Goal: Complete application form: Complete application form

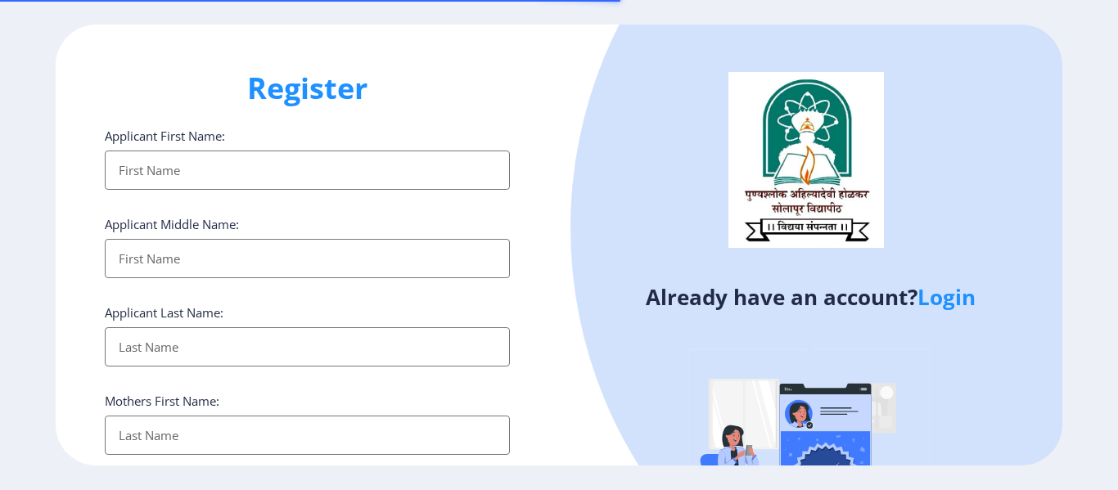
select select
click at [219, 173] on input "Applicant First Name:" at bounding box center [307, 170] width 405 height 39
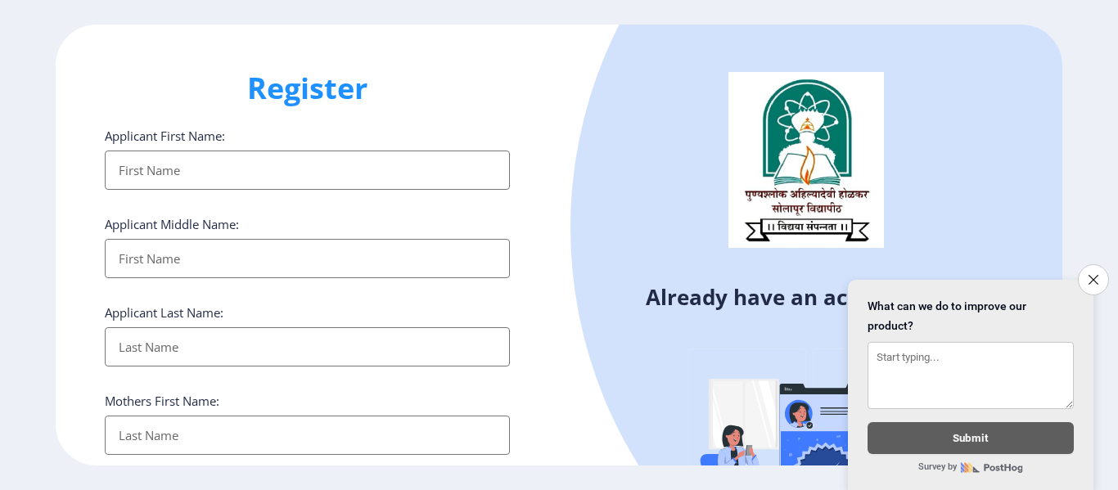
click at [229, 166] on input "Applicant First Name:" at bounding box center [307, 170] width 405 height 39
type input "[PERSON_NAME]"
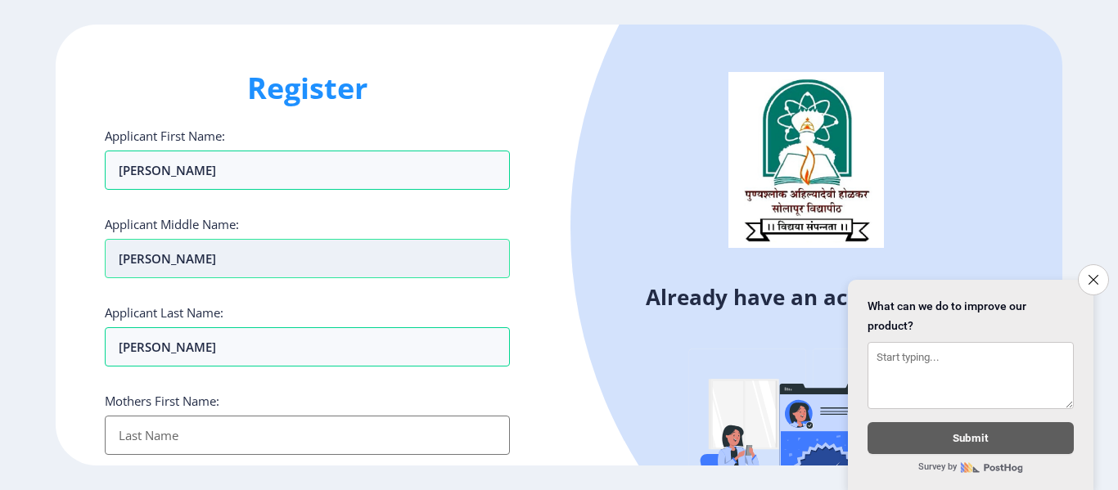
click at [321, 258] on input "[PERSON_NAME]" at bounding box center [307, 258] width 405 height 39
type input "A"
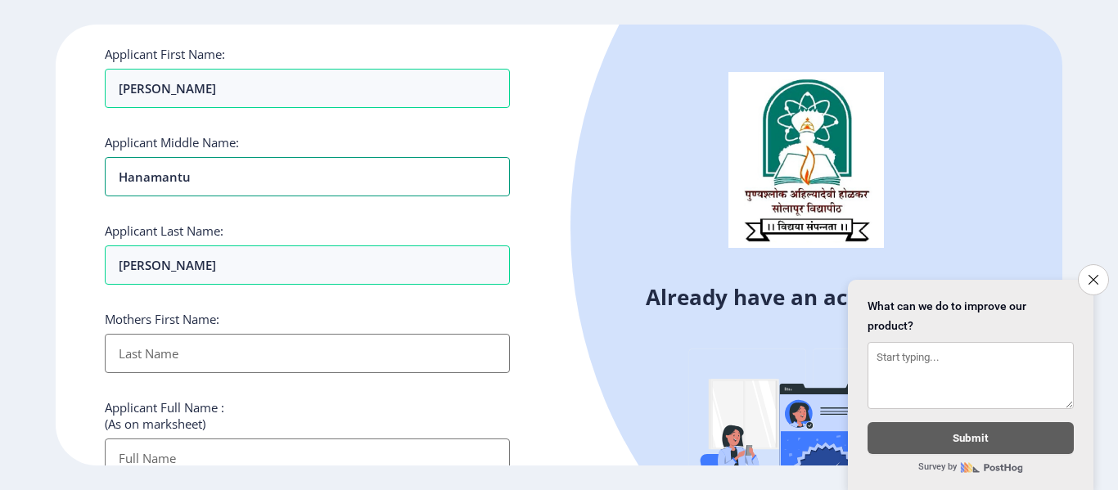
scroll to position [164, 0]
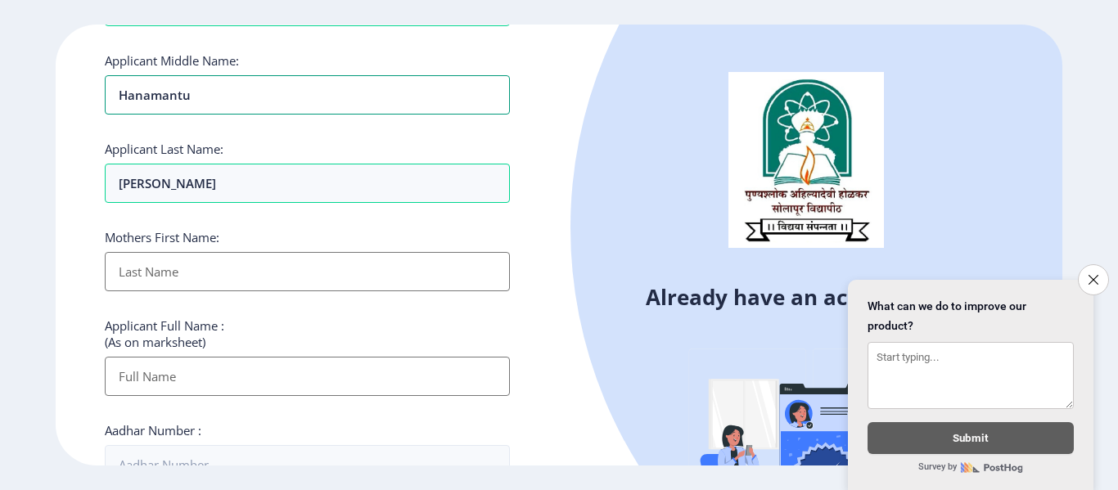
type input "Hanamantu"
click at [334, 263] on input "Applicant First Name:" at bounding box center [307, 271] width 405 height 39
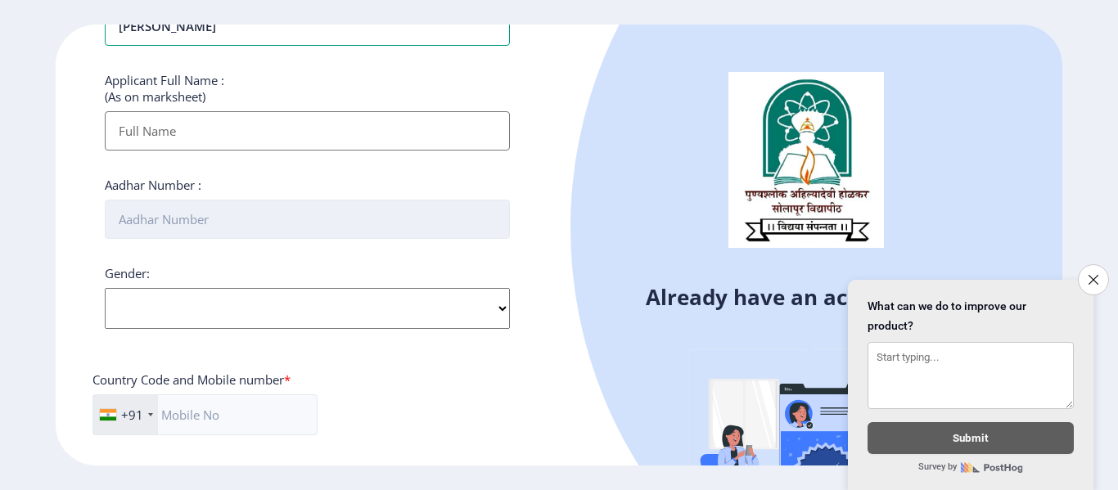
scroll to position [327, 0]
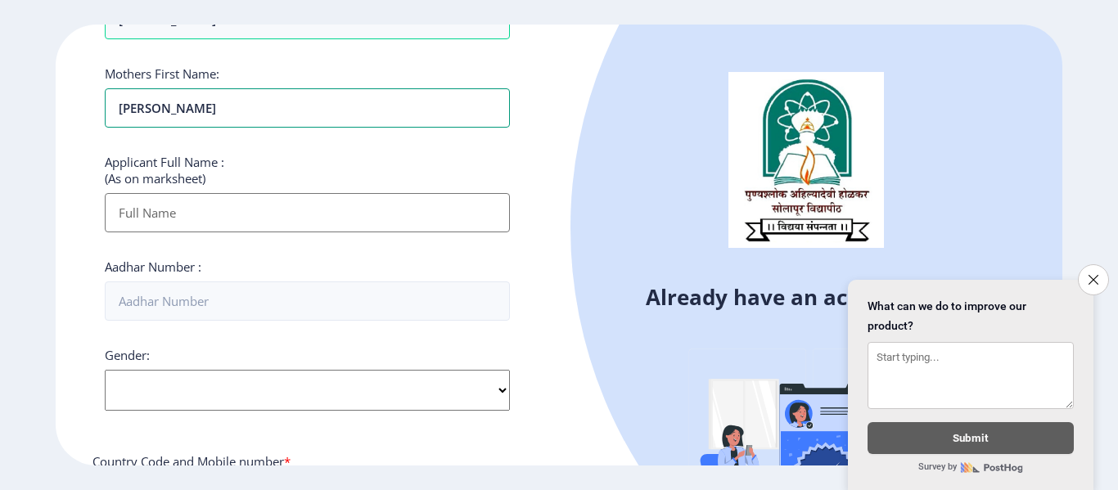
type input "[PERSON_NAME]"
click at [305, 209] on input "Applicant First Name:" at bounding box center [307, 212] width 405 height 39
type input "[PERSON_NAME] [PERSON_NAME]"
type input "08180888427"
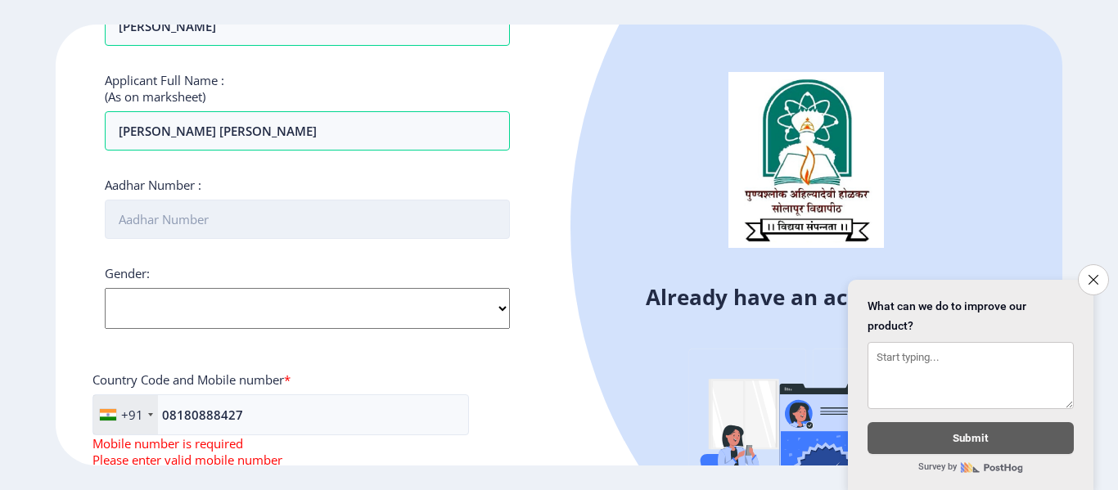
click at [320, 212] on input "Aadhar Number :" at bounding box center [307, 219] width 405 height 39
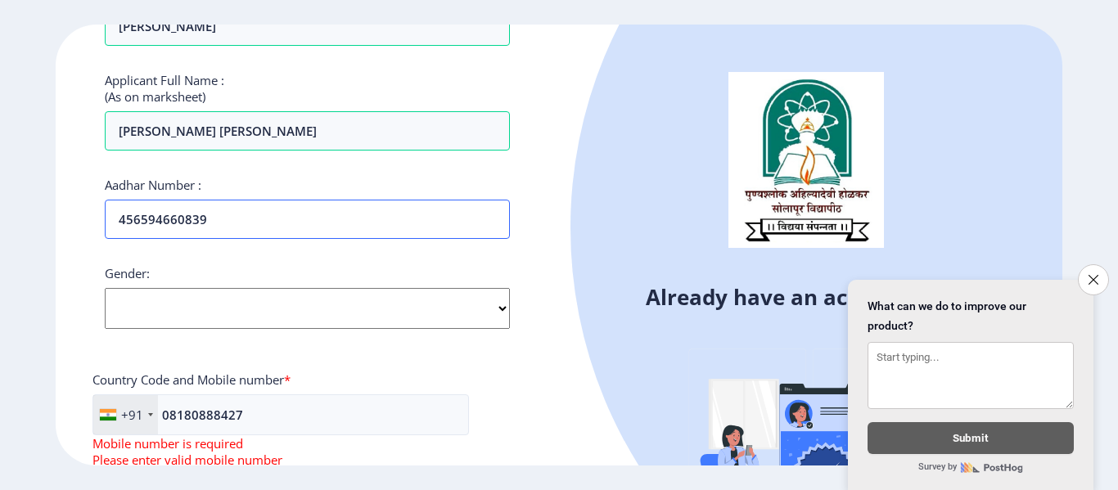
type input "456594660839"
click at [305, 318] on select "Select Gender [DEMOGRAPHIC_DATA] [DEMOGRAPHIC_DATA] Other" at bounding box center [307, 308] width 405 height 41
select select "[DEMOGRAPHIC_DATA]"
click at [105, 288] on select "Select Gender [DEMOGRAPHIC_DATA] [DEMOGRAPHIC_DATA] Other" at bounding box center [307, 308] width 405 height 41
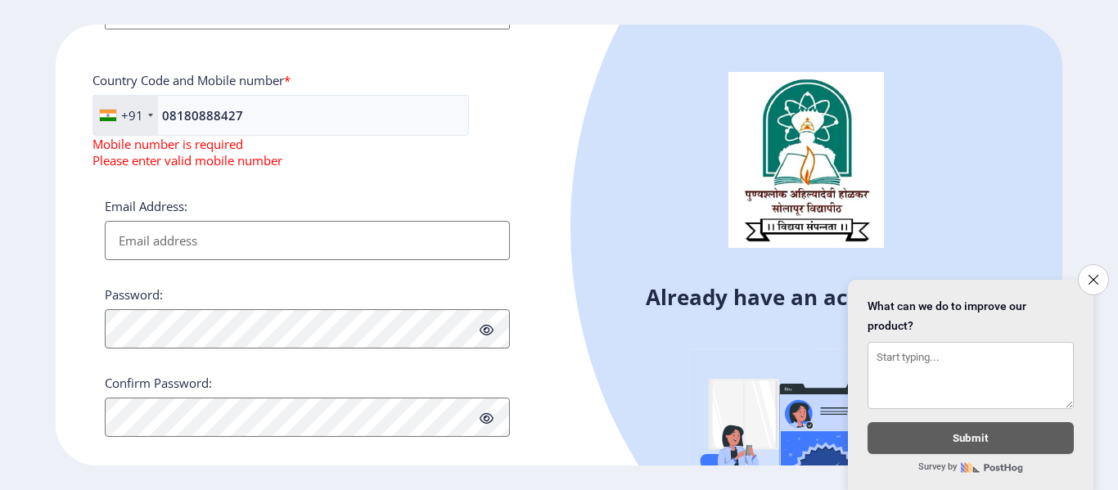
scroll to position [731, 0]
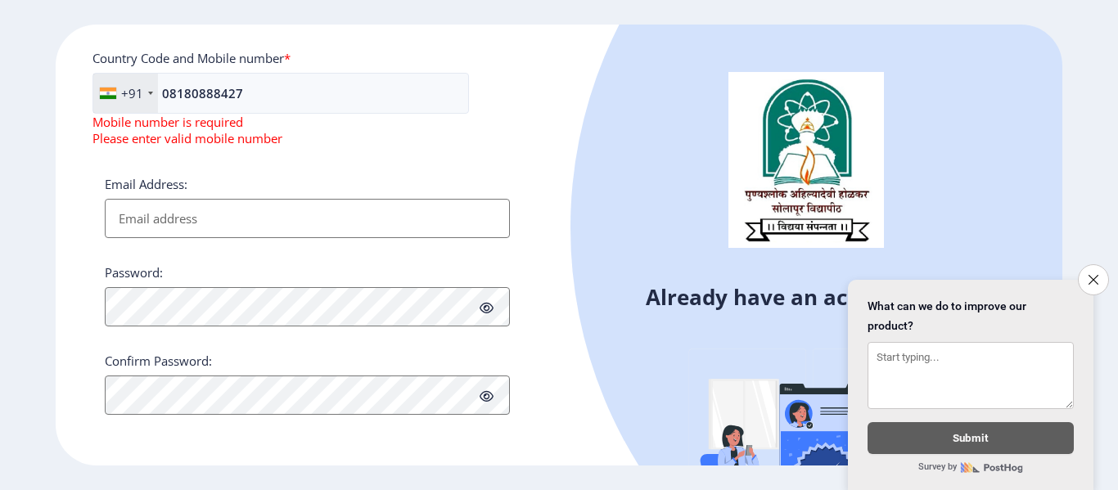
click at [278, 219] on input "Email Address:" at bounding box center [307, 218] width 405 height 39
type input "[EMAIL_ADDRESS][DOMAIN_NAME]"
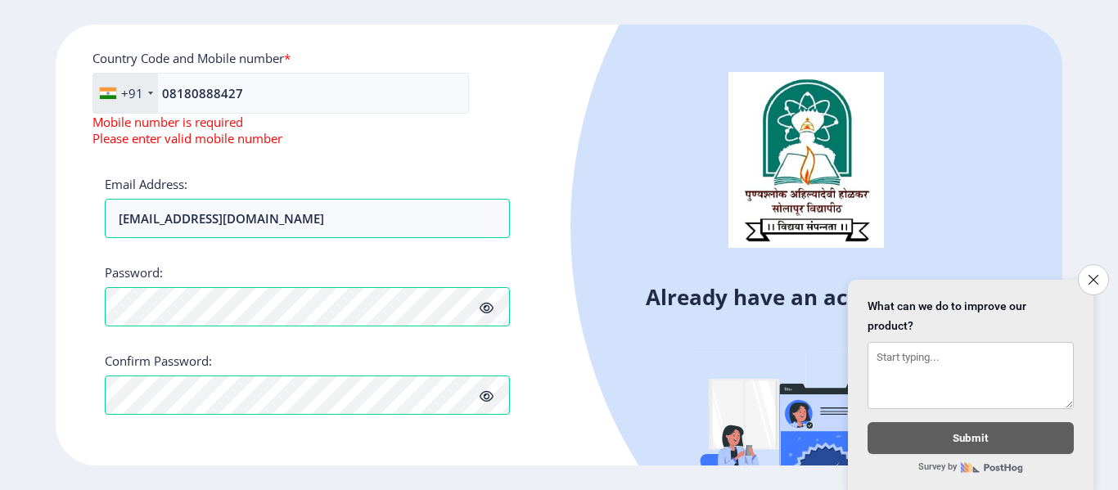
drag, startPoint x: 1091, startPoint y: 278, endPoint x: 1071, endPoint y: 278, distance: 19.6
click at [1091, 278] on button "Close survey" at bounding box center [1093, 279] width 31 height 31
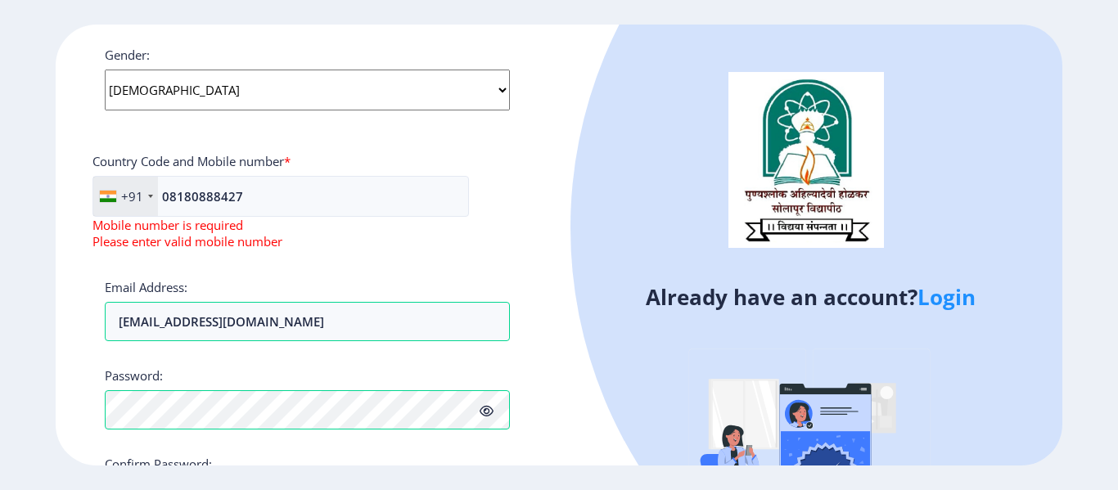
scroll to position [404, 0]
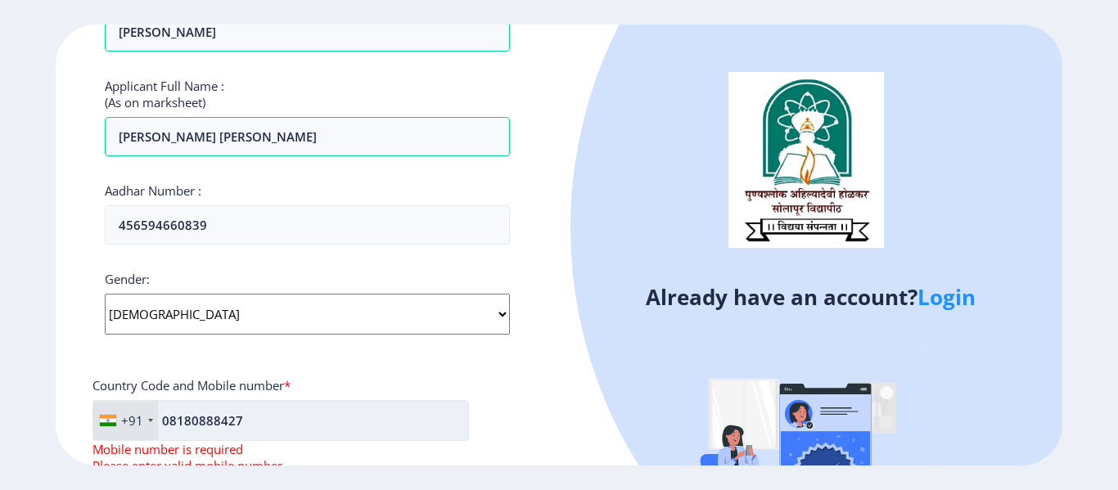
click at [168, 422] on input "08180888427" at bounding box center [281, 420] width 377 height 41
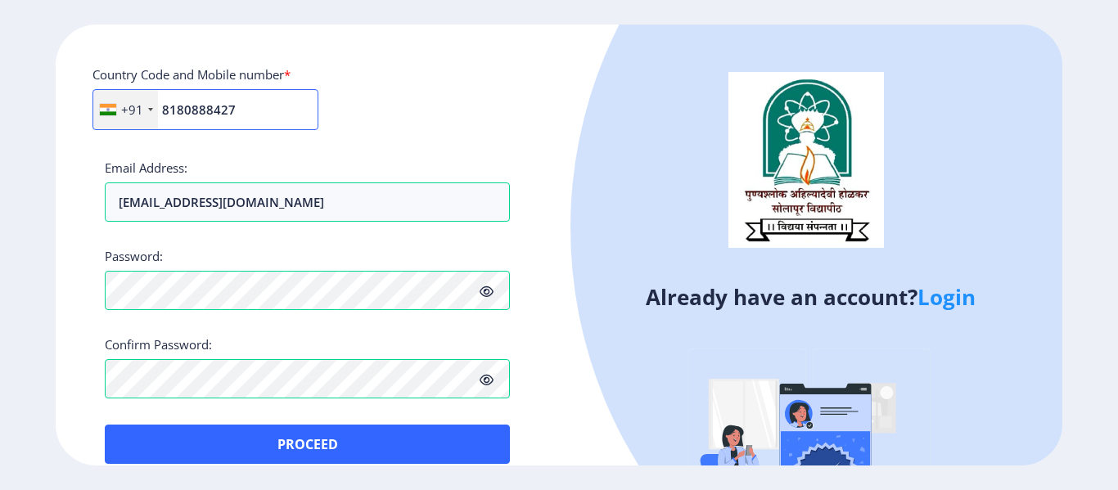
scroll to position [738, 0]
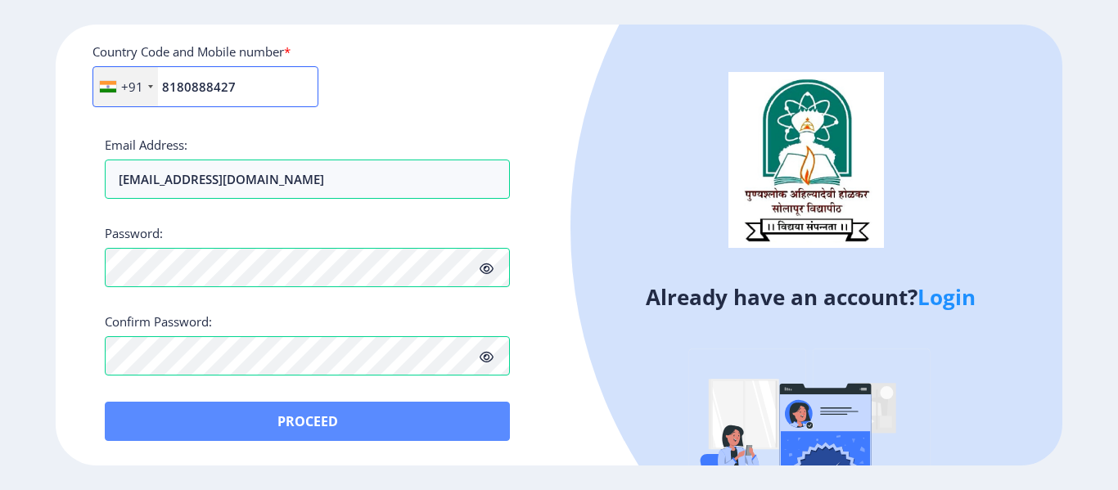
type input "8180888427"
click at [340, 424] on button "Proceed" at bounding box center [307, 421] width 405 height 39
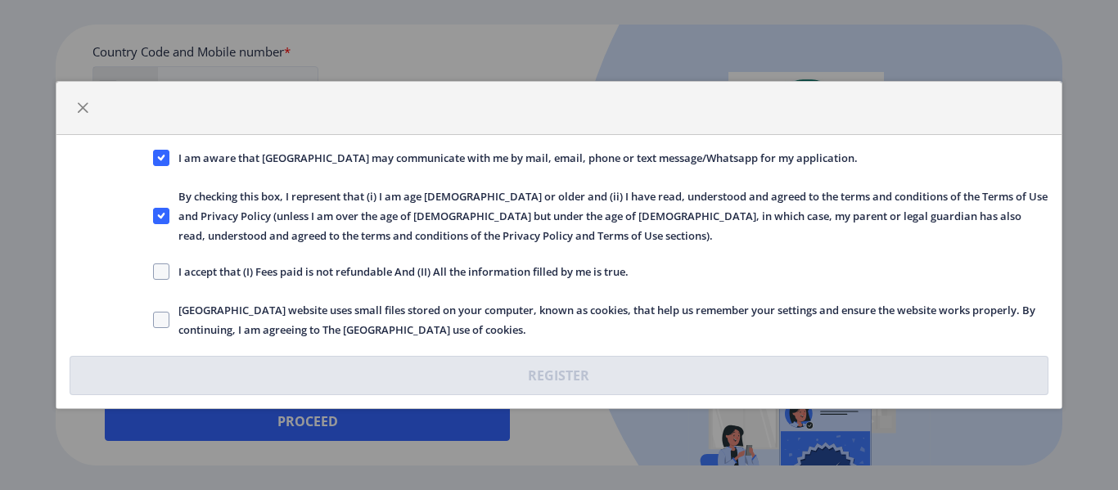
click at [174, 274] on span "I accept that (I) Fees paid is not refundable And (II) All the information fill…" at bounding box center [398, 272] width 459 height 20
click at [154, 273] on input "I accept that (I) Fees paid is not refundable And (II) All the information fill…" at bounding box center [153, 272] width 1 height 1
checkbox input "true"
click at [161, 320] on span at bounding box center [161, 320] width 16 height 16
click at [154, 320] on input "[GEOGRAPHIC_DATA] website uses small files stored on your computer, known as co…" at bounding box center [153, 320] width 1 height 1
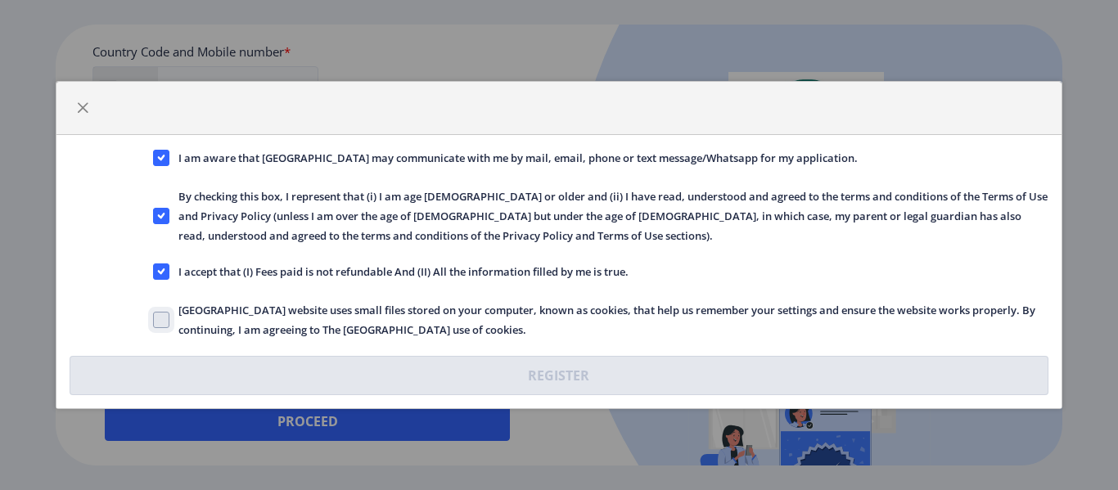
checkbox input "true"
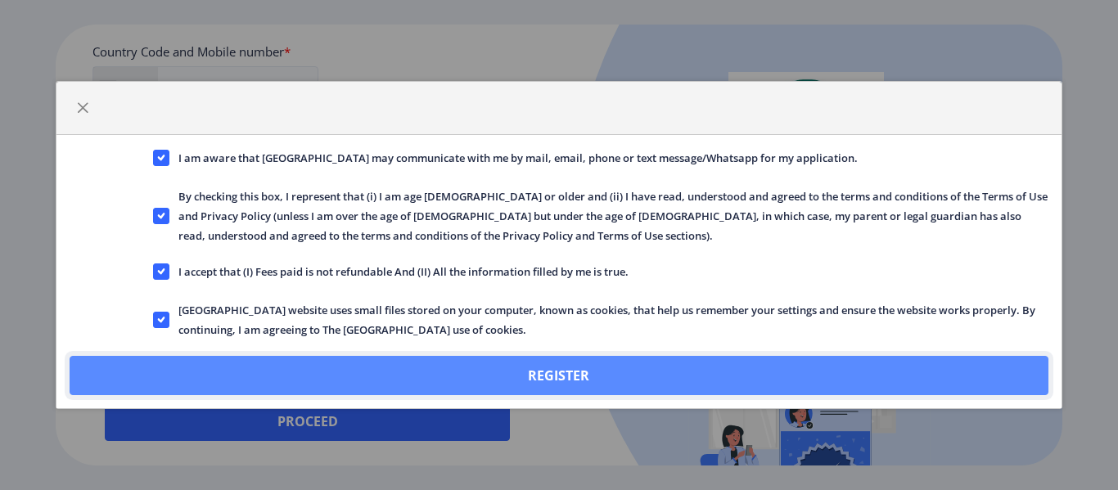
click at [479, 376] on button "Register" at bounding box center [559, 375] width 978 height 39
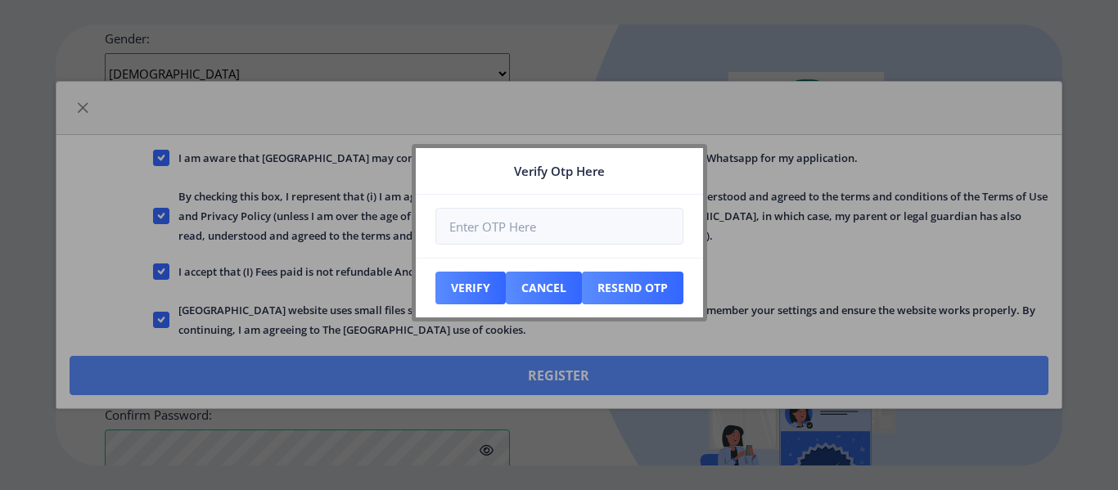
scroll to position [831, 0]
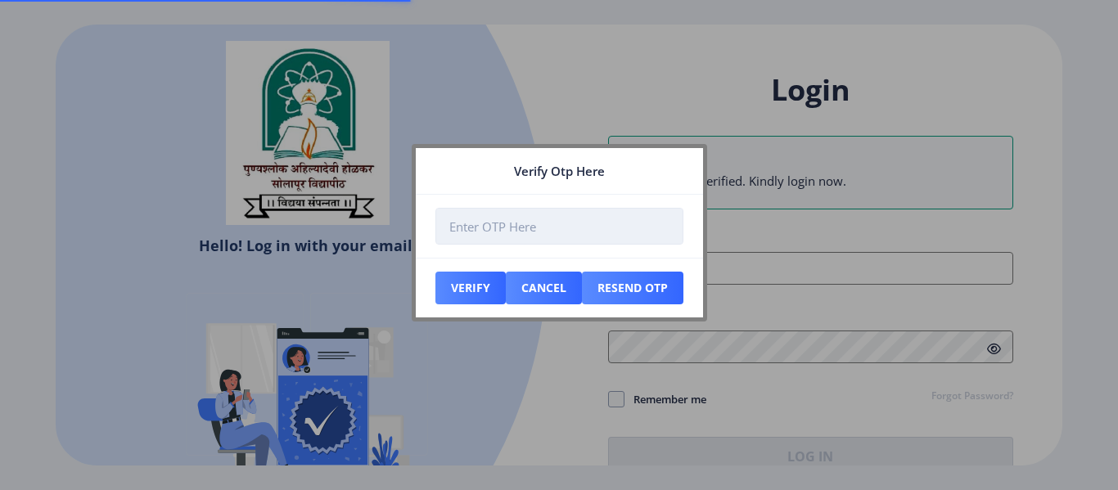
type input "[EMAIL_ADDRESS][DOMAIN_NAME]"
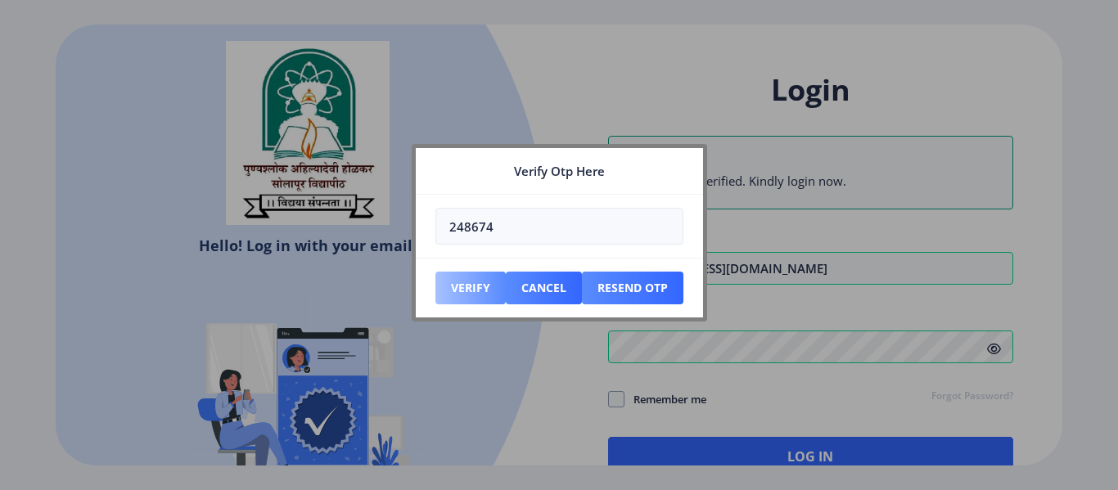
type input "248674"
click at [472, 282] on button "Verify" at bounding box center [471, 288] width 70 height 33
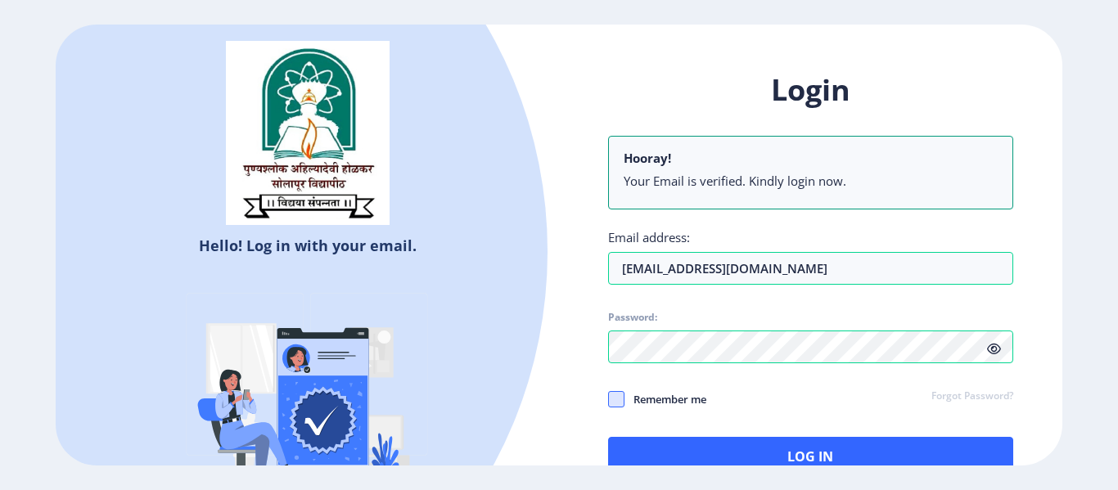
click at [616, 406] on span at bounding box center [616, 399] width 16 height 16
click at [609, 400] on input "Remember me" at bounding box center [608, 400] width 1 height 1
click at [614, 400] on use at bounding box center [615, 399] width 7 height 6
click at [609, 400] on input "Remember me" at bounding box center [608, 400] width 1 height 1
checkbox input "false"
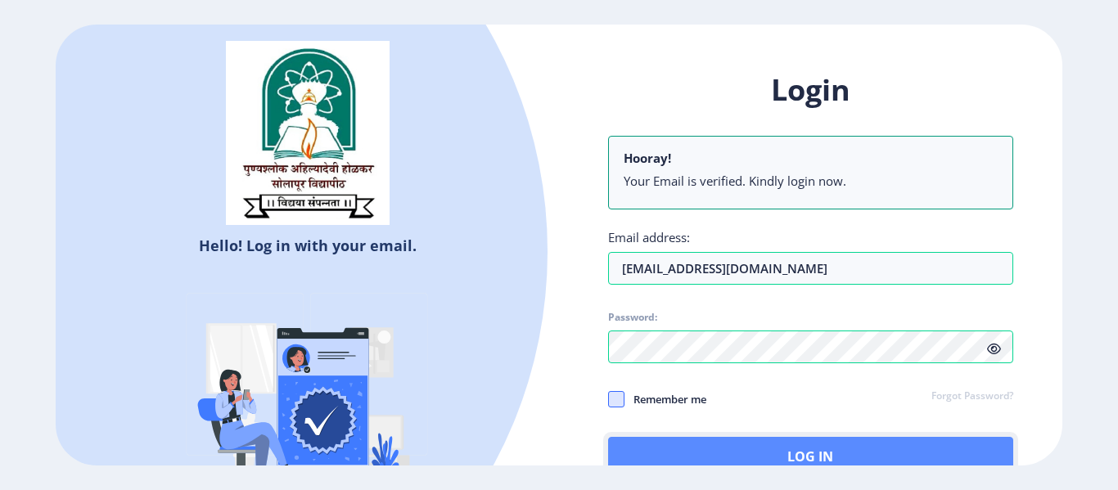
click at [711, 445] on button "Log In" at bounding box center [810, 456] width 405 height 39
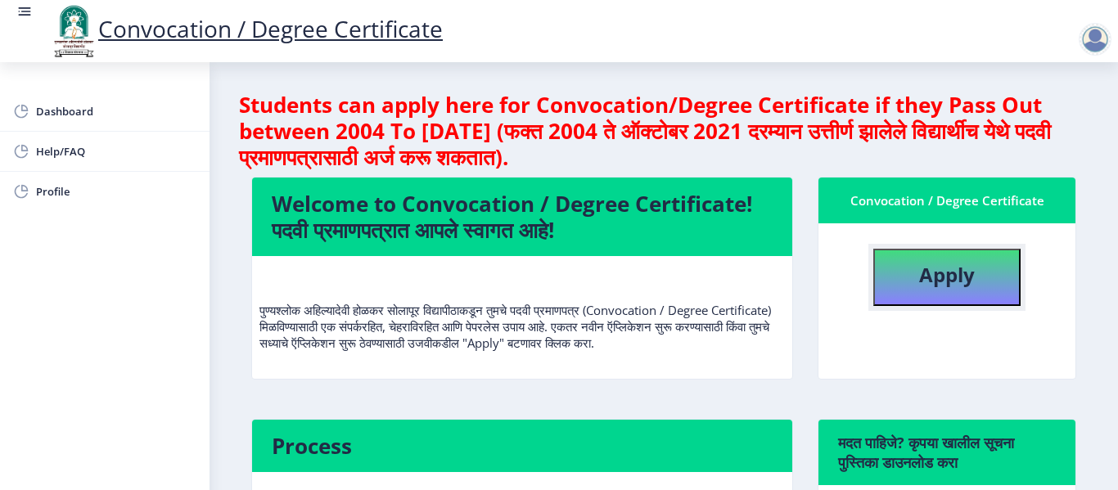
click at [921, 280] on b "Apply" at bounding box center [947, 274] width 56 height 27
select select
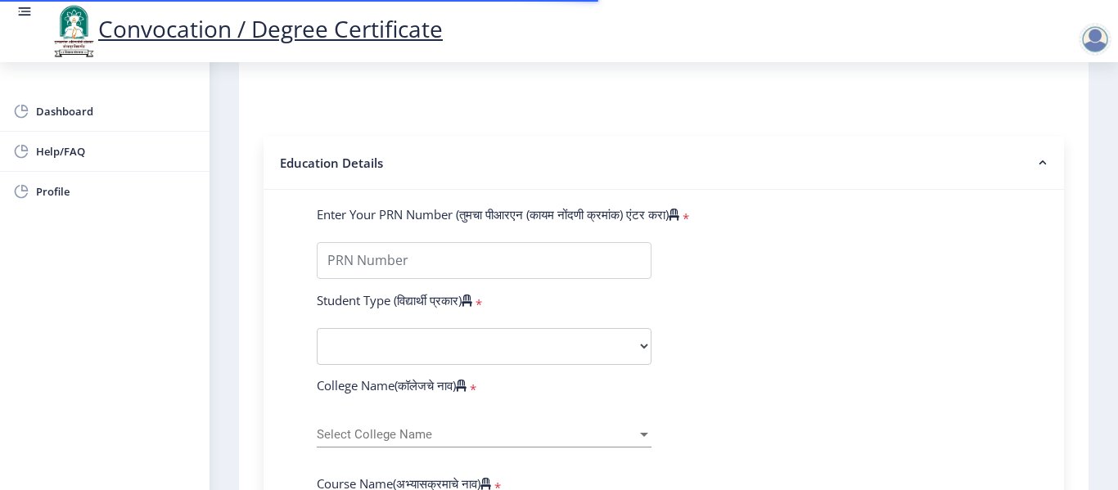
scroll to position [327, 0]
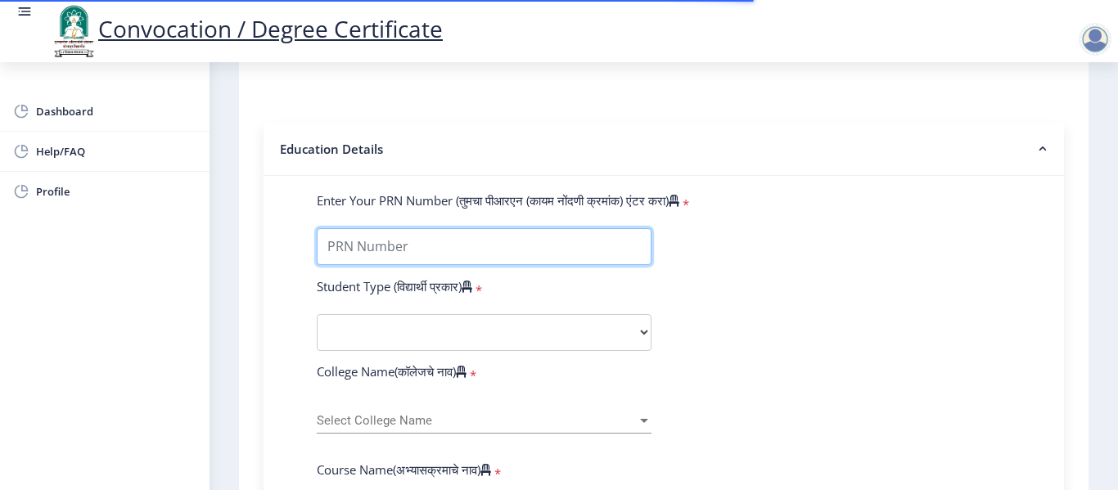
click at [463, 245] on input "Enter Your PRN Number (तुमचा पीआरएन (कायम नोंदणी क्रमांक) एंटर करा)" at bounding box center [484, 246] width 335 height 37
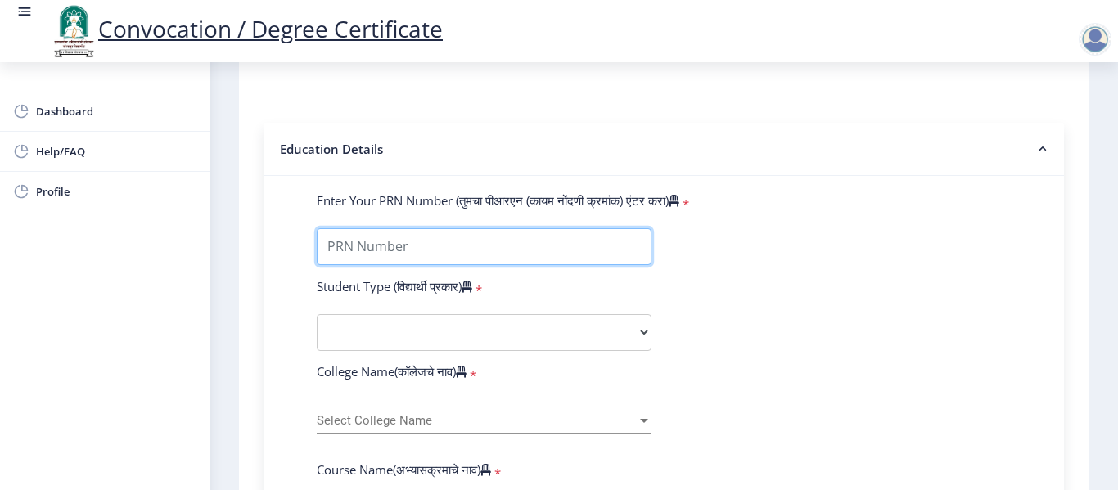
click at [549, 252] on input "Enter Your PRN Number (तुमचा पीआरएन (कायम नोंदणी क्रमांक) एंटर करा)" at bounding box center [484, 246] width 335 height 37
type input "2014032510002021"
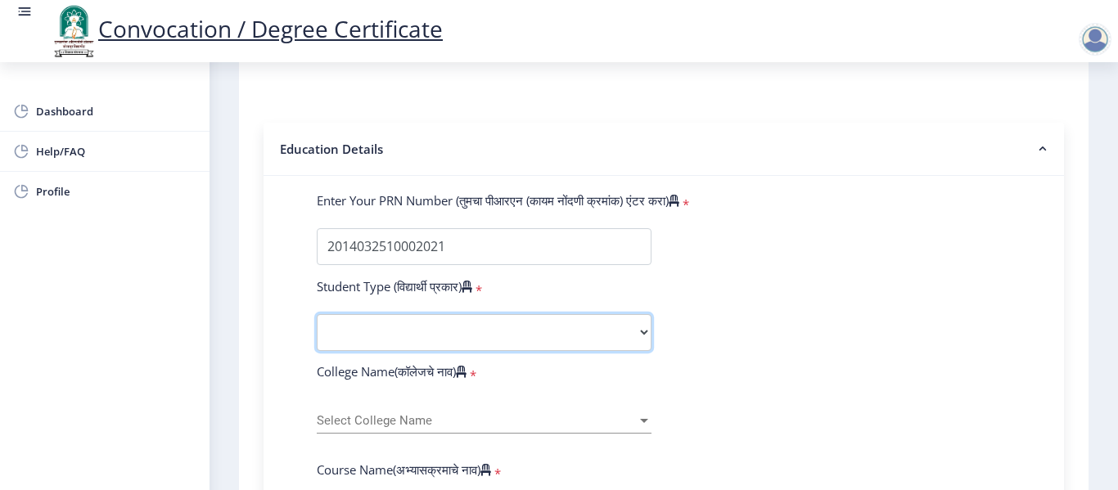
click at [454, 335] on select "Select Student Type Regular External" at bounding box center [484, 332] width 335 height 37
select select "Regular"
click at [317, 314] on select "Select Student Type Regular External" at bounding box center [484, 332] width 335 height 37
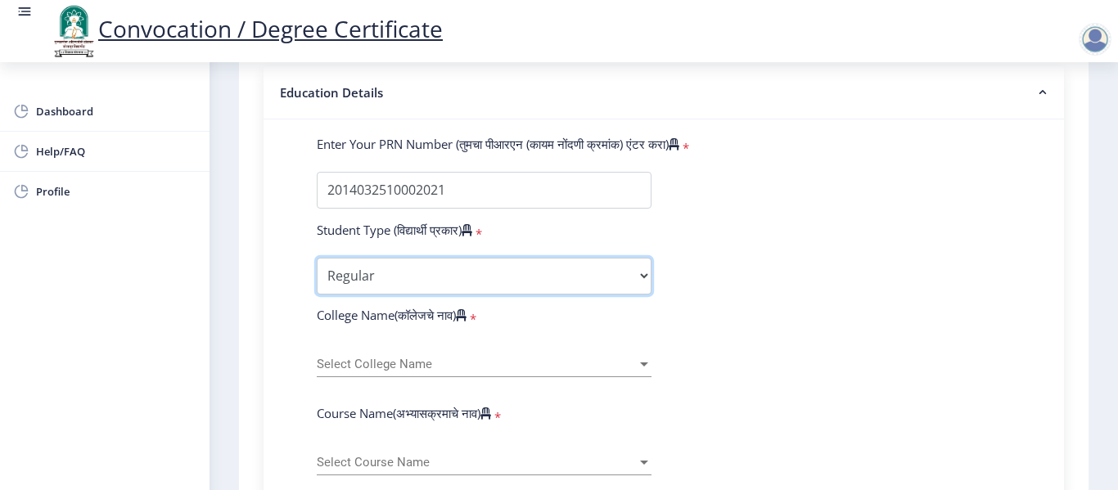
scroll to position [409, 0]
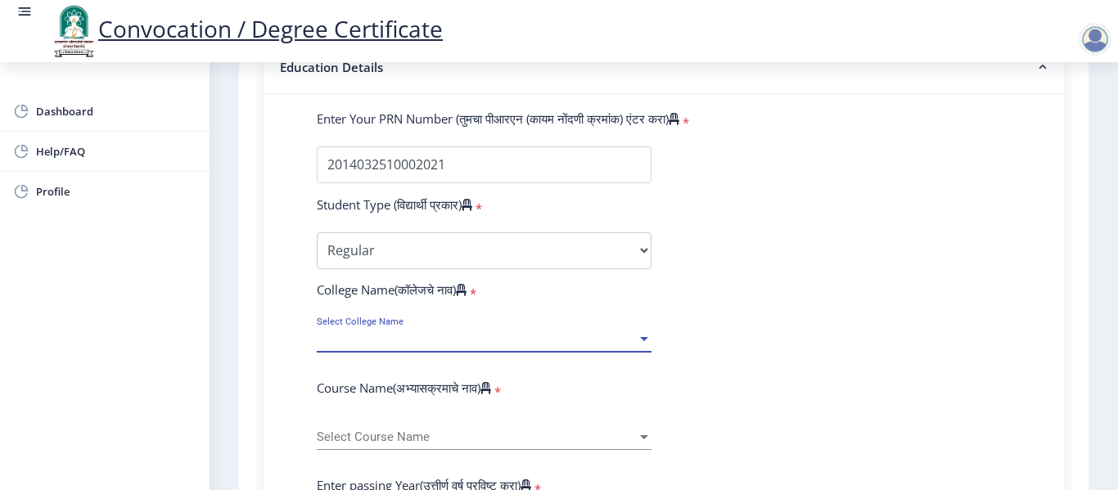
click at [473, 333] on span "Select College Name" at bounding box center [477, 339] width 320 height 14
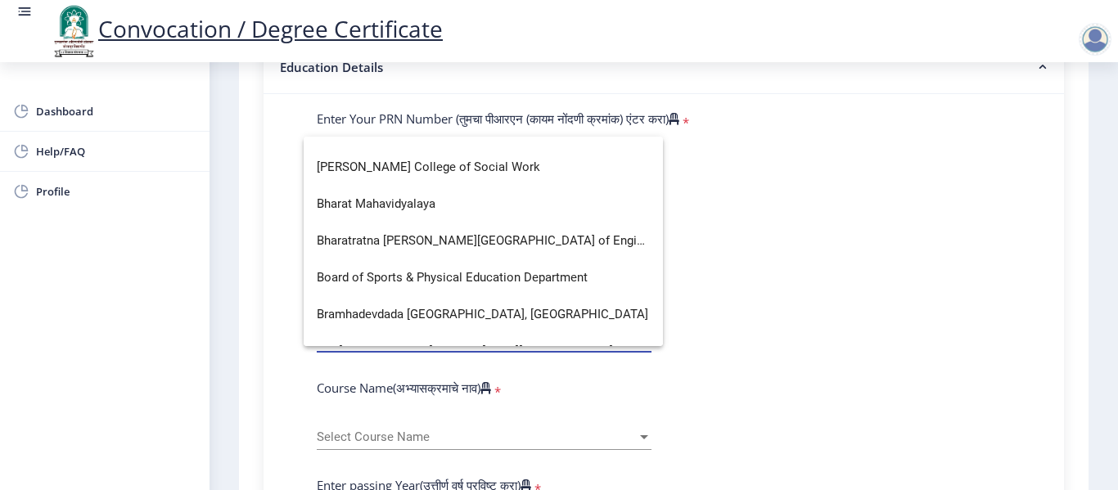
scroll to position [491, 0]
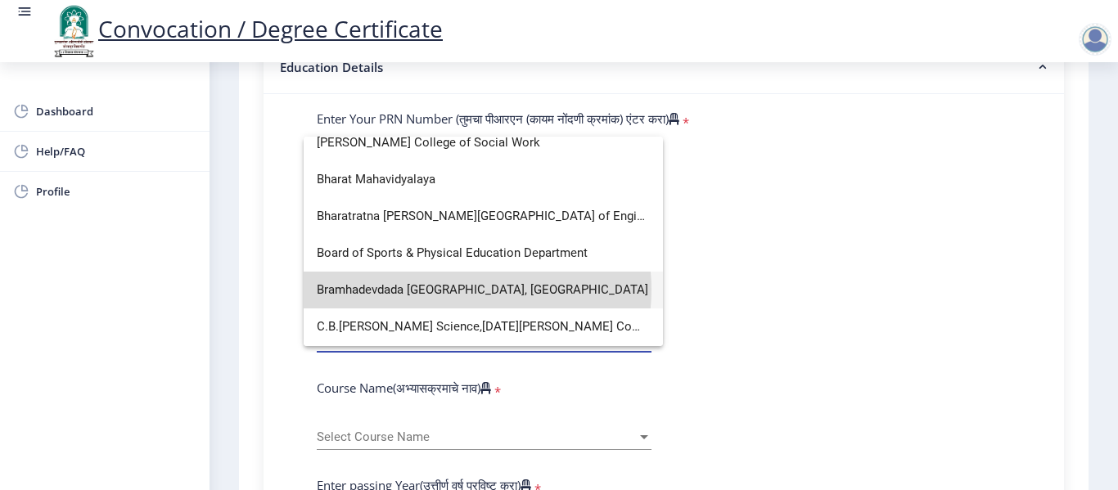
click at [465, 290] on span "Bramhadevdada [GEOGRAPHIC_DATA], [GEOGRAPHIC_DATA]" at bounding box center [483, 290] width 333 height 37
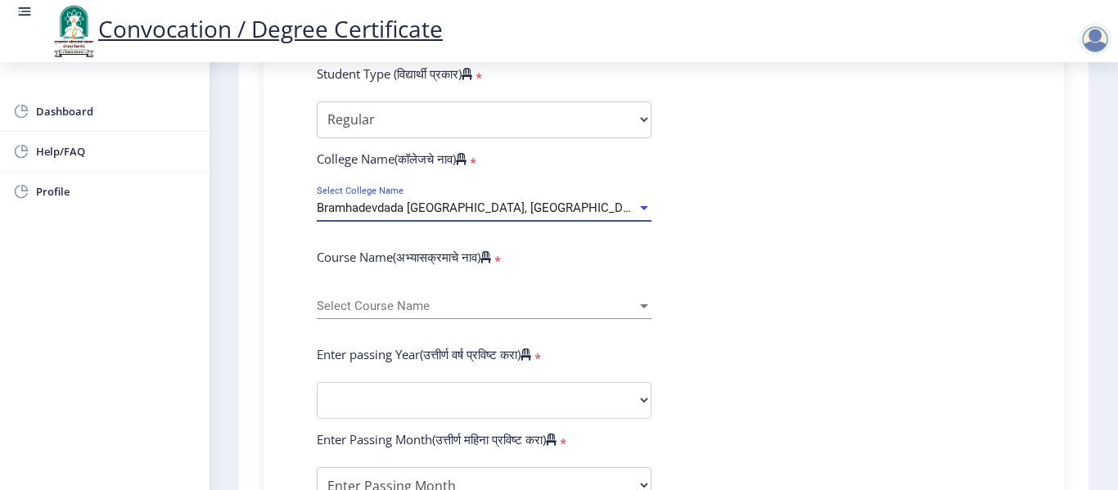
scroll to position [573, 0]
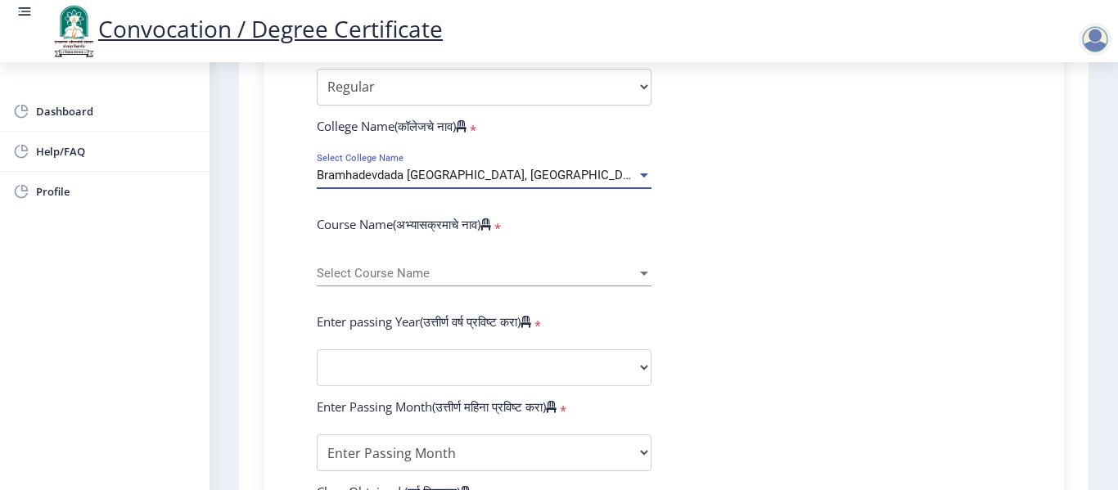
click at [452, 229] on label "Course Name(अभ्यासक्रमाचे नाव)" at bounding box center [404, 224] width 174 height 16
click at [452, 222] on label "Course Name(अभ्यासक्रमाचे नाव)" at bounding box center [404, 224] width 174 height 16
click at [378, 224] on label "Course Name(अभ्यासक्रमाचे नाव)" at bounding box center [404, 224] width 174 height 16
click at [361, 221] on label "Course Name(अभ्यासक्रमाचे नाव)" at bounding box center [404, 224] width 174 height 16
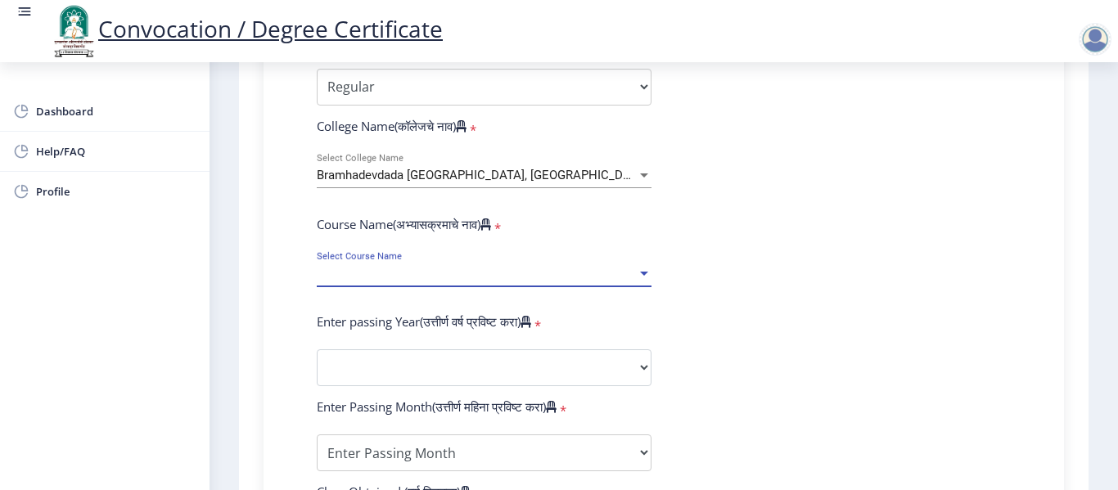
click at [473, 274] on span "Select Course Name" at bounding box center [477, 274] width 320 height 14
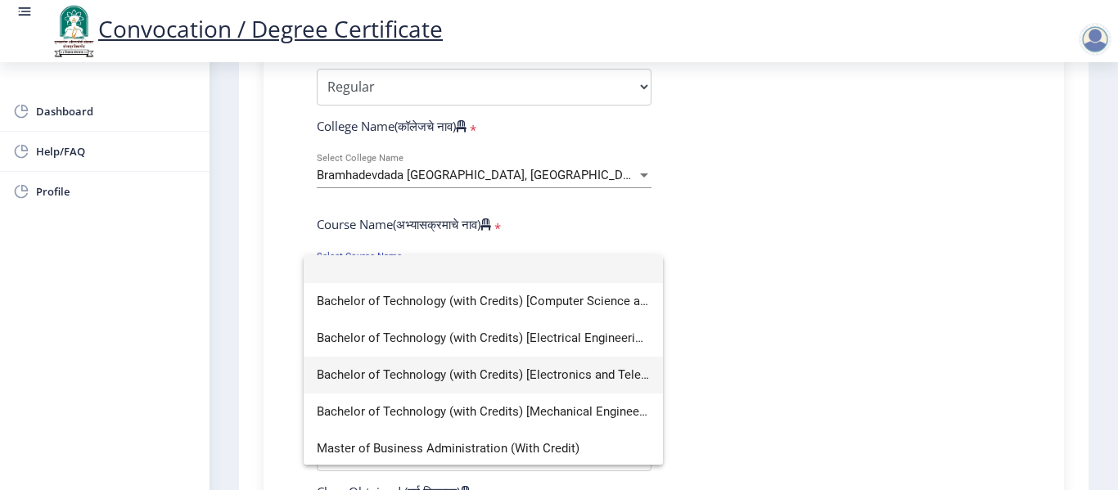
scroll to position [11, 0]
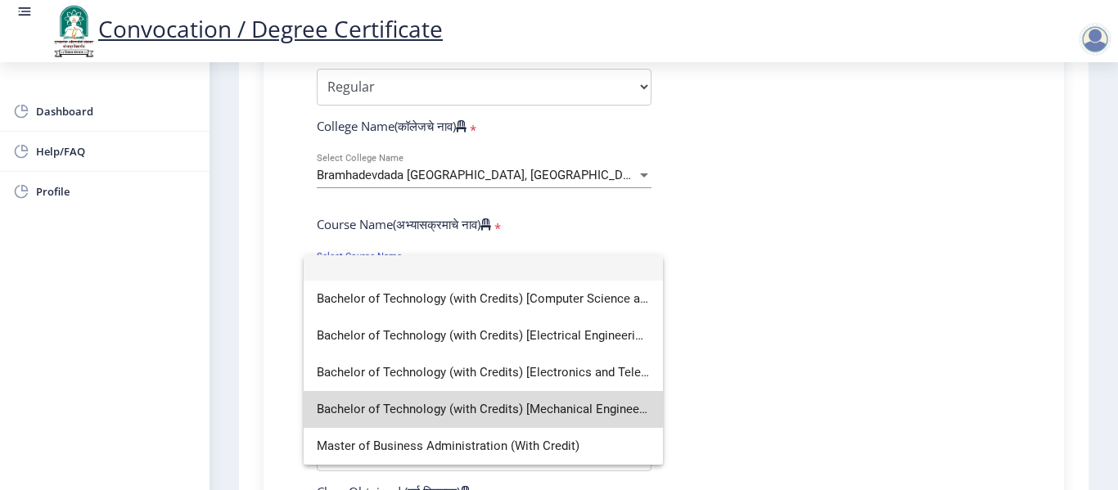
click at [517, 410] on span "Bachelor of Technology (with Credits) [Mechanical Engineering]" at bounding box center [483, 409] width 333 height 37
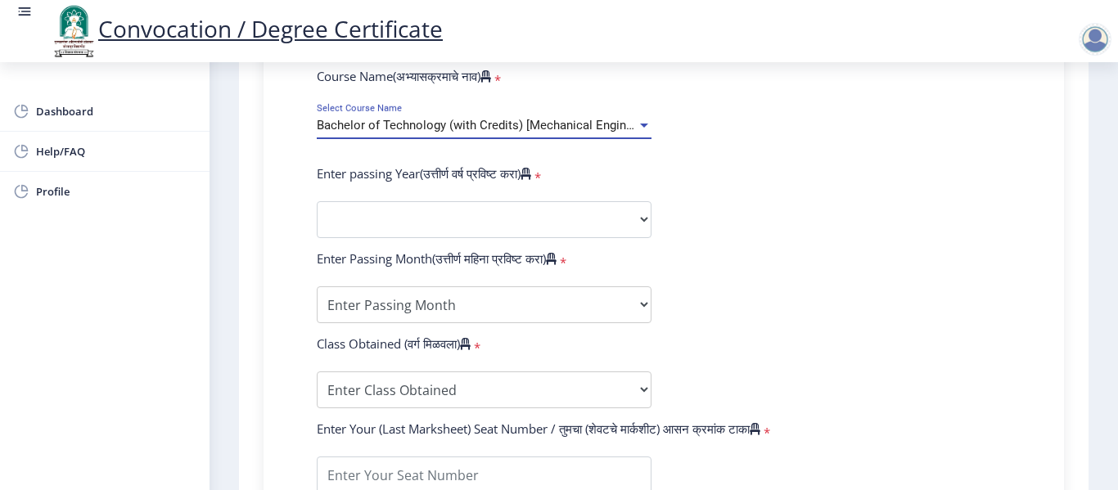
scroll to position [737, 0]
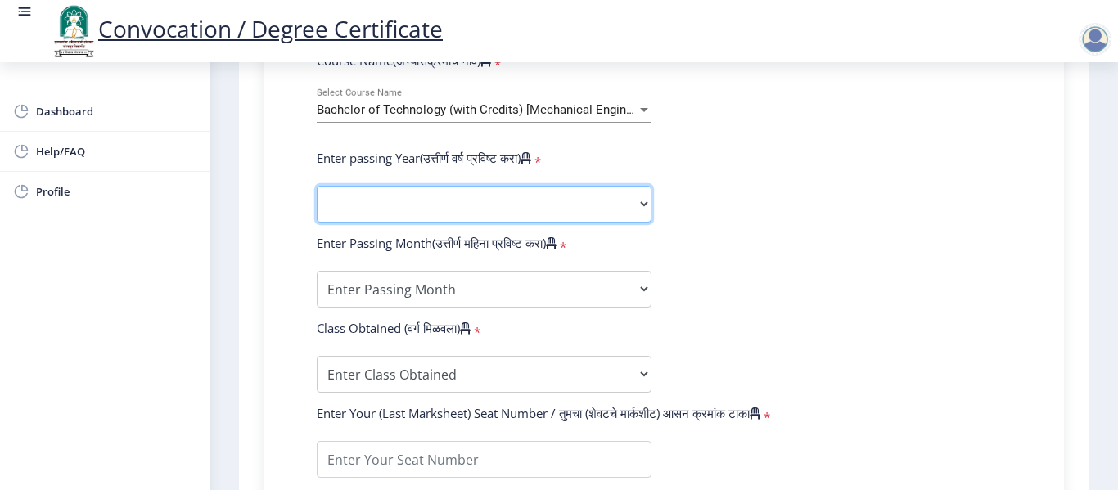
click at [490, 194] on select "2025 2024 2023 2022 2021 2020 2019 2018 2017 2016 2015 2014 2013 2012 2011 2010…" at bounding box center [484, 204] width 335 height 37
select select "2019"
click at [317, 186] on select "2025 2024 2023 2022 2021 2020 2019 2018 2017 2016 2015 2014 2013 2012 2011 2010…" at bounding box center [484, 204] width 335 height 37
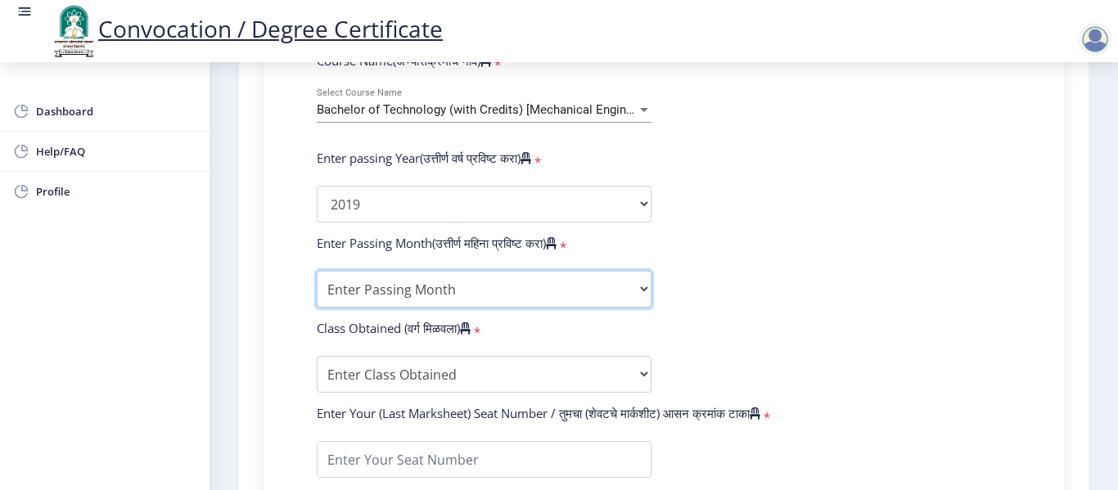
click at [509, 283] on select "Enter Passing Month March April May October November December" at bounding box center [484, 289] width 335 height 37
select select "March"
click at [317, 271] on select "Enter Passing Month March April May October November December" at bounding box center [484, 289] width 335 height 37
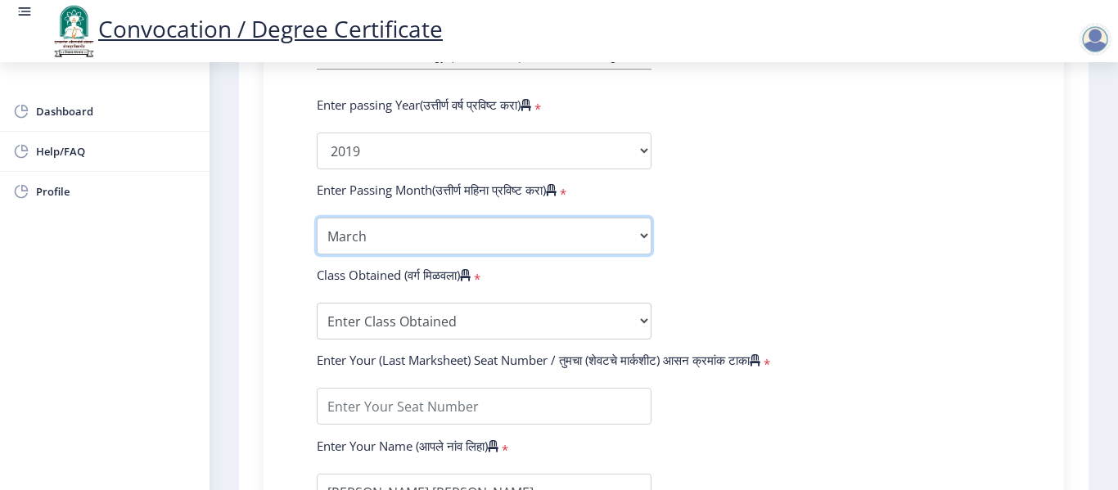
scroll to position [819, 0]
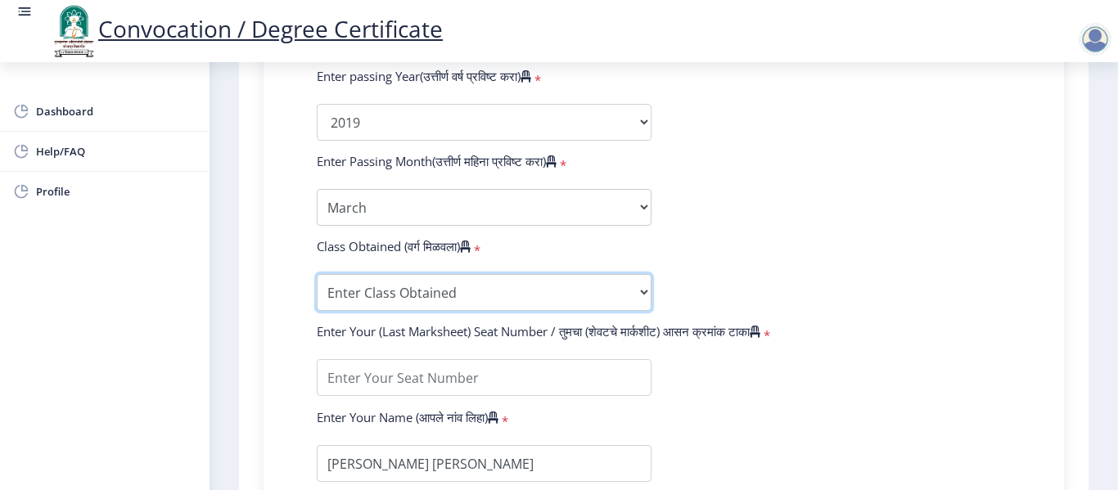
click at [528, 291] on select "Enter Class Obtained FIRST CLASS WITH DISTINCTION FIRST CLASS HIGHER SECOND CLA…" at bounding box center [484, 292] width 335 height 37
select select "Grade B+"
click at [317, 274] on select "Enter Class Obtained FIRST CLASS WITH DISTINCTION FIRST CLASS HIGHER SECOND CLA…" at bounding box center [484, 292] width 335 height 37
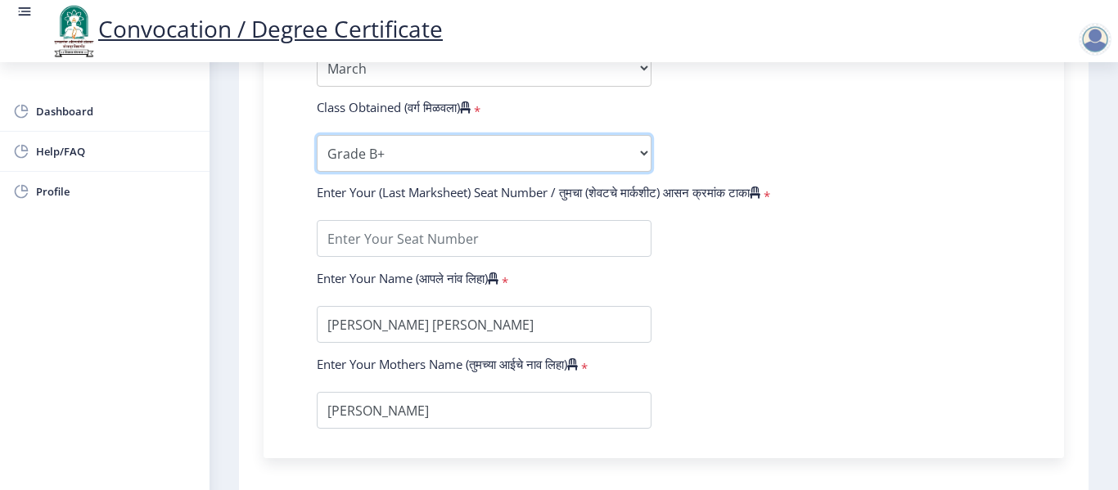
scroll to position [982, 0]
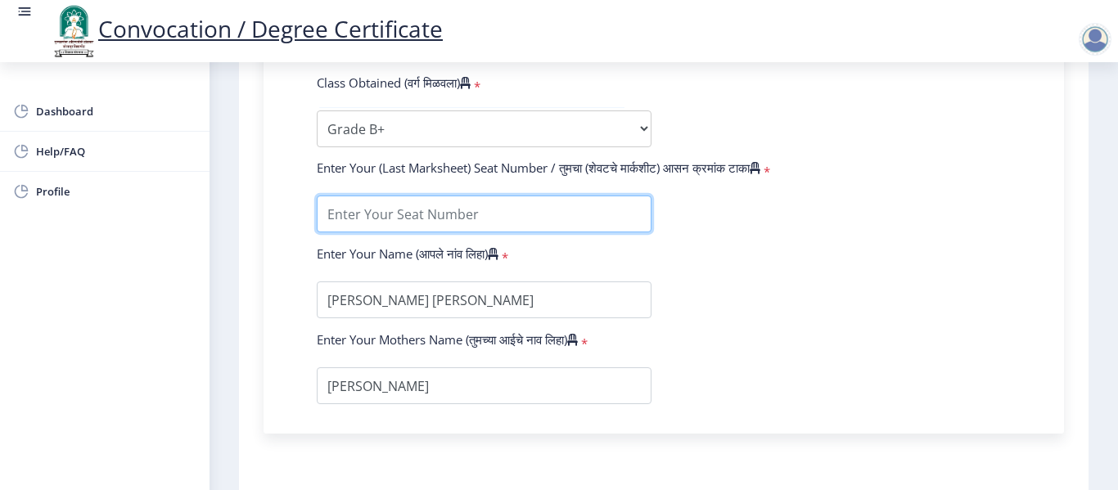
click at [537, 219] on input "textarea" at bounding box center [484, 214] width 335 height 37
type input "224062"
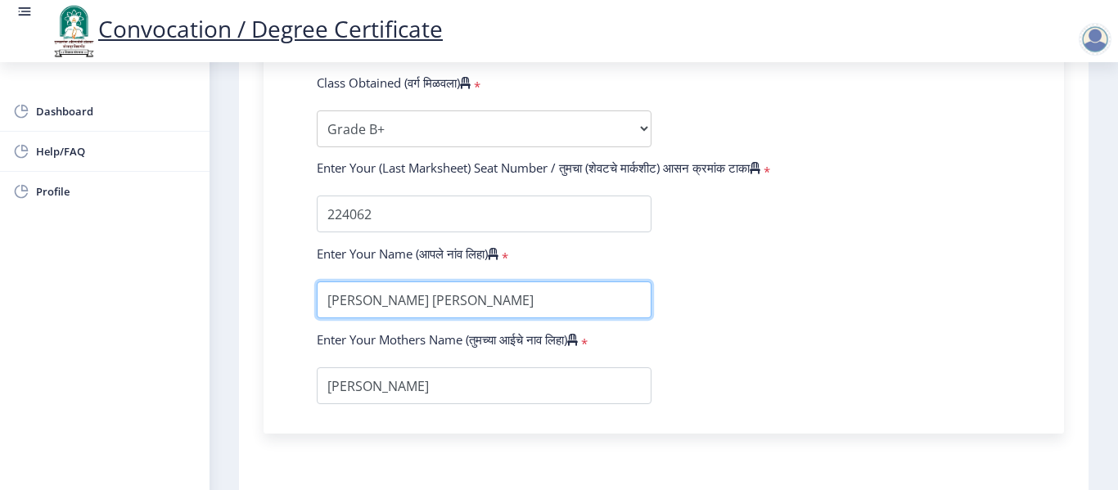
click at [580, 306] on input "textarea" at bounding box center [484, 300] width 335 height 37
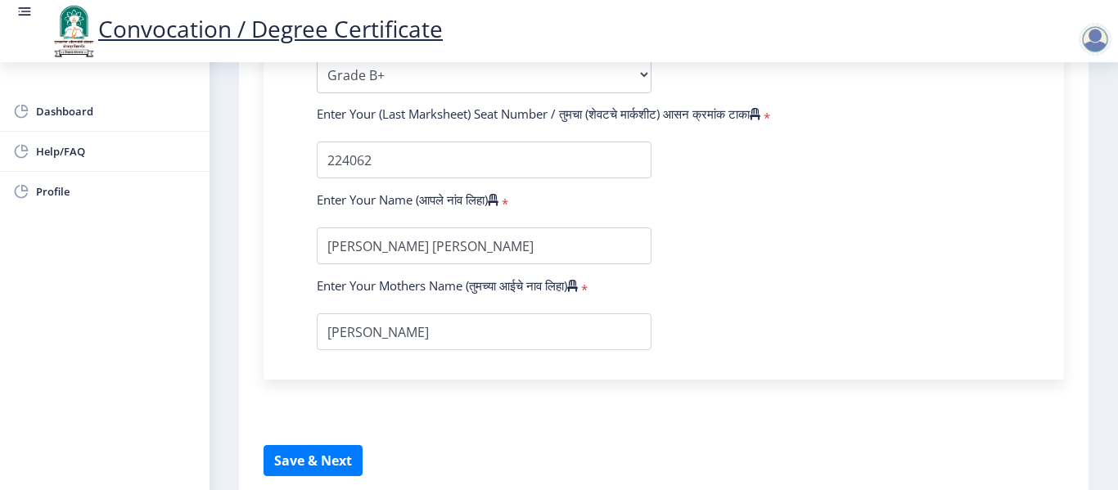
scroll to position [1064, 0]
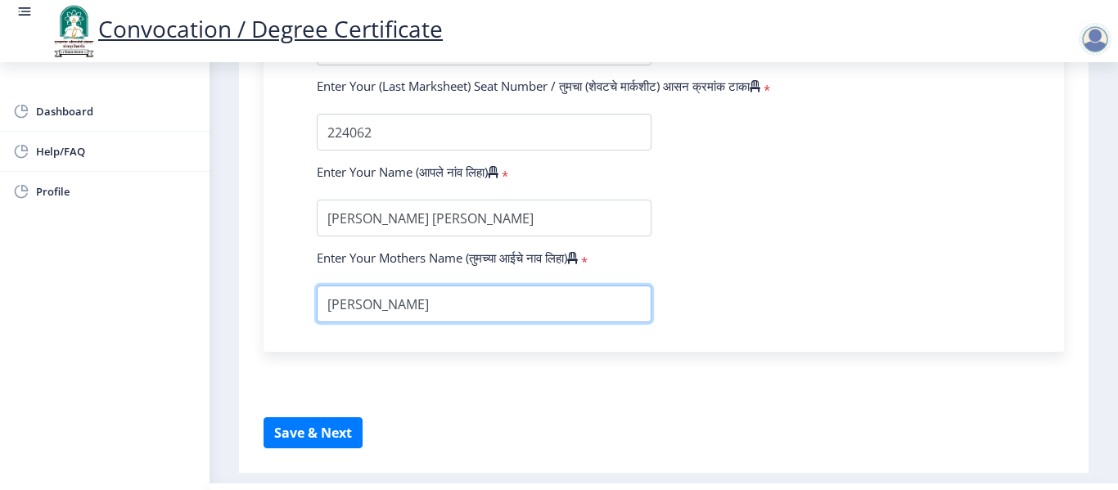
click at [536, 303] on input "textarea" at bounding box center [484, 304] width 335 height 37
type input "s"
type input "[PERSON_NAME]"
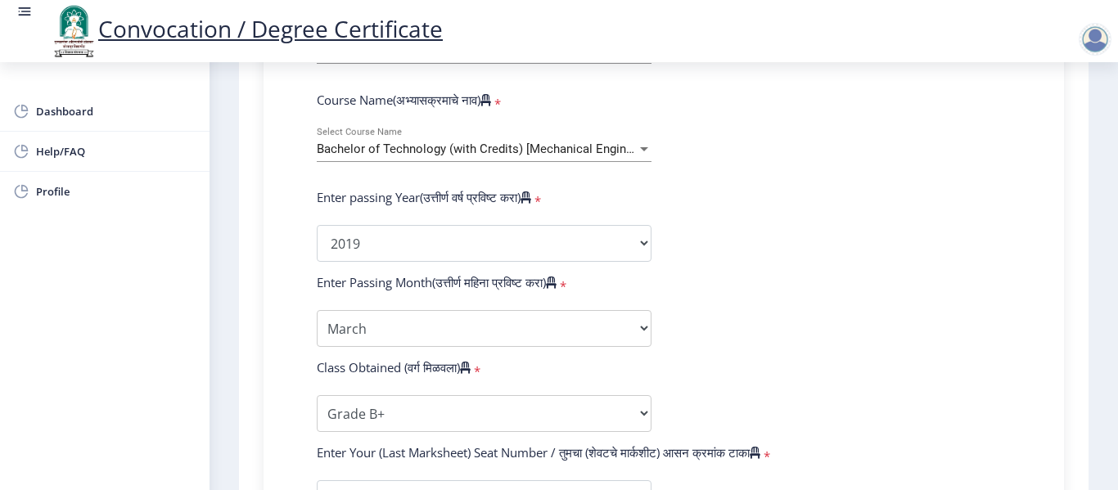
scroll to position [1107, 0]
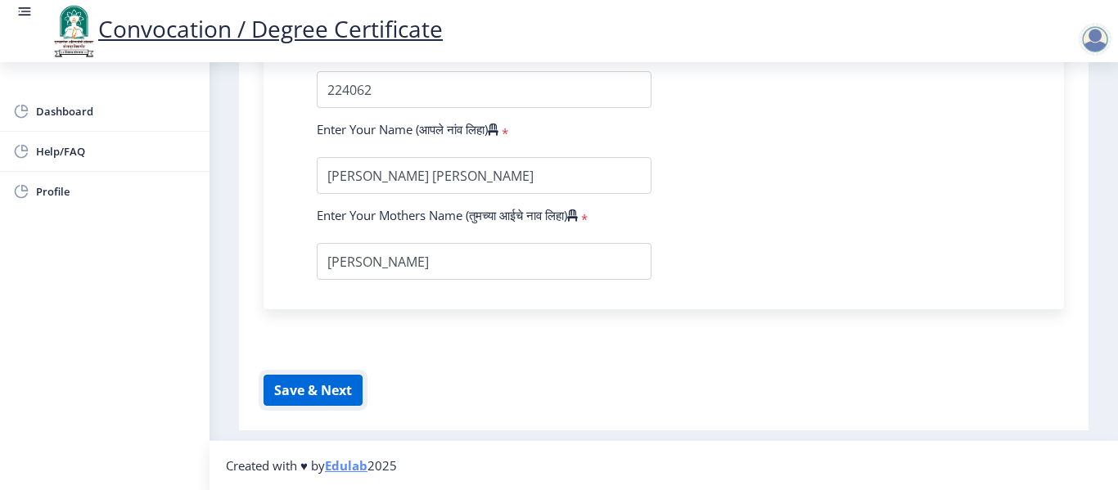
click at [309, 402] on button "Save & Next" at bounding box center [313, 390] width 99 height 31
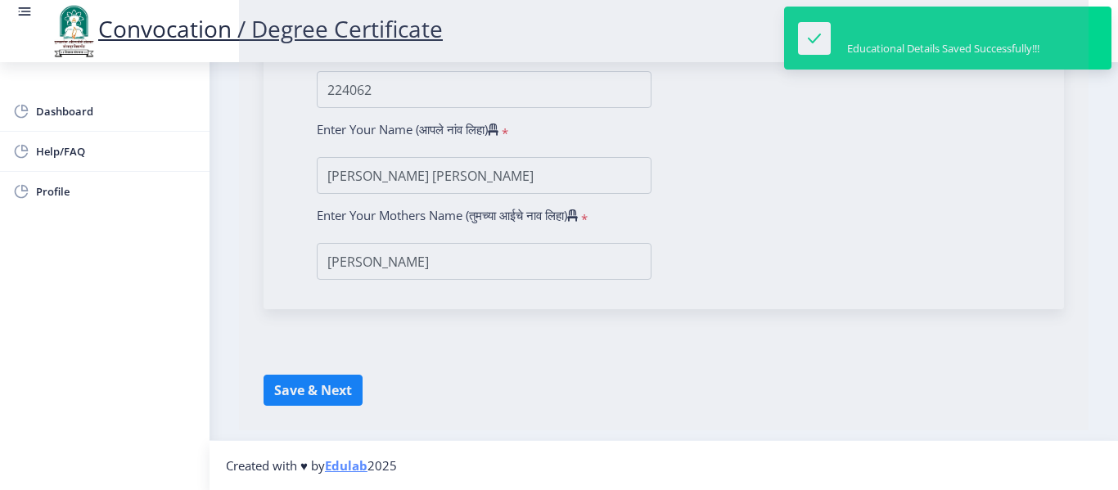
select select
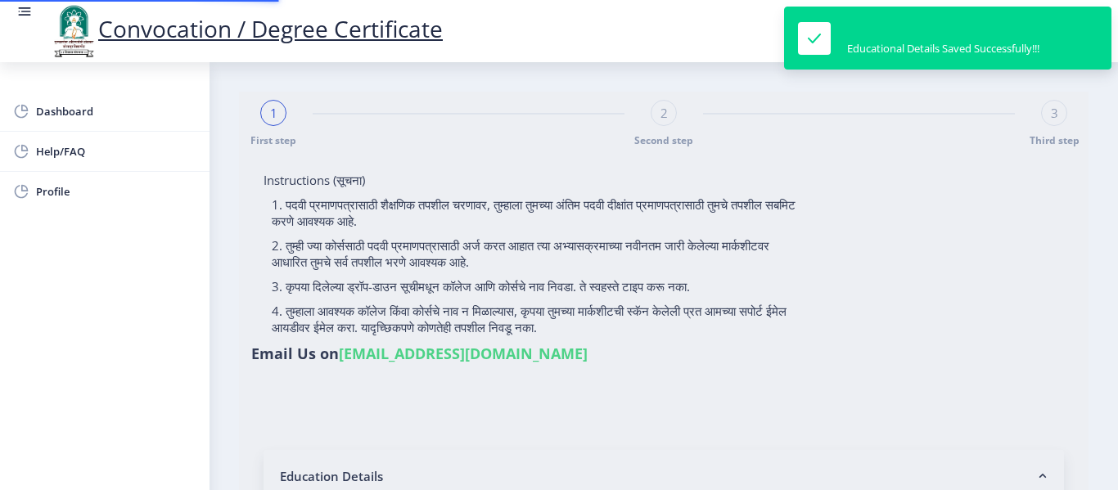
type input "2014032510002021"
select select "Regular"
select select "2019"
select select "March"
select select "Grade B+"
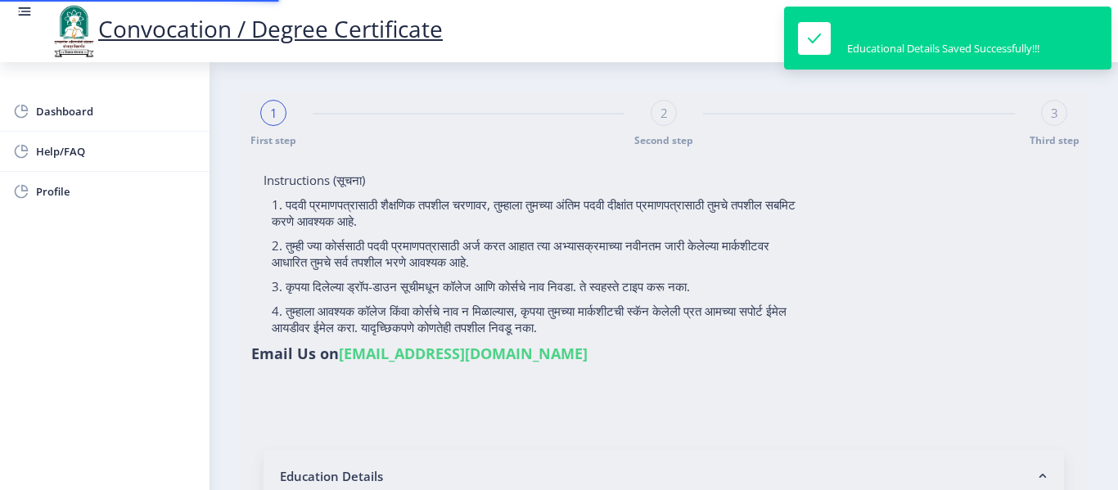
type input "224062"
type input "[PERSON_NAME]"
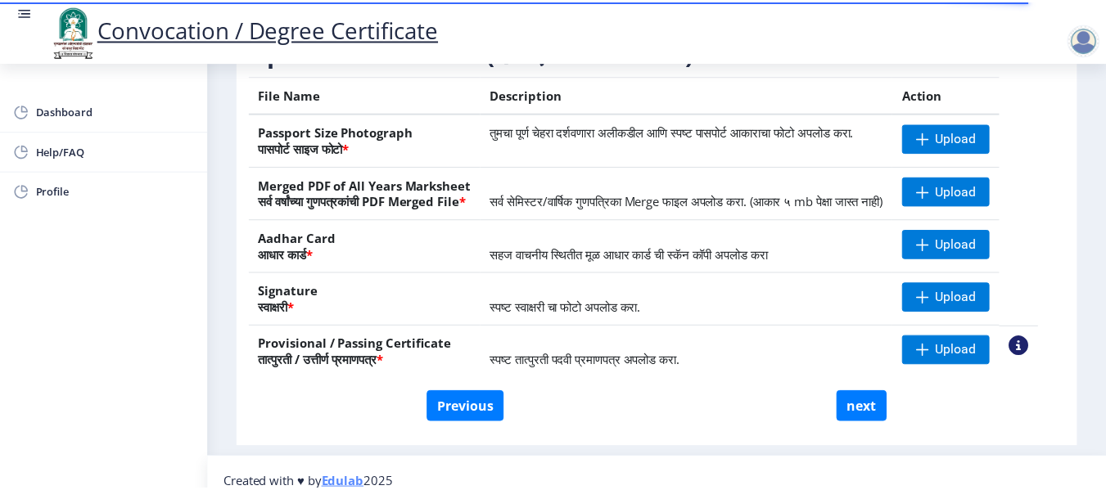
scroll to position [327, 0]
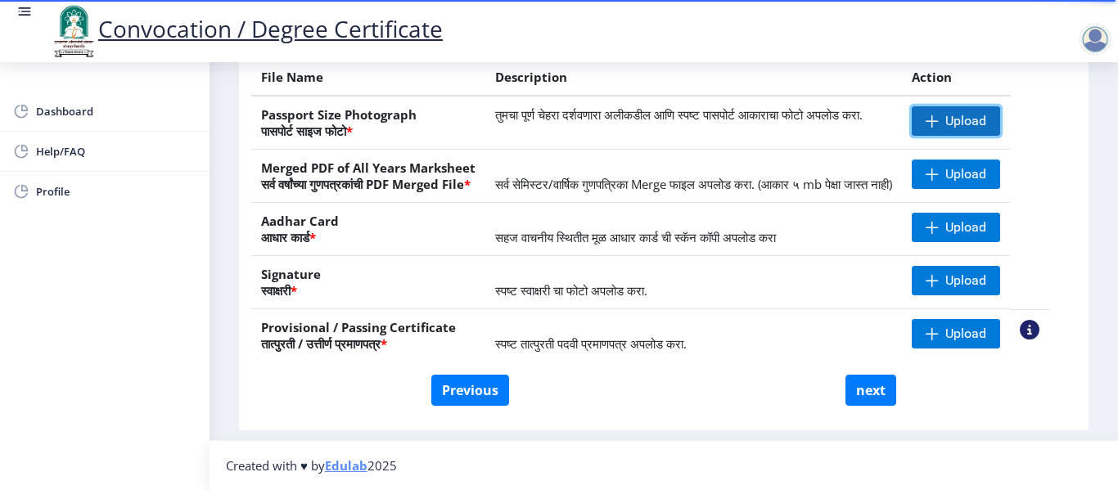
click at [974, 113] on span "Upload" at bounding box center [966, 121] width 41 height 16
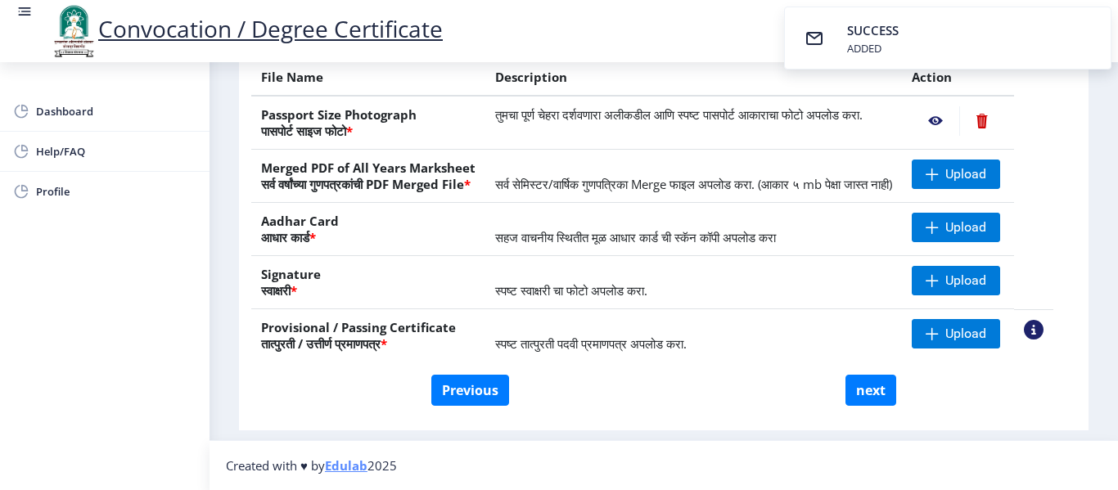
click at [951, 111] on nb-action at bounding box center [935, 120] width 47 height 29
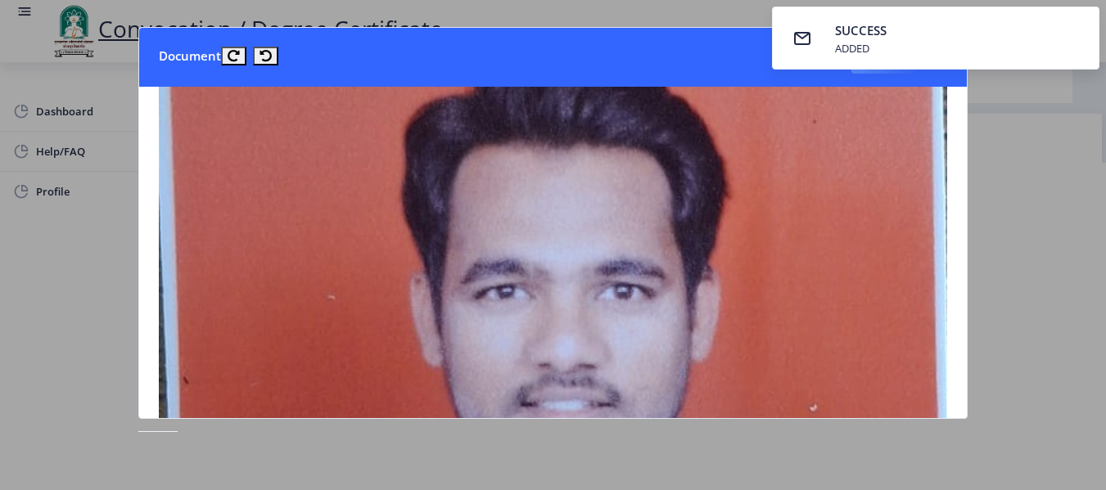
scroll to position [82, 0]
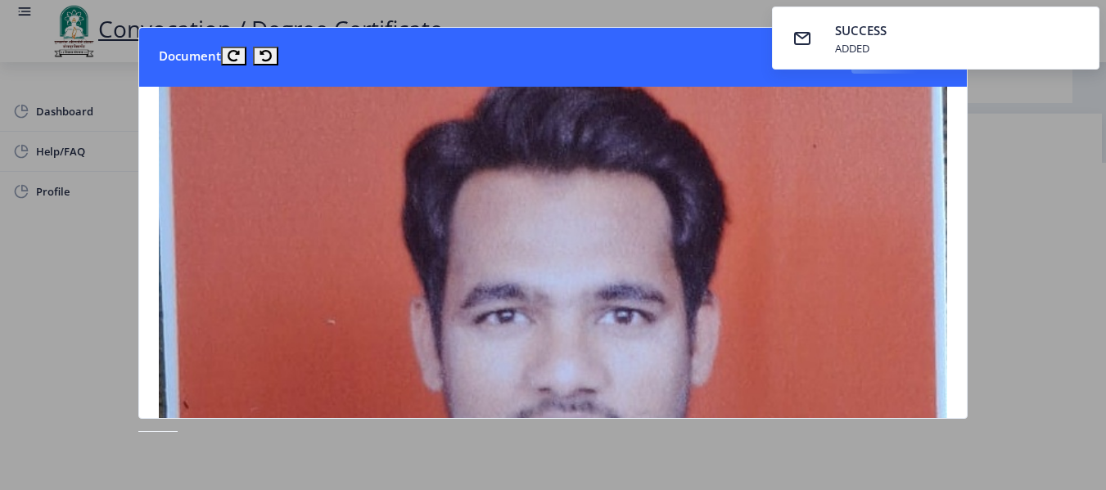
click at [996, 183] on div at bounding box center [553, 245] width 1106 height 490
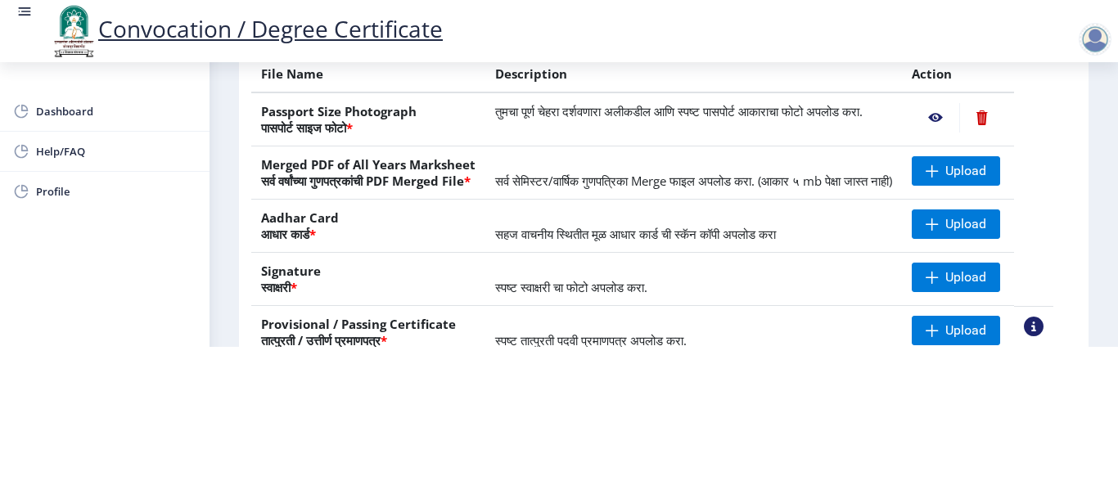
scroll to position [246, 0]
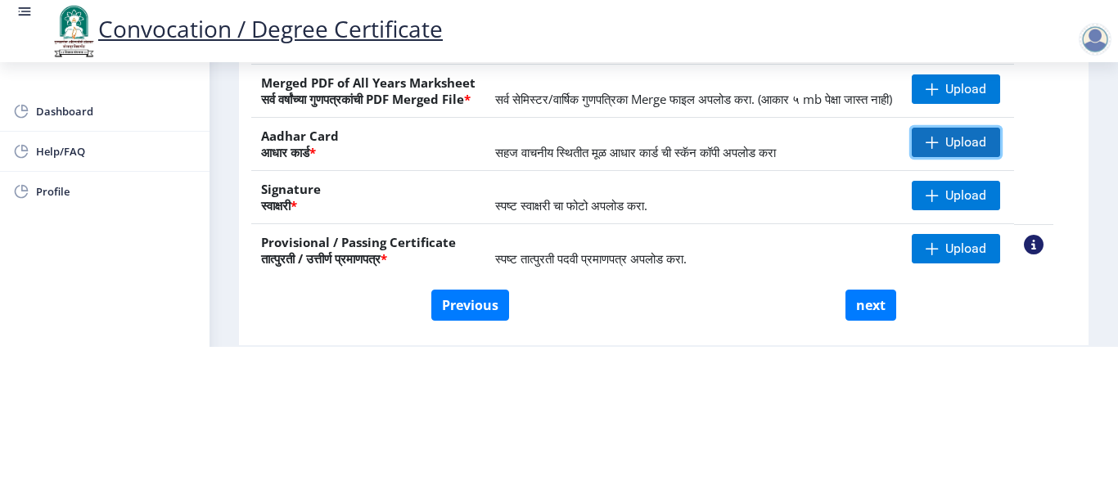
click at [939, 142] on span at bounding box center [932, 142] width 13 height 13
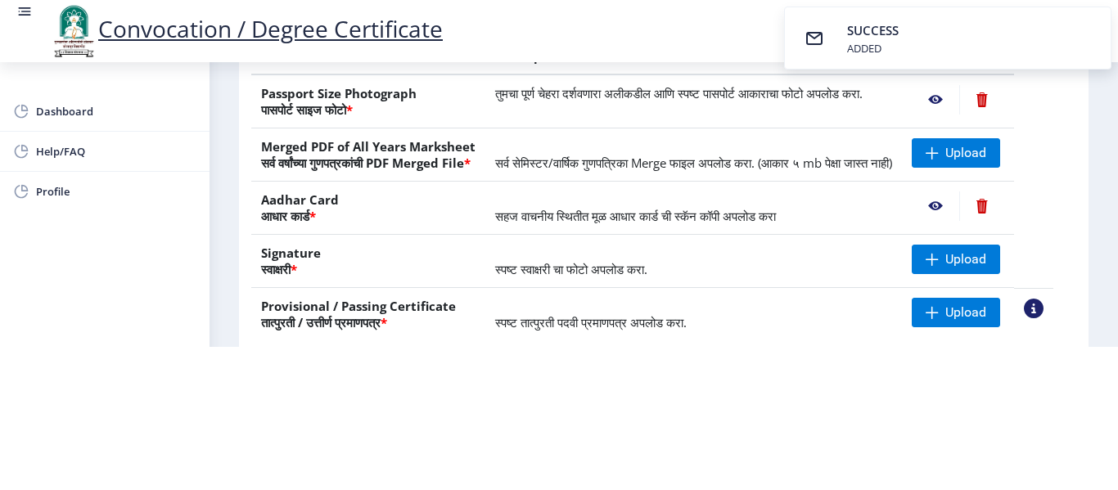
scroll to position [164, 0]
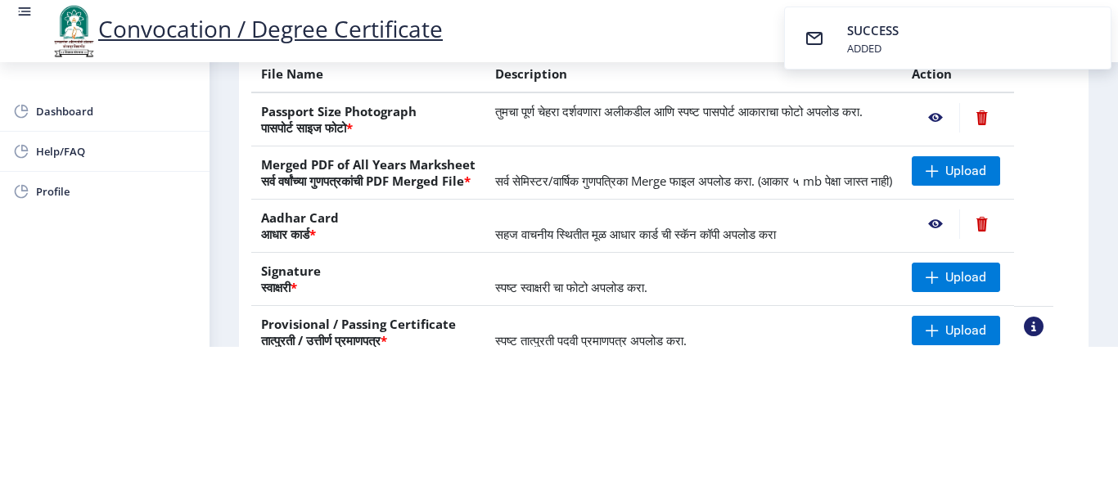
click at [952, 224] on nb-action at bounding box center [935, 224] width 47 height 29
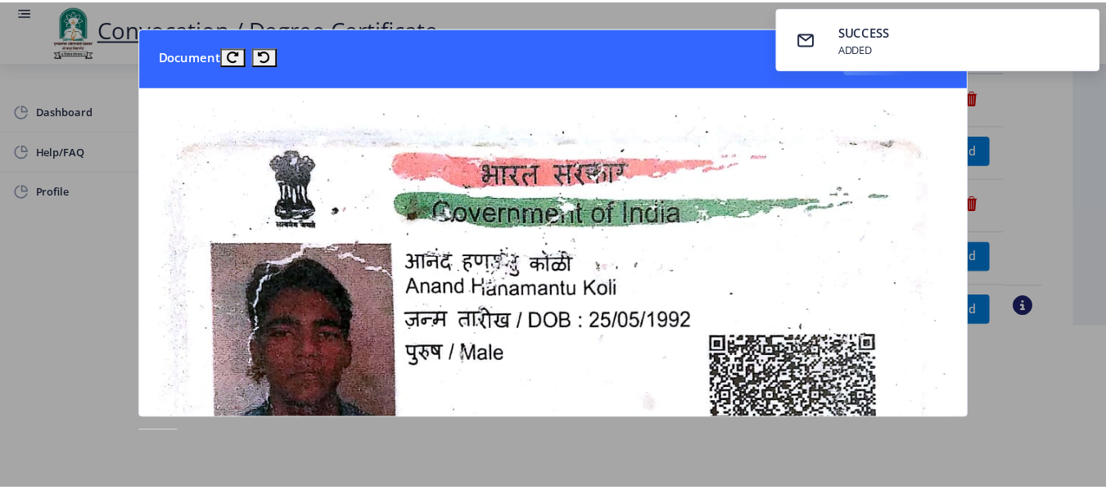
scroll to position [0, 0]
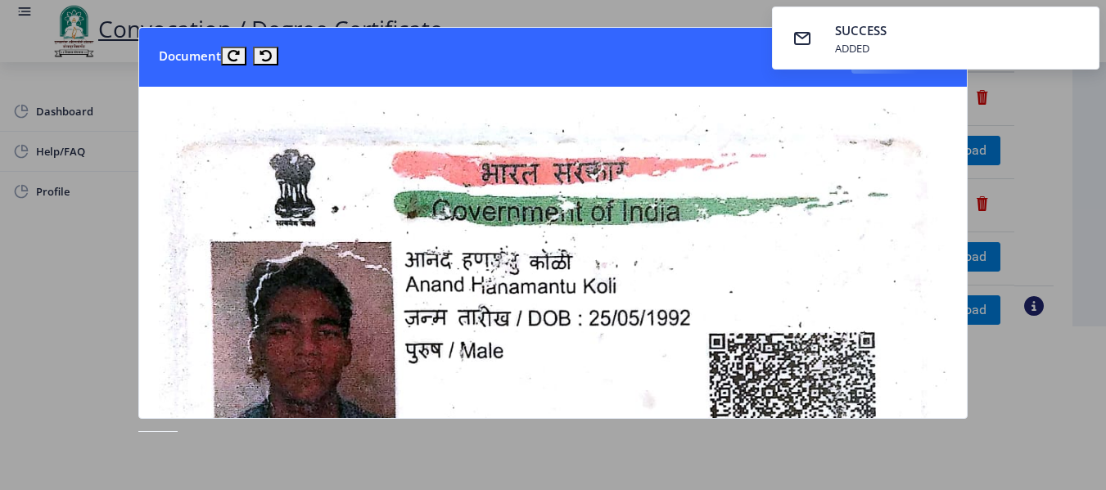
click at [1046, 395] on div at bounding box center [553, 245] width 1106 height 490
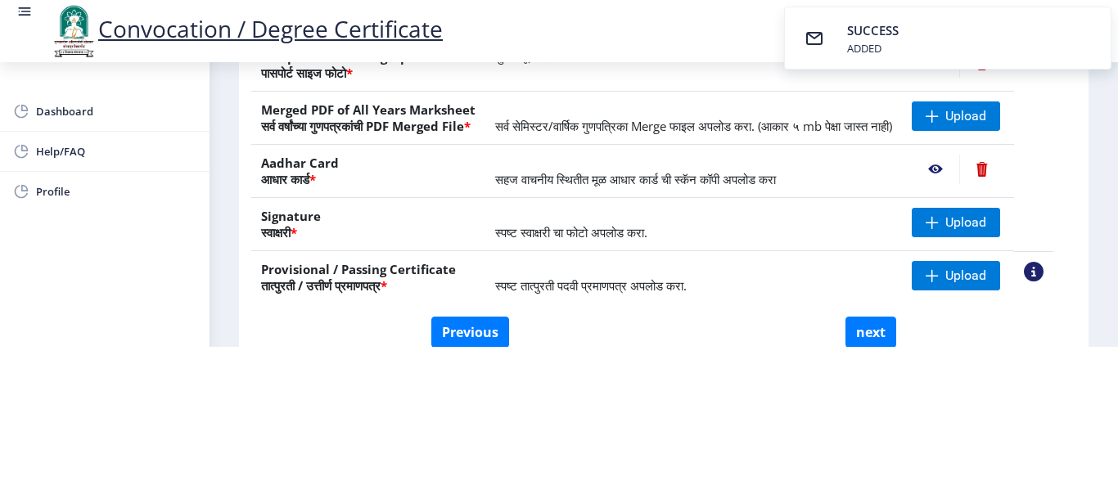
scroll to position [246, 0]
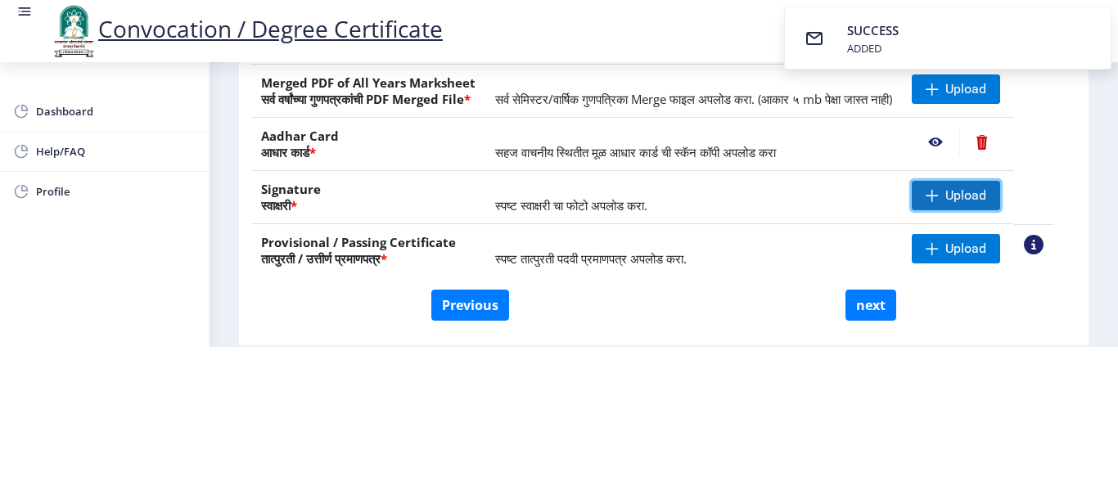
click at [980, 204] on span "Upload" at bounding box center [966, 195] width 41 height 16
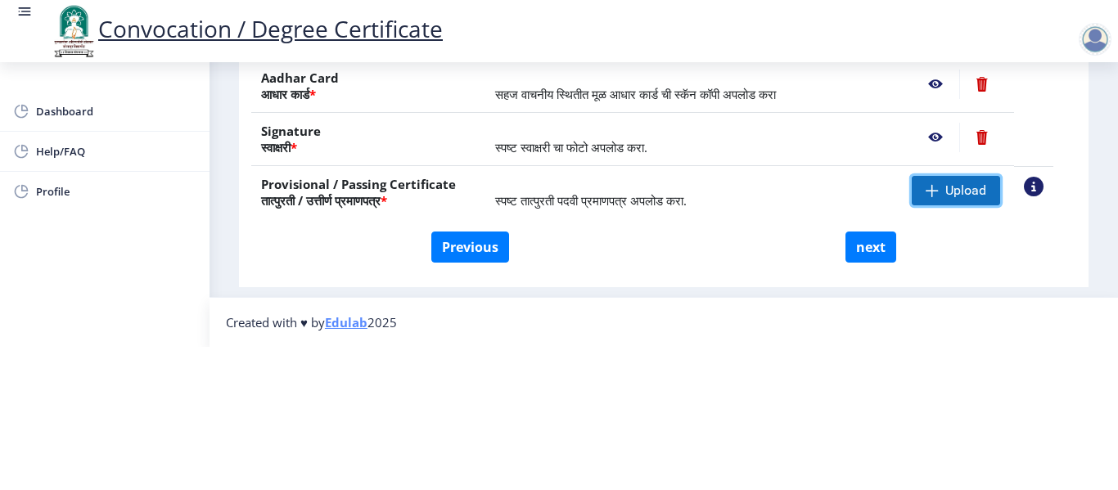
click at [965, 183] on span "Upload" at bounding box center [966, 191] width 41 height 16
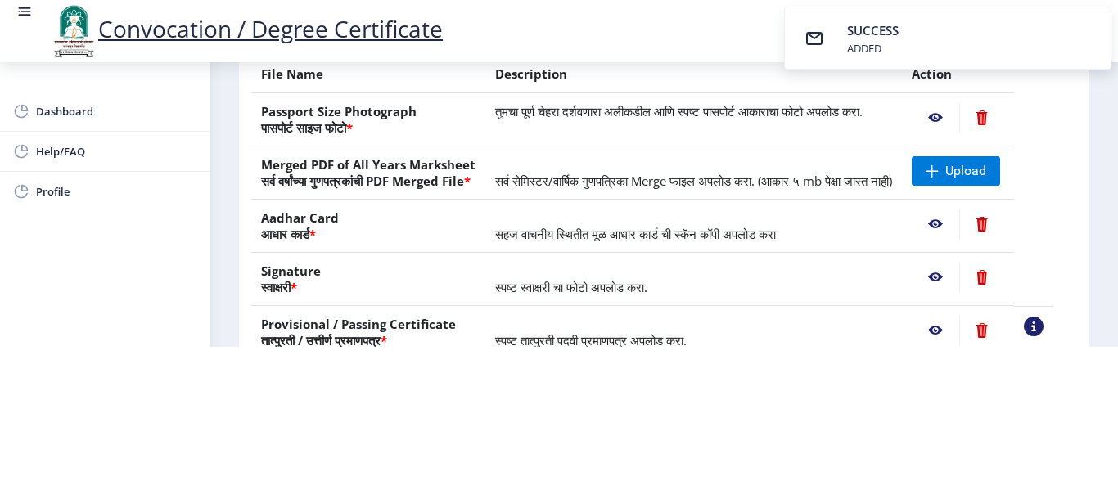
scroll to position [336, 0]
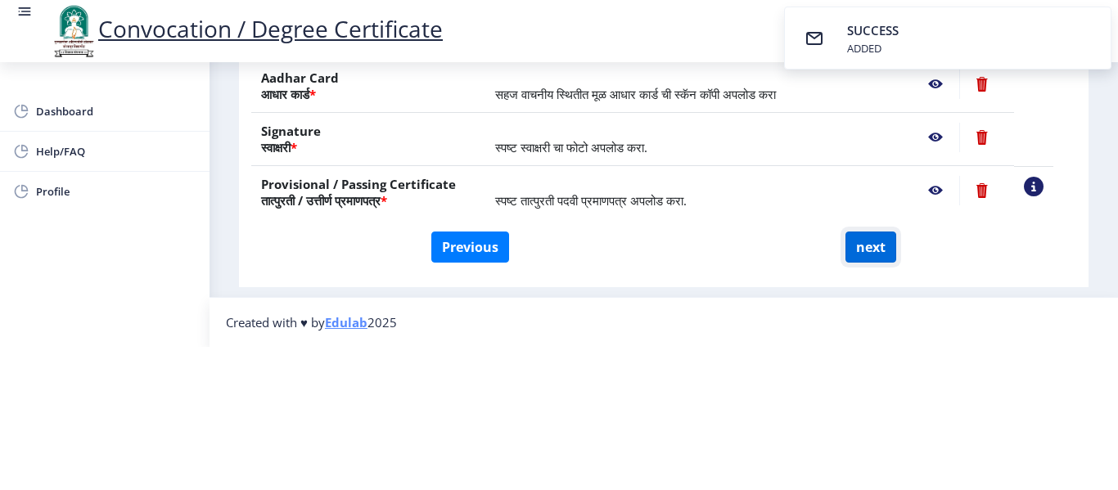
click at [867, 232] on button "next" at bounding box center [871, 247] width 51 height 31
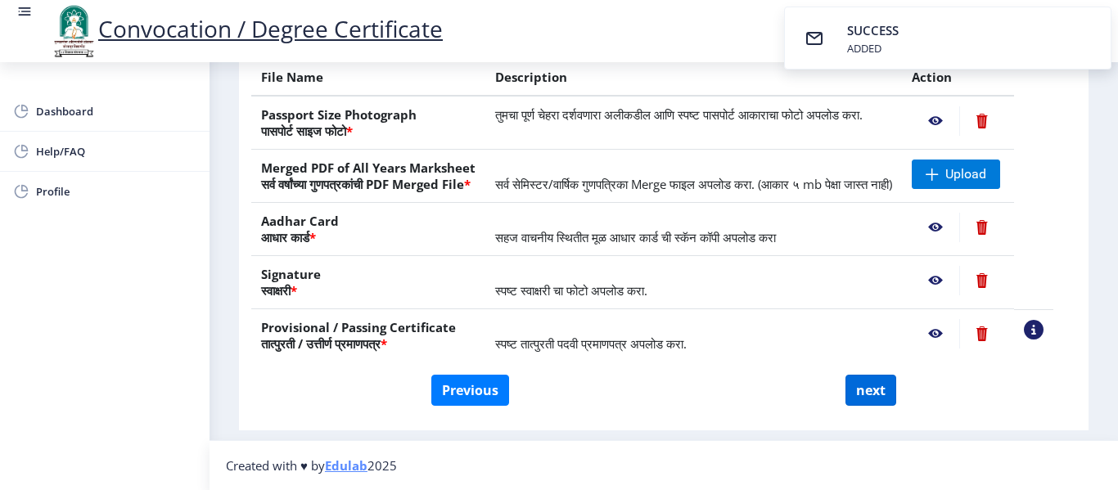
select select
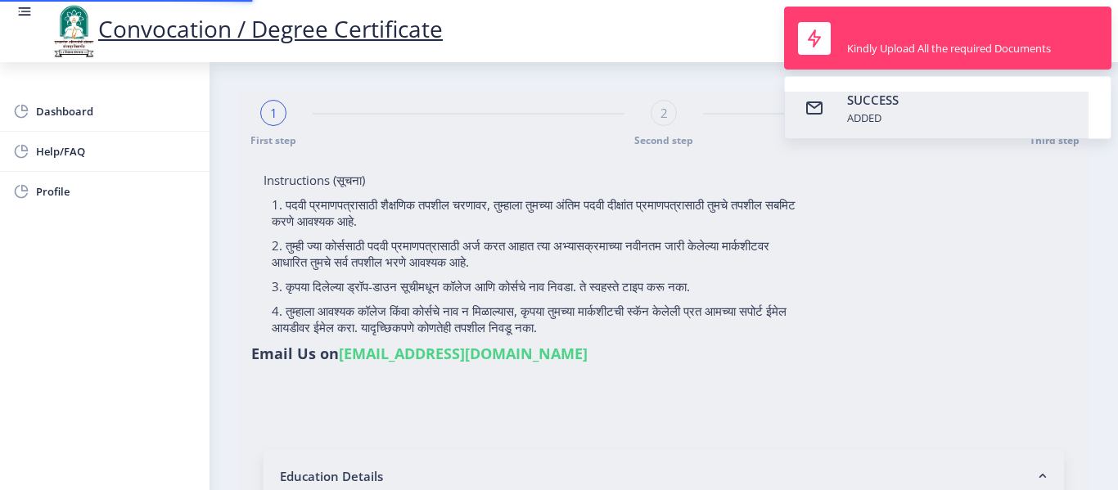
type input "2014032510002021"
select select "Regular"
select select "2019"
select select "March"
select select "Grade B+"
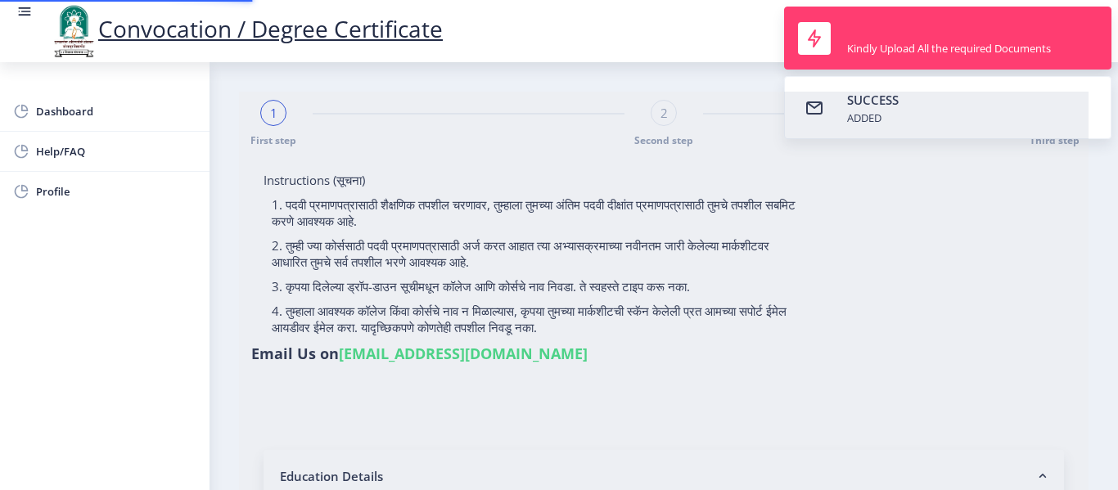
type input "224062"
type input "[PERSON_NAME]"
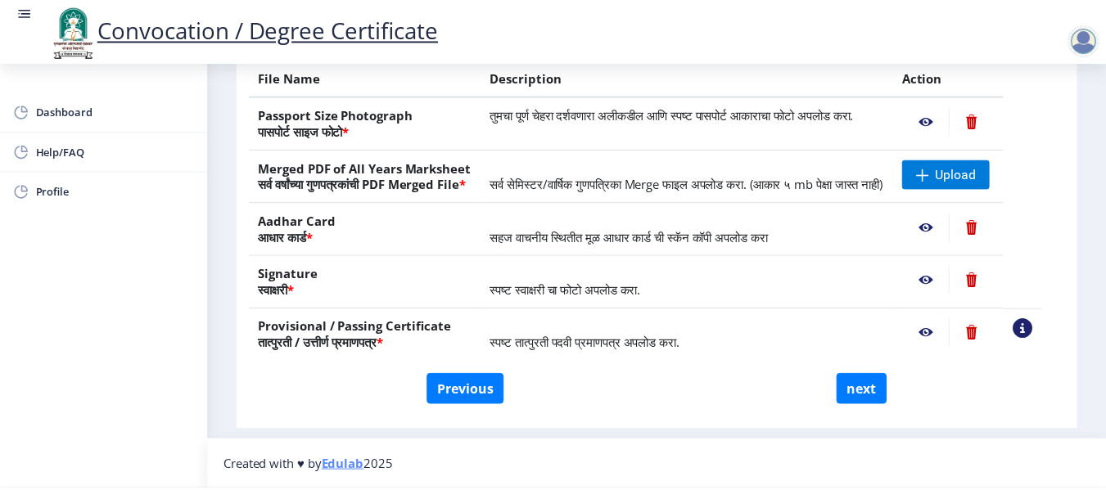
scroll to position [336, 0]
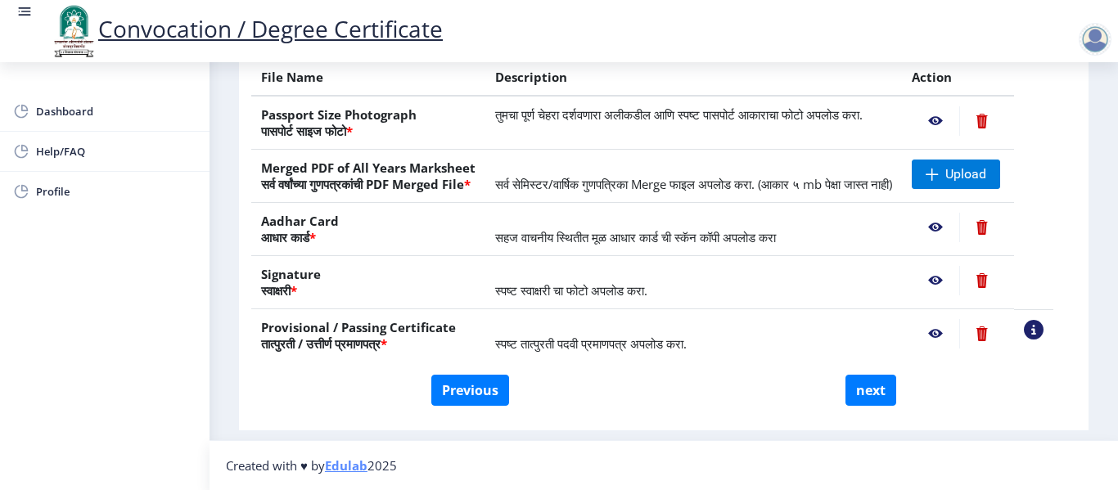
click at [960, 332] on nb-action at bounding box center [935, 333] width 47 height 29
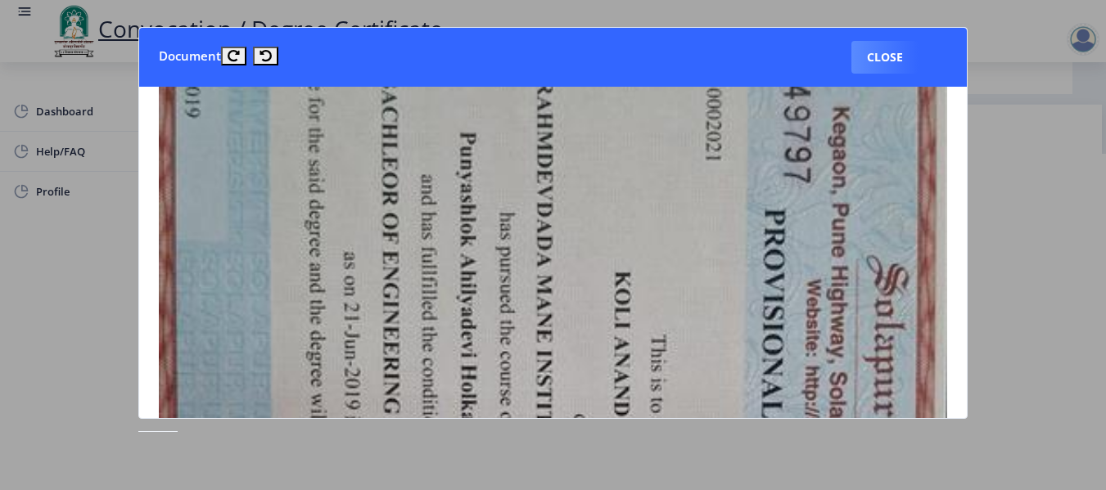
scroll to position [409, 0]
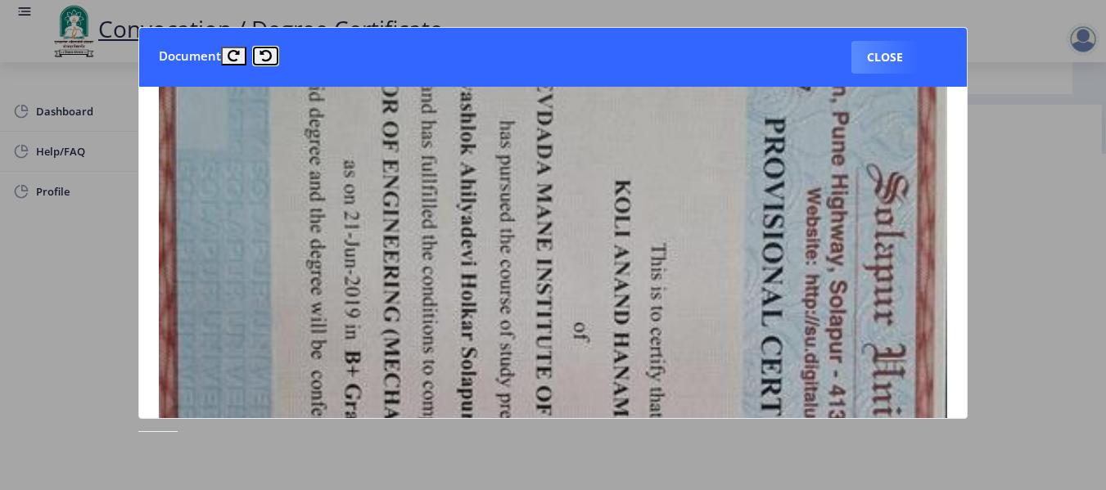
click at [261, 53] on icon at bounding box center [266, 56] width 12 height 12
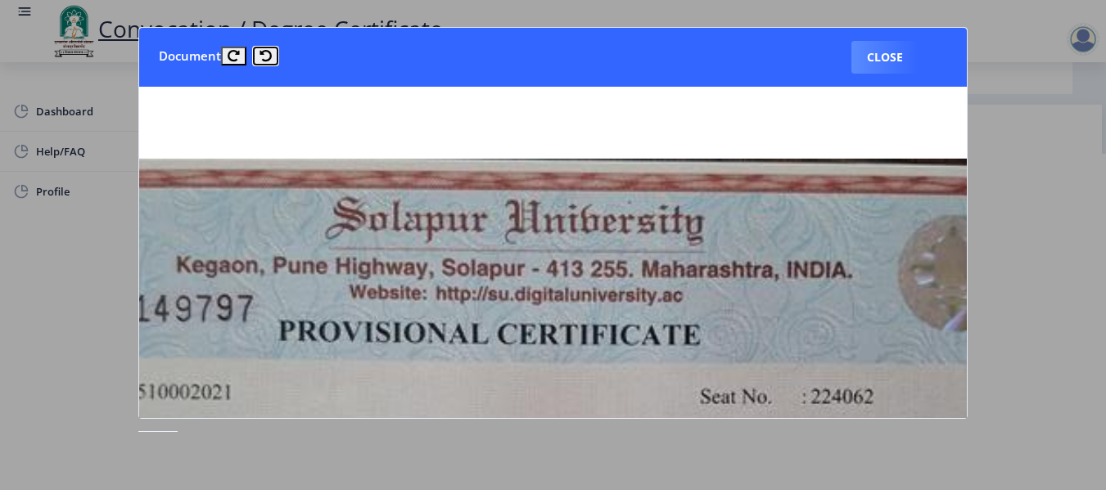
scroll to position [246, 0]
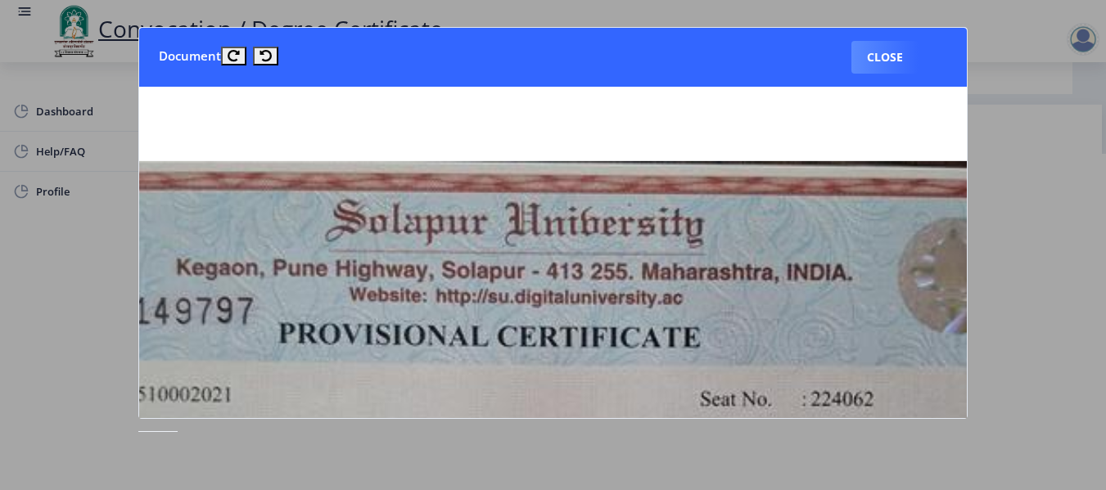
click at [1077, 237] on div at bounding box center [553, 245] width 1106 height 490
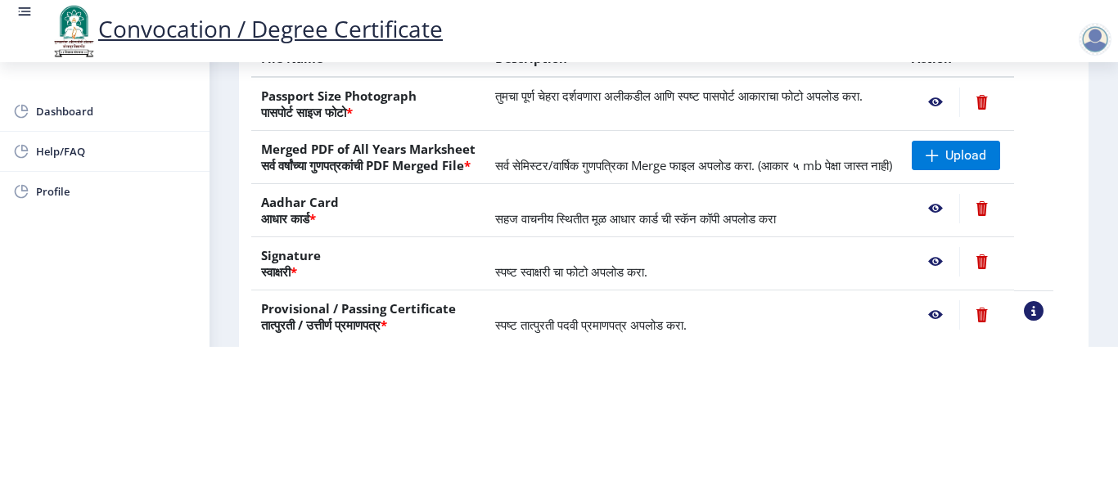
scroll to position [173, 0]
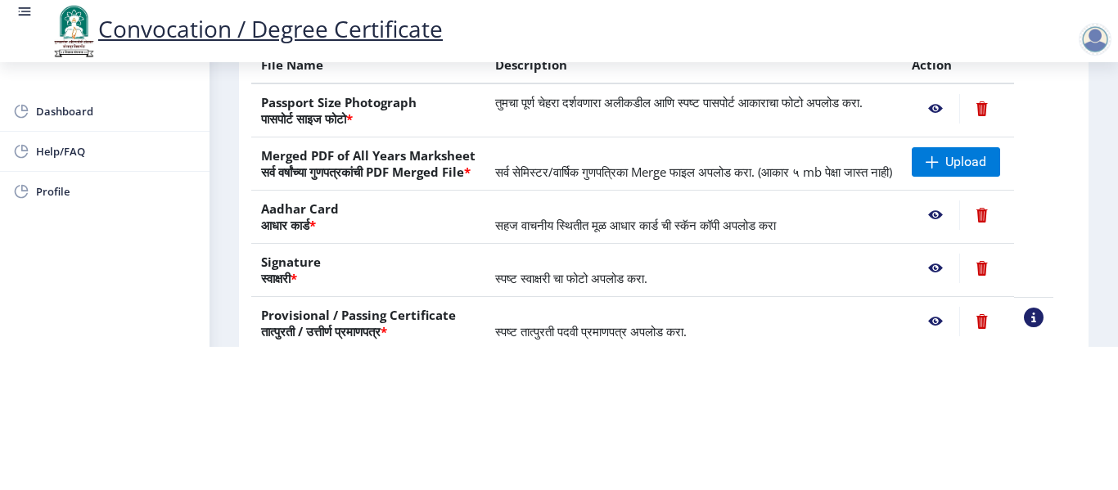
click at [955, 216] on nb-action at bounding box center [935, 215] width 47 height 29
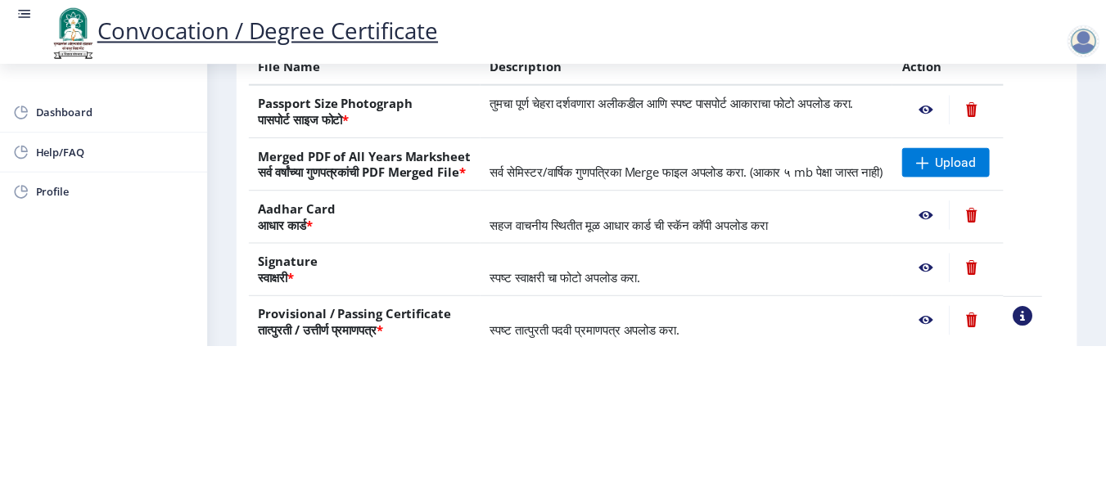
scroll to position [0, 0]
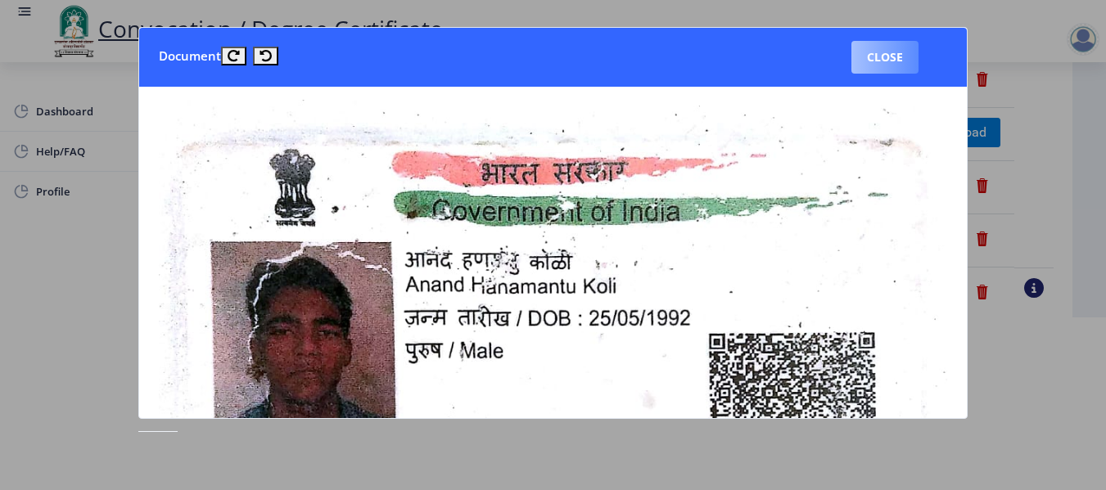
click at [887, 61] on button "Close" at bounding box center [884, 57] width 67 height 33
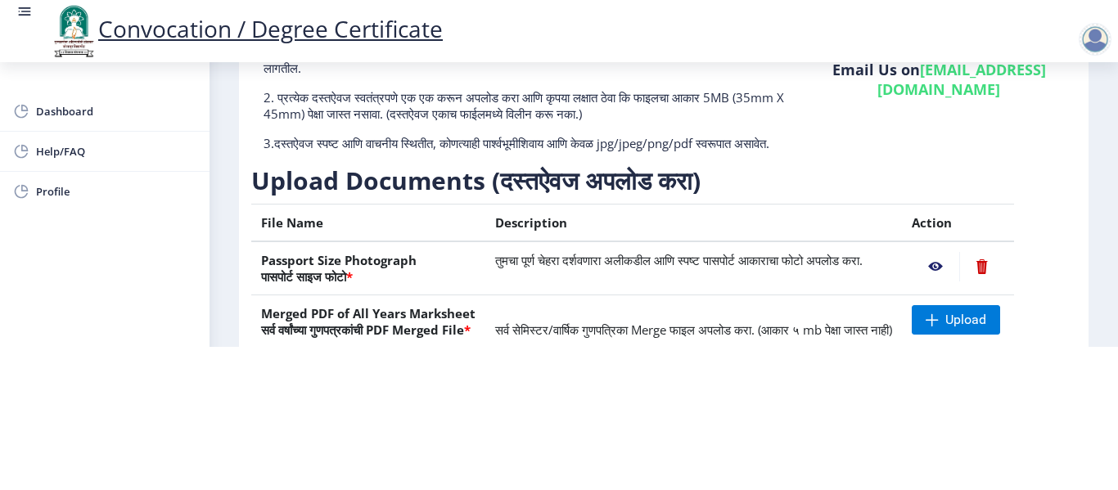
scroll to position [9, 0]
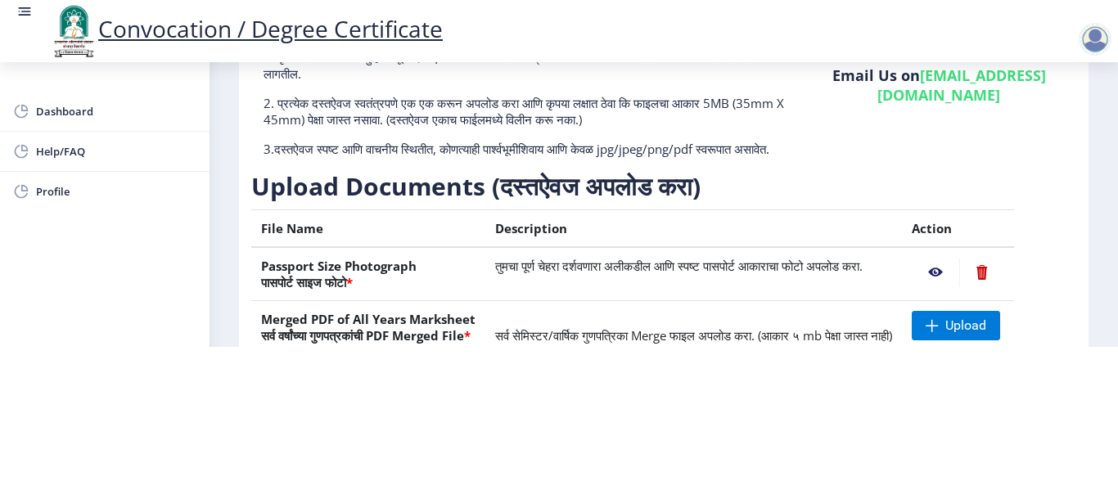
click at [951, 266] on nb-action at bounding box center [935, 272] width 47 height 29
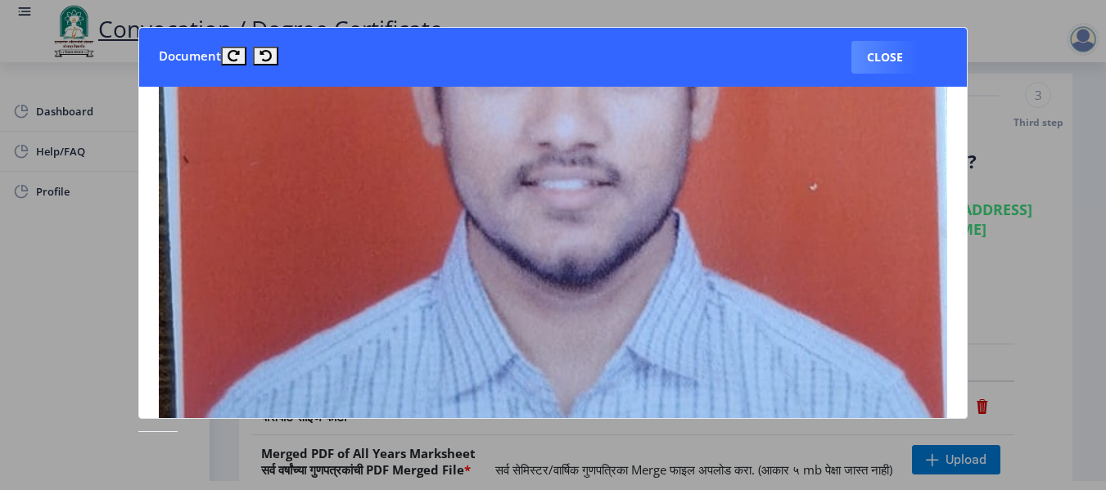
scroll to position [164, 0]
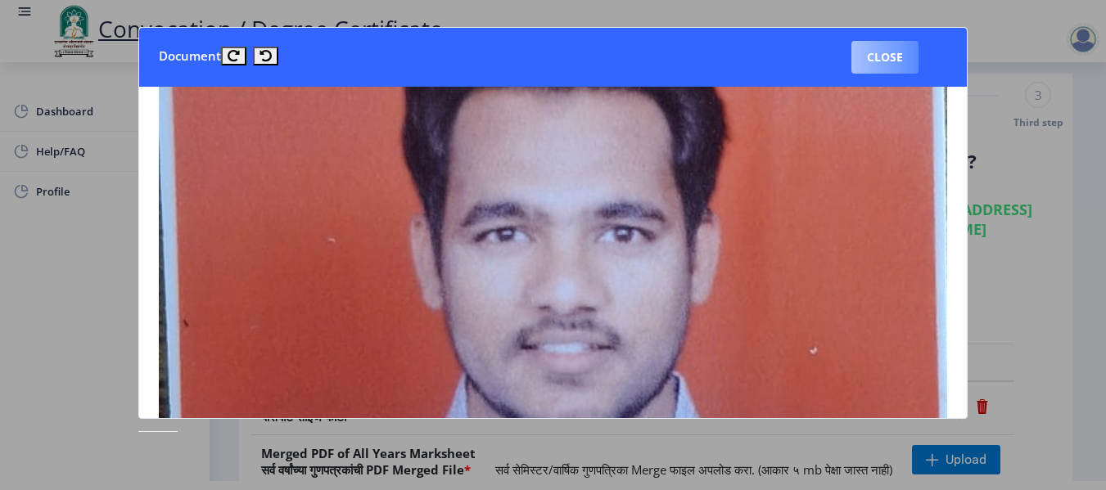
click at [897, 63] on button "Close" at bounding box center [884, 57] width 67 height 33
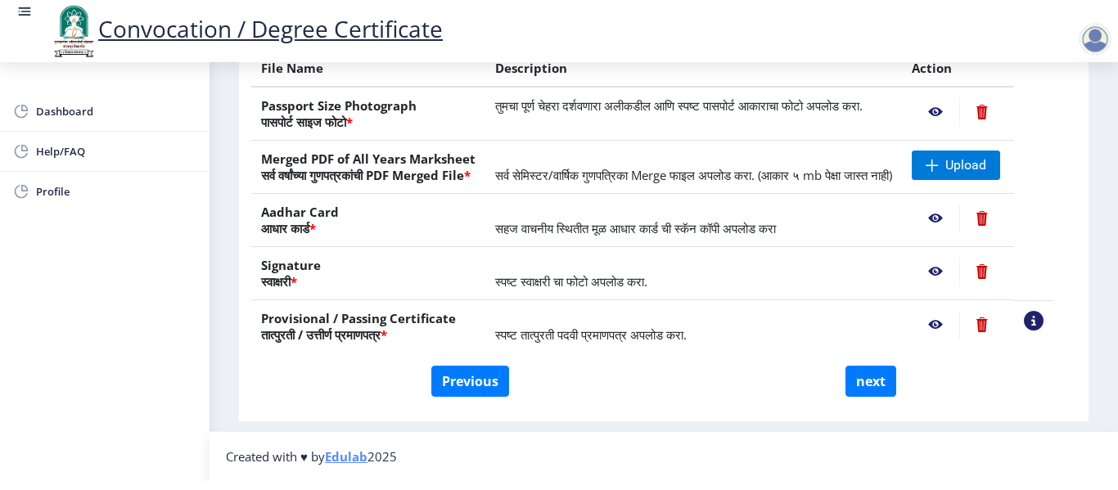
scroll to position [336, 0]
click at [863, 385] on button "next" at bounding box center [871, 381] width 51 height 31
select select
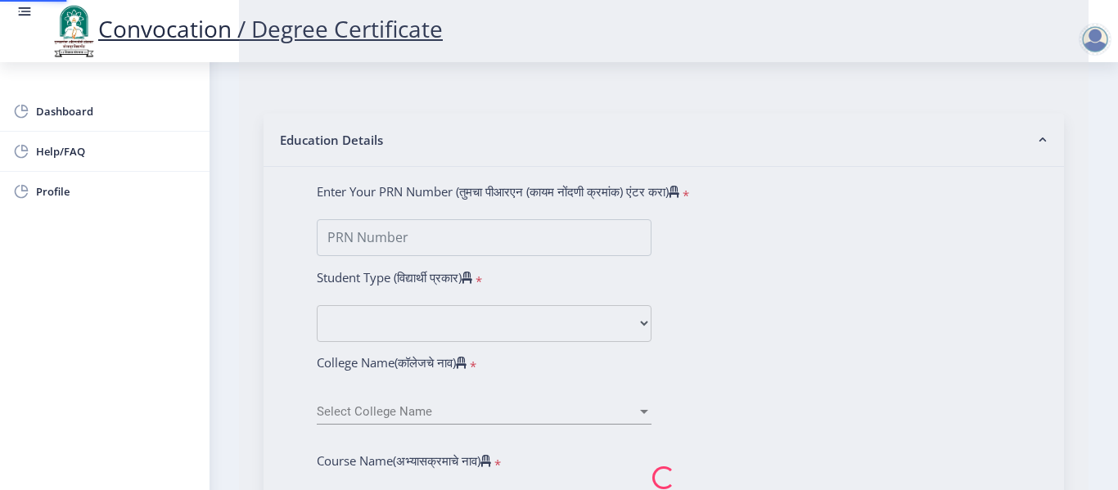
scroll to position [0, 0]
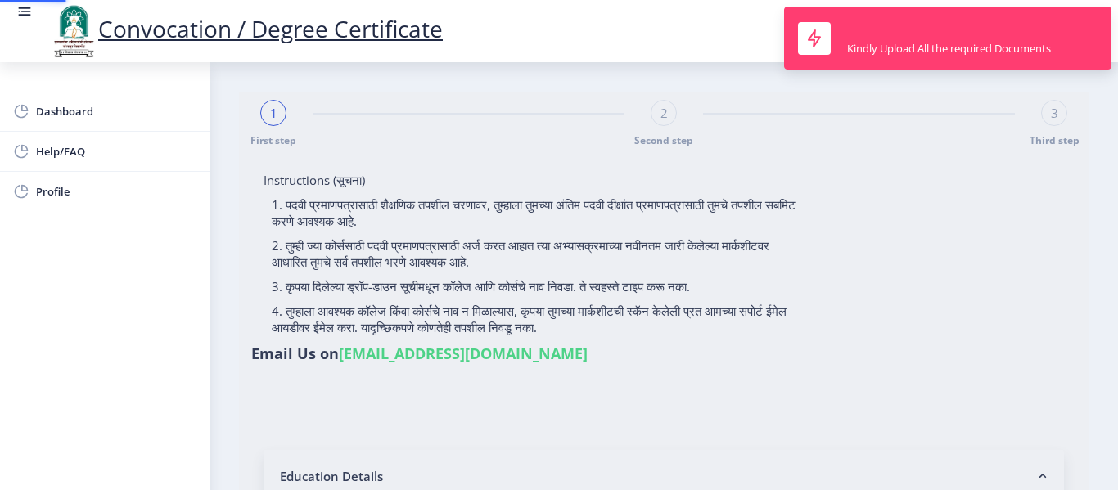
type input "2014032510002021"
select select "Regular"
select select "2019"
select select "March"
select select "Grade B+"
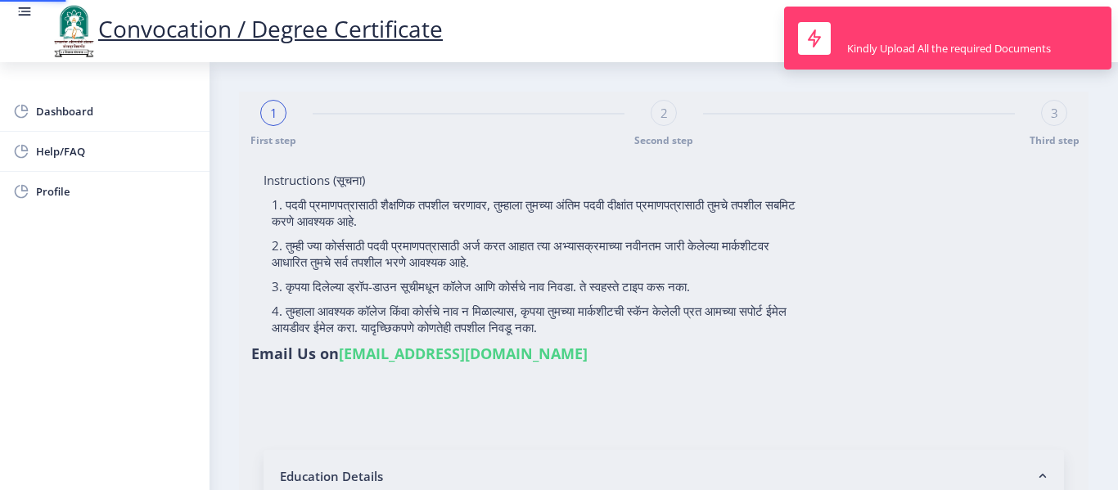
type input "224062"
type input "[PERSON_NAME]"
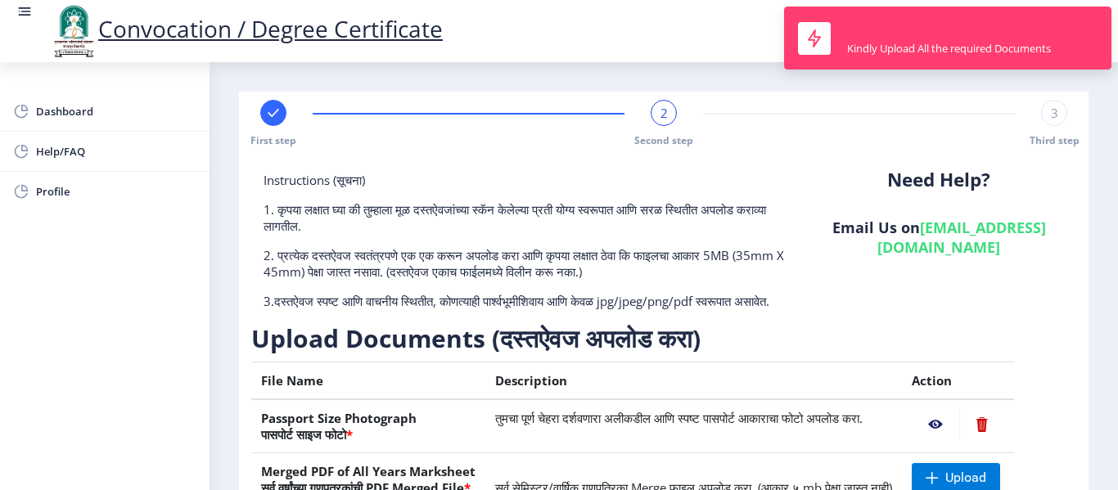
click at [915, 309] on div "Need Help? Email Us on [EMAIL_ADDRESS][DOMAIN_NAME]" at bounding box center [939, 247] width 275 height 151
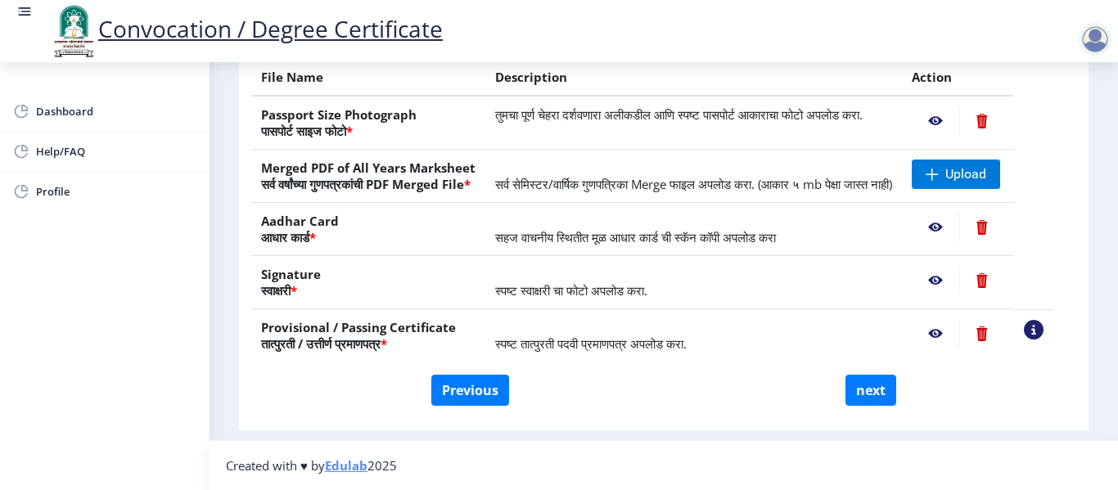
scroll to position [336, 0]
click at [865, 393] on button "next" at bounding box center [871, 390] width 51 height 31
select select
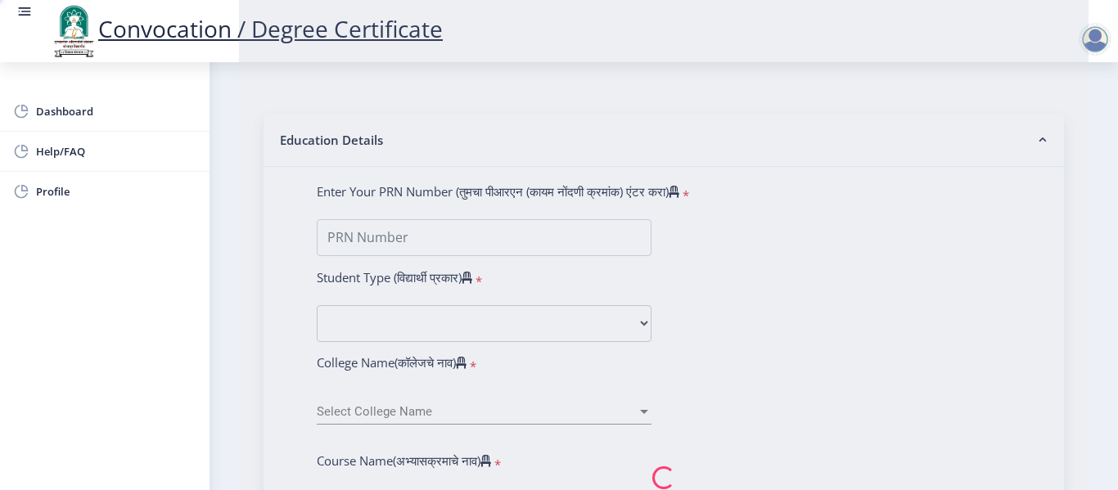
scroll to position [0, 0]
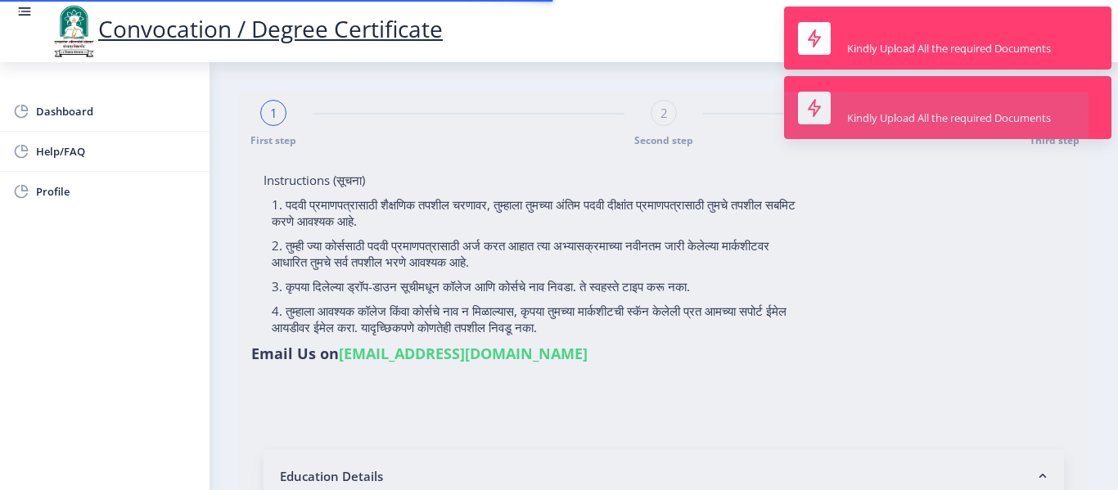
type input "2014032510002021"
select select "Regular"
select select "2019"
select select "March"
select select "Grade B+"
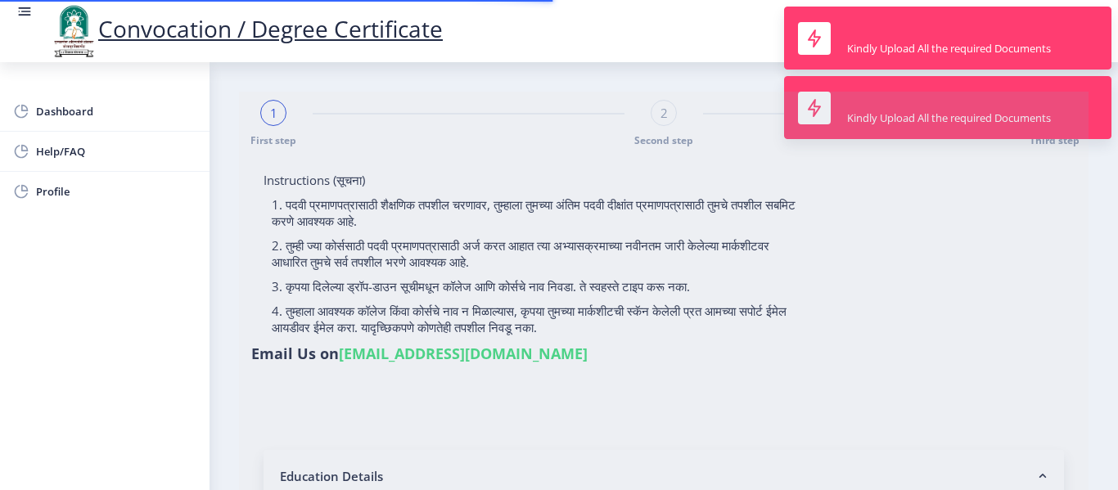
type input "224062"
type input "[PERSON_NAME]"
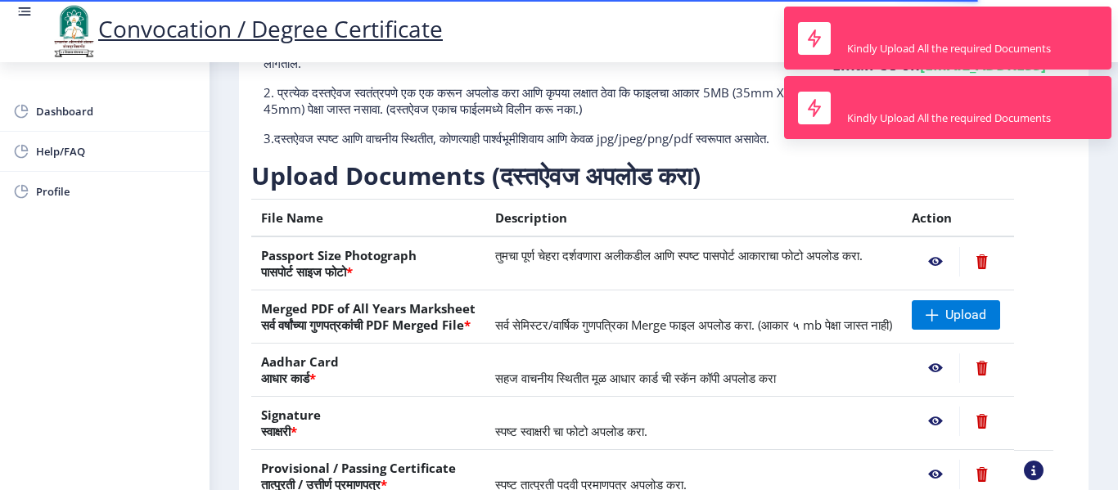
scroll to position [164, 0]
click at [971, 323] on span "Upload" at bounding box center [966, 314] width 41 height 16
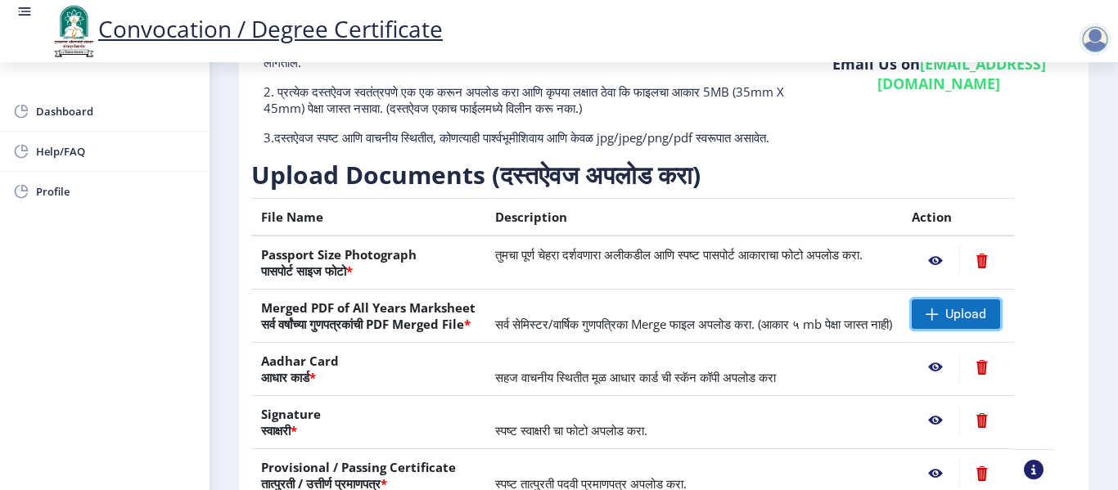
click at [987, 323] on span "Upload" at bounding box center [966, 314] width 41 height 16
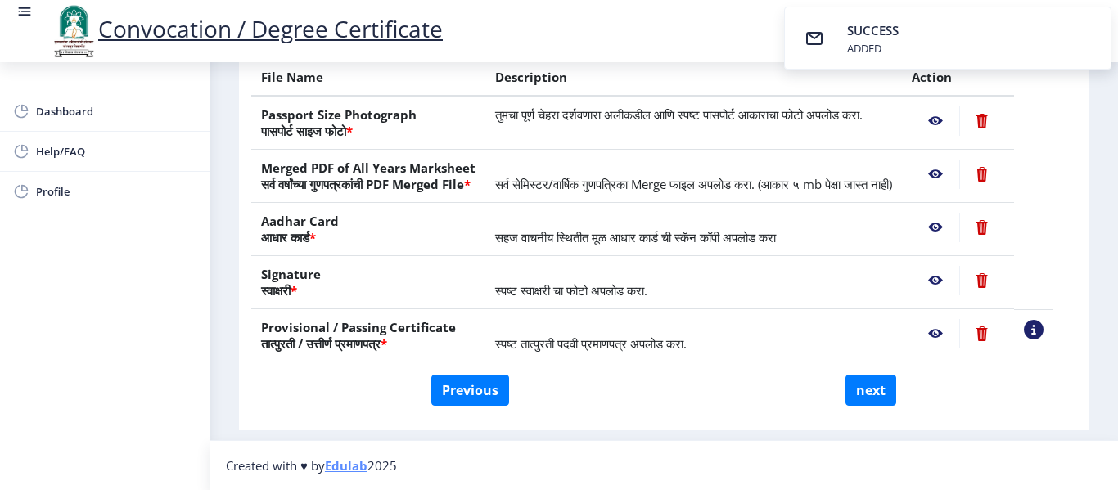
scroll to position [336, 0]
click at [856, 390] on button "next" at bounding box center [871, 390] width 51 height 31
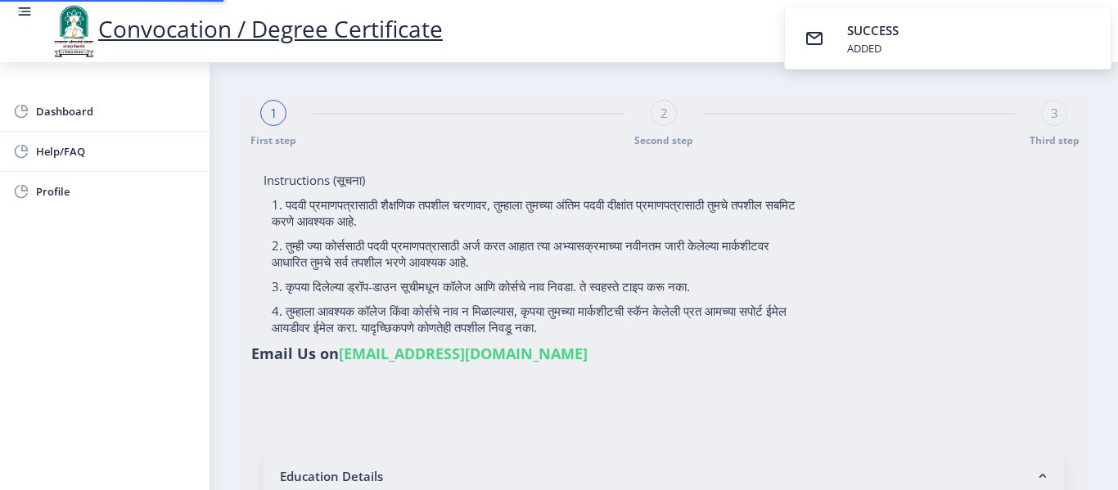
select select
type input "2014032510002021"
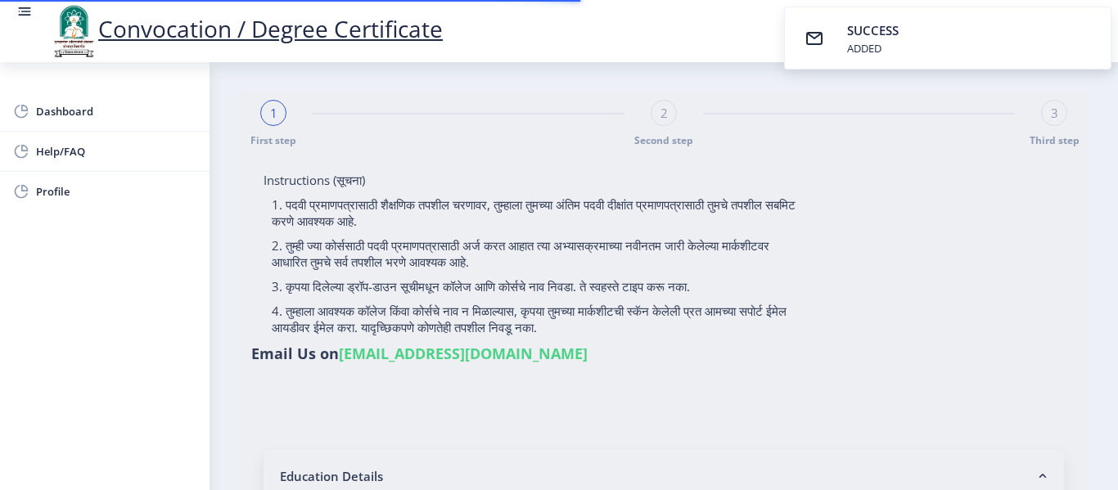
select select "Regular"
select select "2019"
select select "March"
select select "Grade B+"
type input "224062"
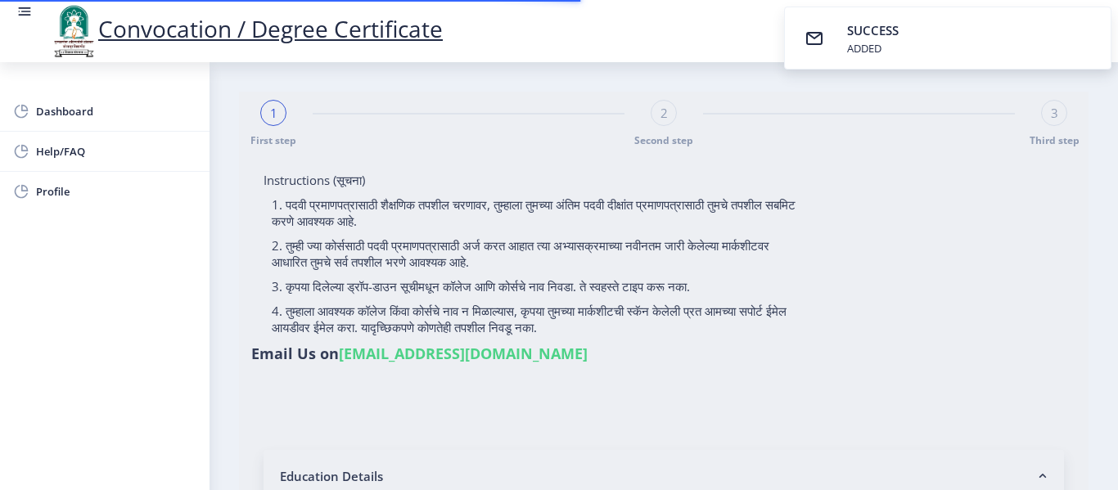
type input "[PERSON_NAME]"
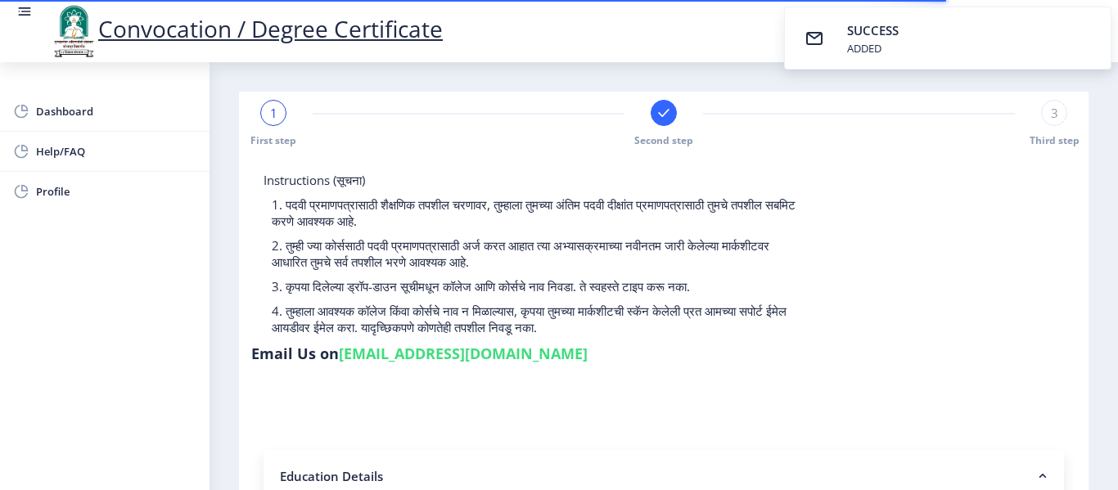
select select
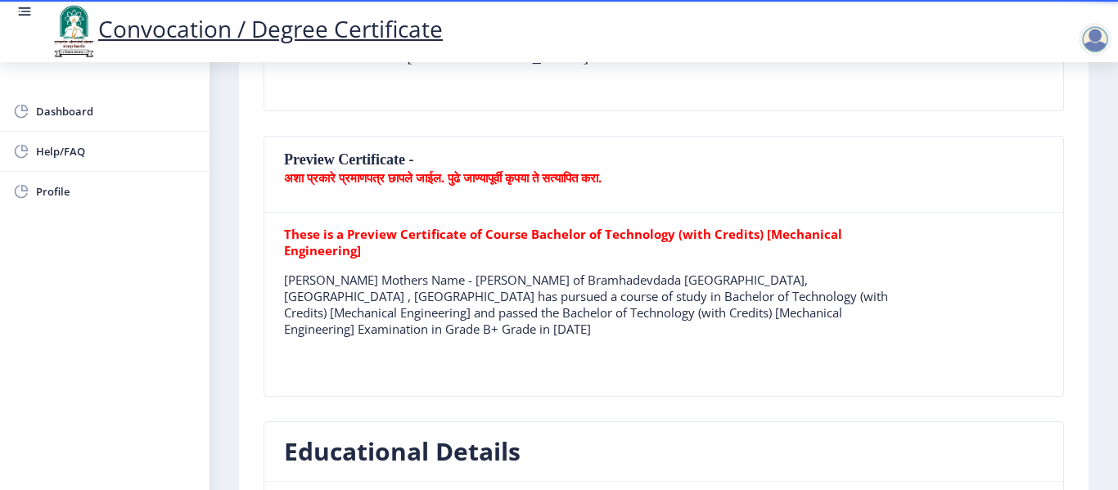
scroll to position [409, 0]
click at [330, 185] on nb-card-header "Preview Certificate - अशा प्रकारे प्रमाणपत्र छापले जाईल. पुढे जाण्यापूर्वी कृपय…" at bounding box center [663, 174] width 799 height 76
click at [336, 169] on b "अशा प्रकारे प्रमाणपत्र छापले जाईल. पुढे जाण्यापूर्वी कृपया ते सत्यापित करा." at bounding box center [443, 177] width 318 height 16
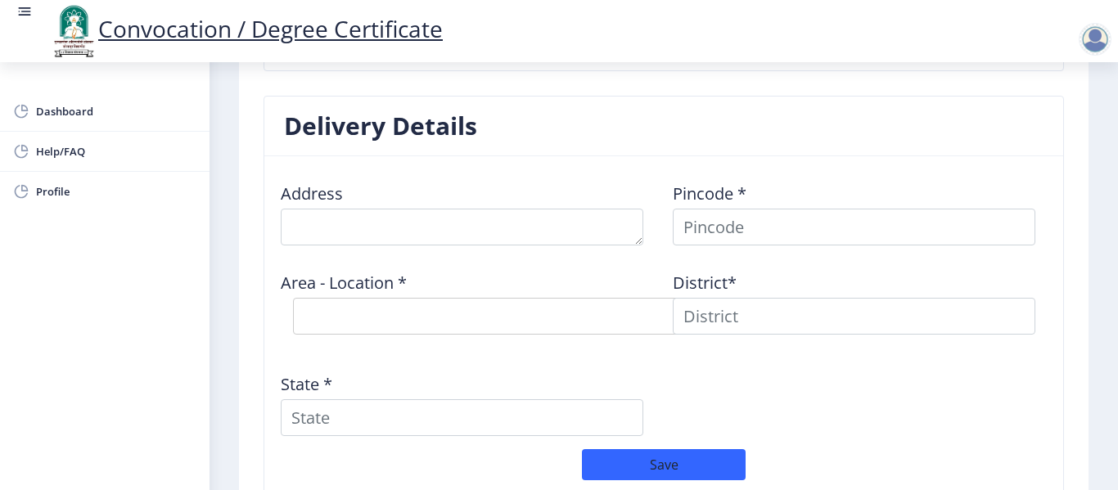
scroll to position [1310, 0]
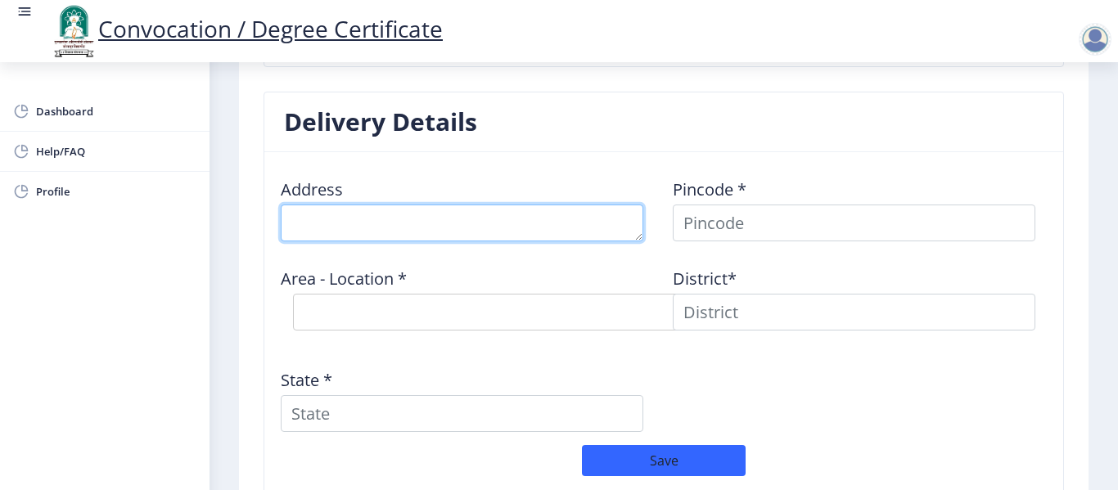
click at [551, 229] on textarea at bounding box center [462, 223] width 363 height 37
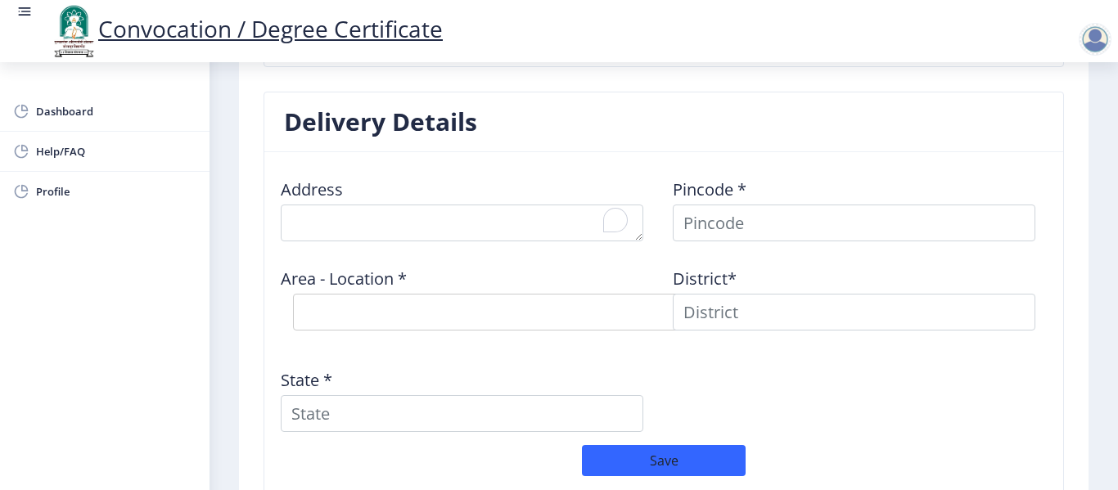
click at [756, 401] on div "Address Pincode * Area - Location * Select Area Location District* State *" at bounding box center [664, 305] width 784 height 280
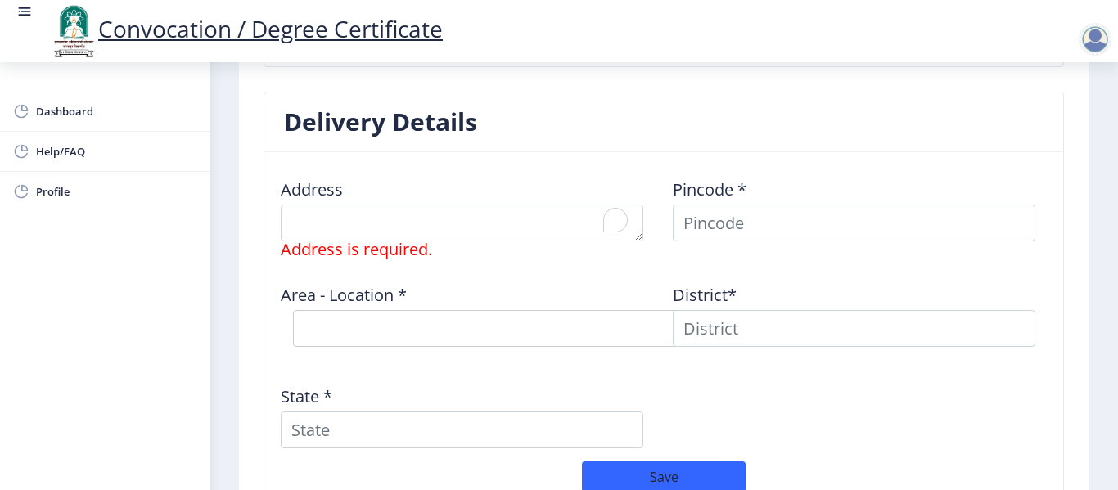
scroll to position [1392, 0]
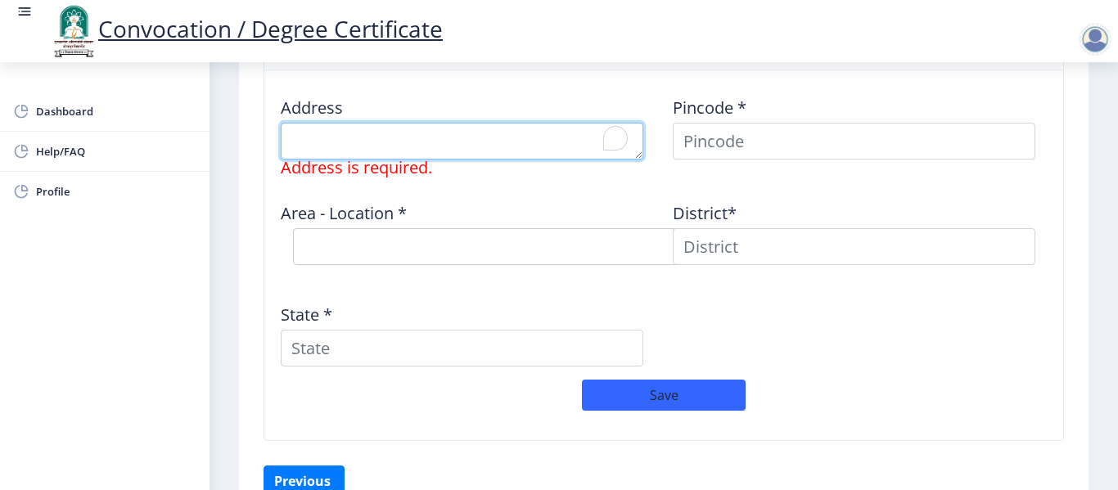
click at [514, 142] on textarea "To enrich screen reader interactions, please activate Accessibility in Grammarl…" at bounding box center [462, 141] width 363 height 37
type textarea "BLDG. NO. A1/21, SN-117, POPULAR-[PERSON_NAME][GEOGRAPHIC_DATA], [GEOGRAPHIC_DA…"
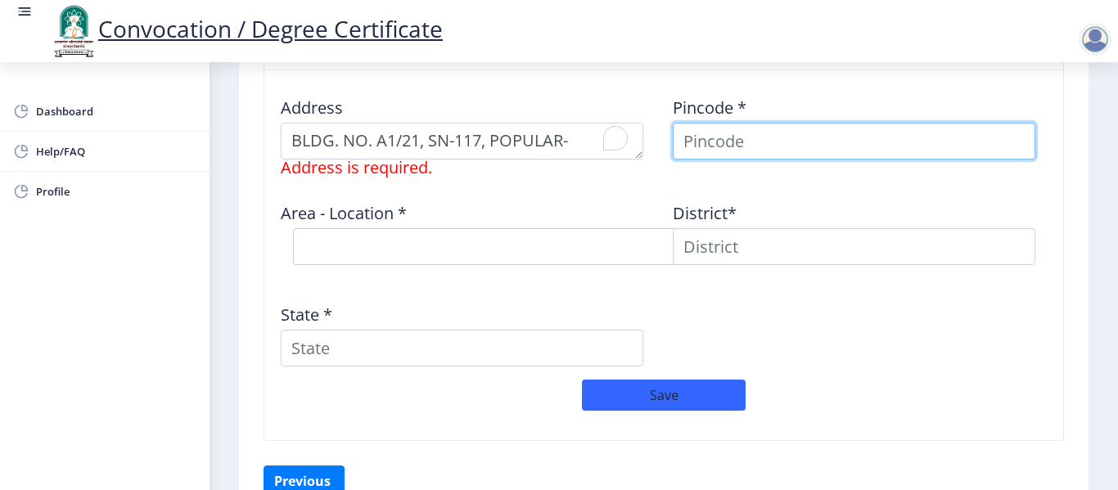
type input "[PERSON_NAME]"
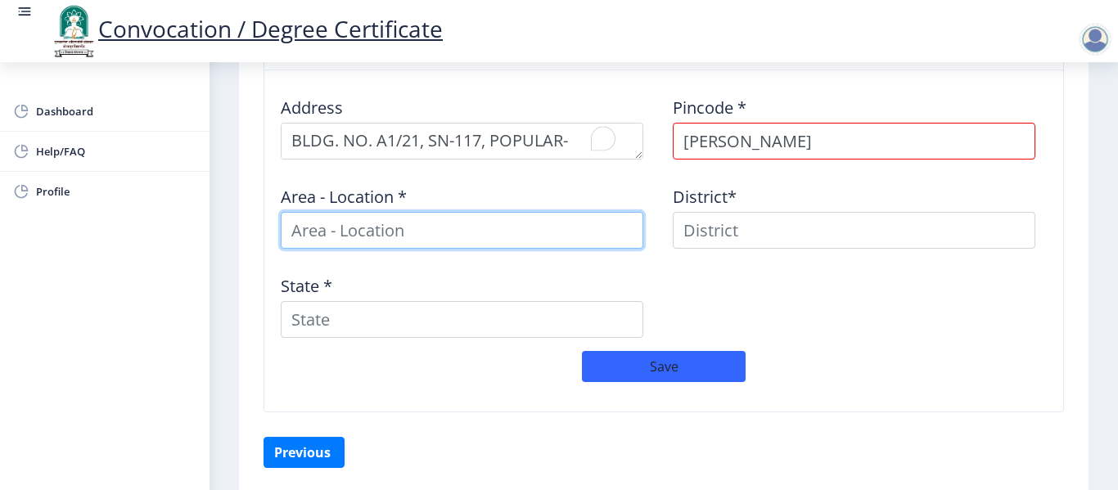
click at [572, 233] on input at bounding box center [462, 230] width 363 height 37
type input "w"
type input "Warje"
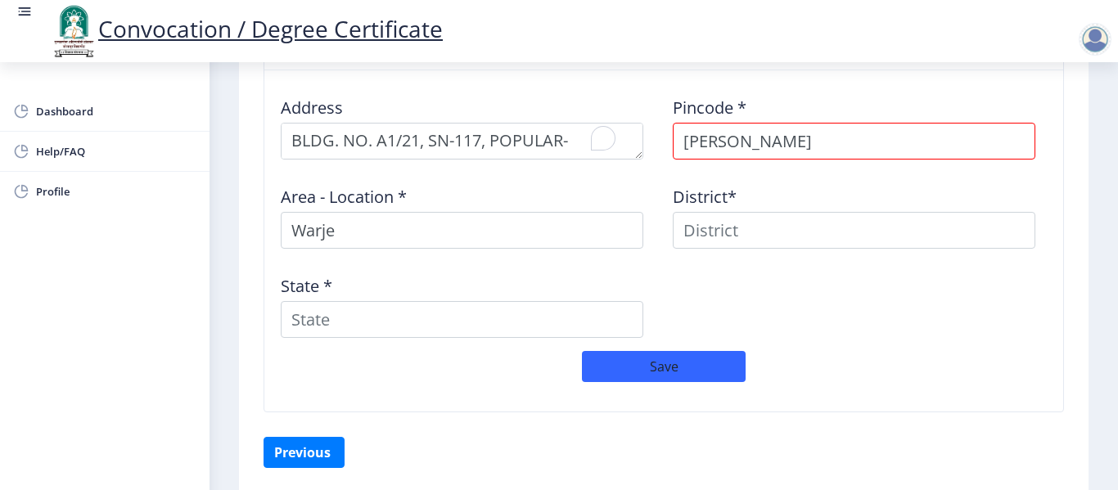
click at [801, 298] on div "Address Pincode * [GEOGRAPHIC_DATA] Area - Location * [GEOGRAPHIC_DATA]* State *" at bounding box center [664, 218] width 784 height 268
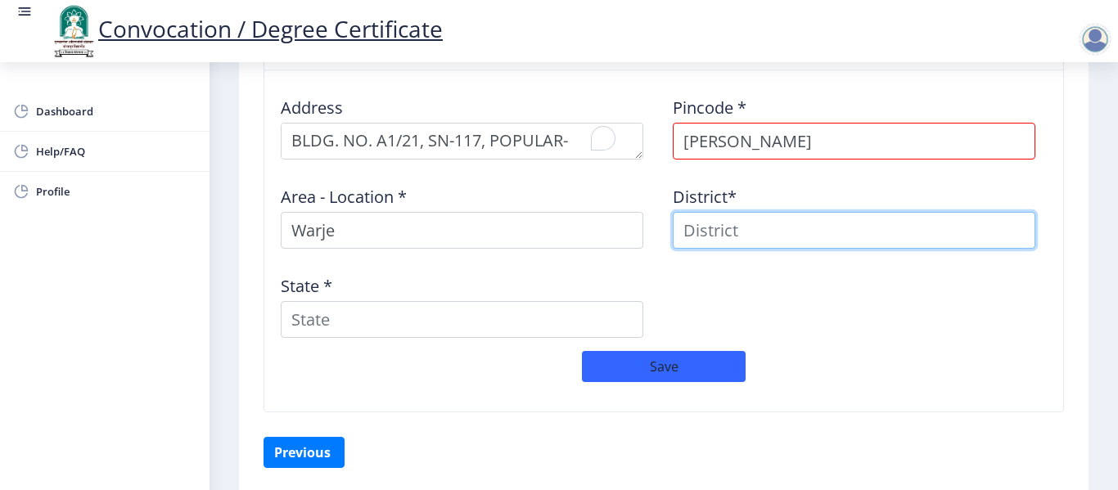
click at [752, 226] on input at bounding box center [854, 230] width 363 height 37
type input "Pune"
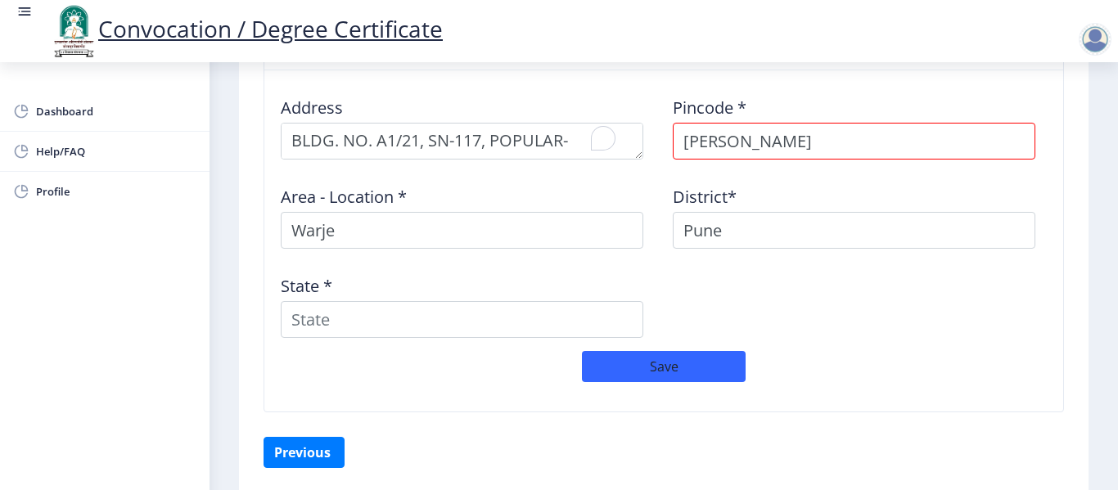
click at [773, 303] on div "Address Pincode * [GEOGRAPHIC_DATA] Area - Location * [GEOGRAPHIC_DATA]* Pune S…" at bounding box center [664, 218] width 784 height 268
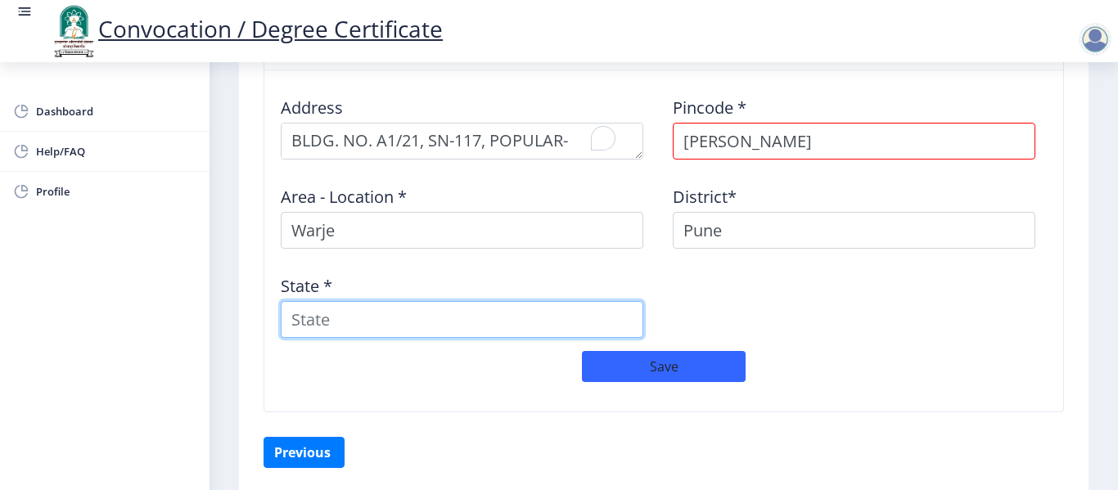
click at [501, 308] on input "State *" at bounding box center [462, 319] width 363 height 37
type input "[GEOGRAPHIC_DATA]"
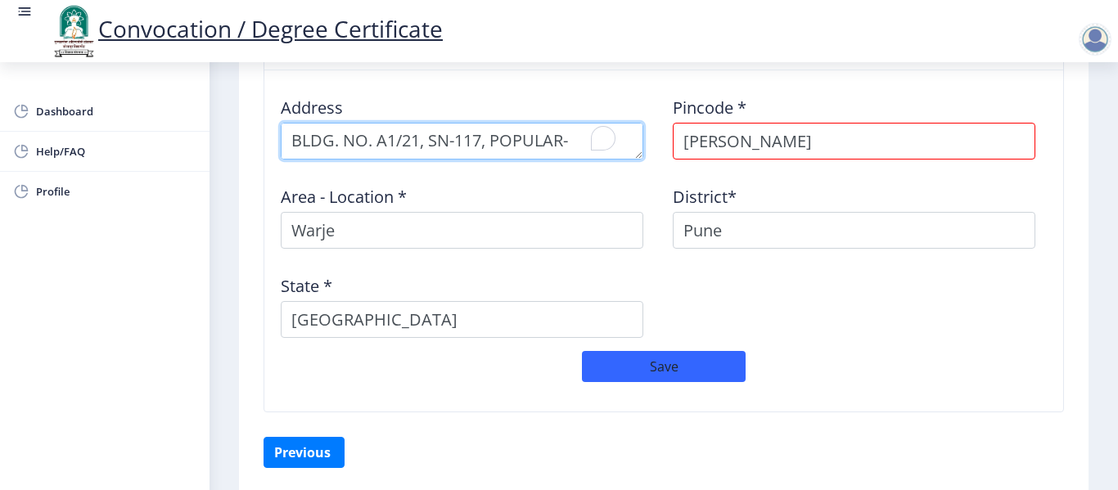
click at [471, 139] on textarea "To enrich screen reader interactions, please activate Accessibility in Grammarl…" at bounding box center [462, 141] width 363 height 37
click at [404, 138] on textarea "To enrich screen reader interactions, please activate Accessibility in Grammarl…" at bounding box center [462, 141] width 363 height 37
drag, startPoint x: 295, startPoint y: 136, endPoint x: 648, endPoint y: 136, distance: 352.9
click at [648, 136] on div "Address" at bounding box center [468, 122] width 392 height 76
click at [544, 135] on textarea "To enrich screen reader interactions, please activate Accessibility in Grammarl…" at bounding box center [462, 141] width 363 height 37
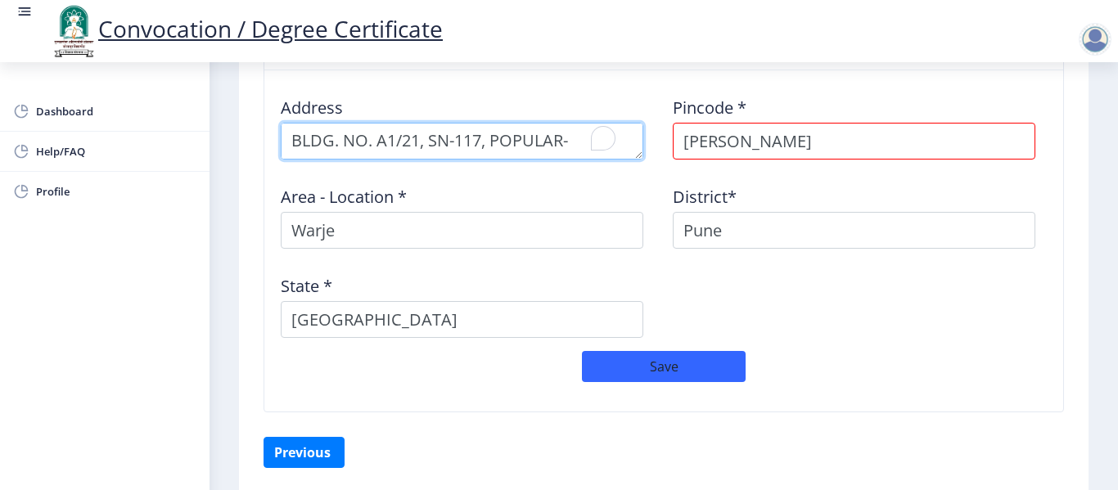
click at [571, 135] on textarea "To enrich screen reader interactions, please activate Accessibility in Grammarl…" at bounding box center [462, 141] width 363 height 37
type textarea "BLDG. NO. A1/21, SN-117, POPULAR-[PERSON_NAME][GEOGRAPHIC_DATA], [GEOGRAPHIC_DA…"
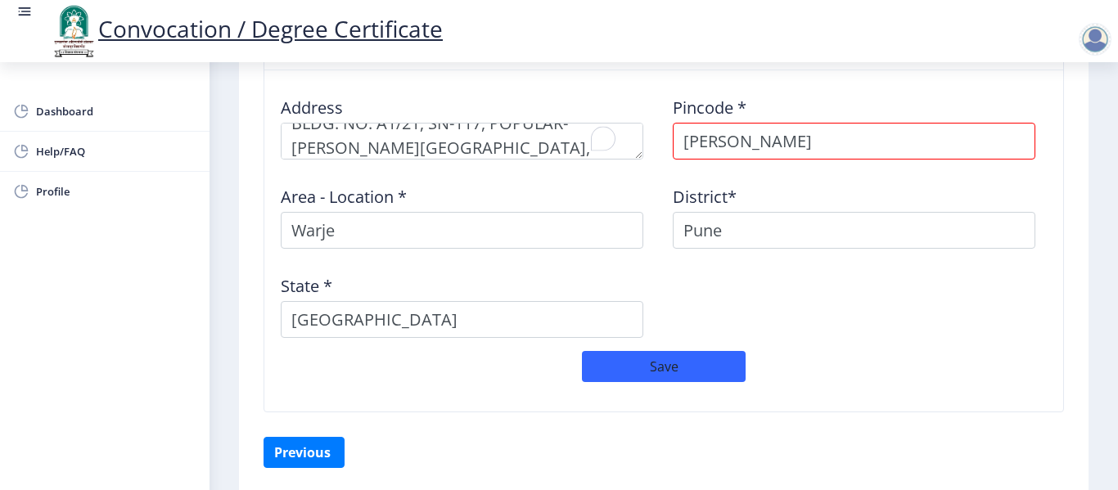
click at [850, 340] on div "Address Pincode * [GEOGRAPHIC_DATA] Area - Location * [GEOGRAPHIC_DATA]* [GEOGR…" at bounding box center [664, 218] width 784 height 268
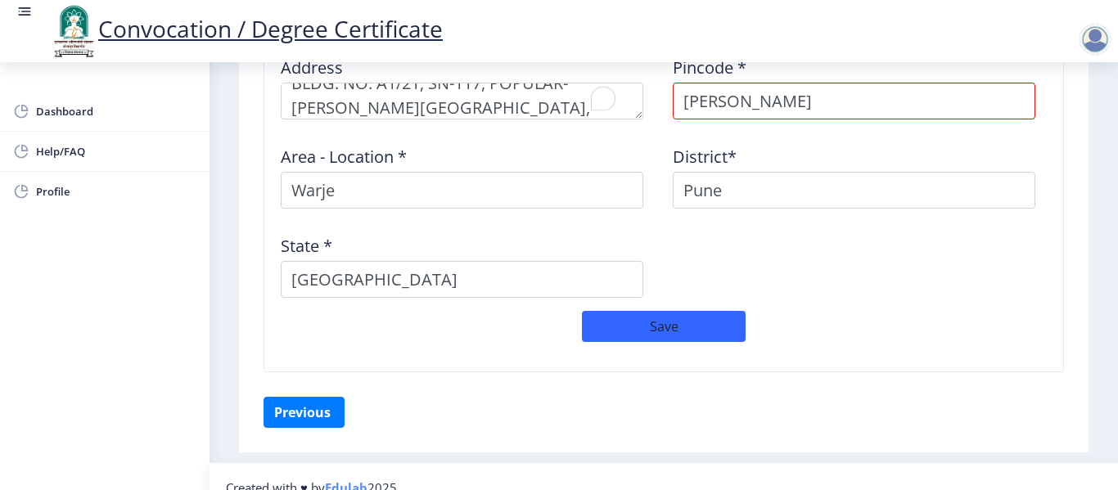
scroll to position [1454, 0]
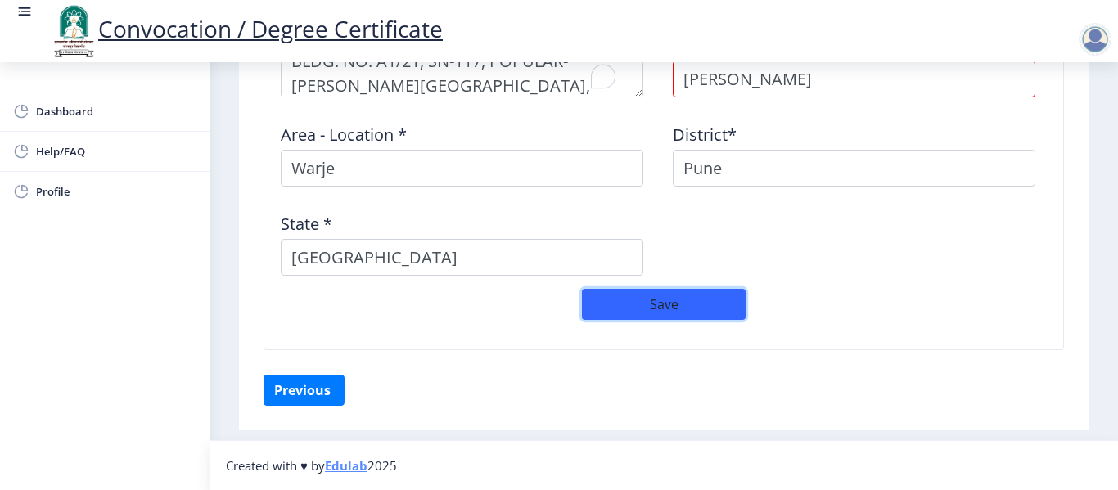
click at [731, 293] on button "Save" at bounding box center [664, 304] width 164 height 31
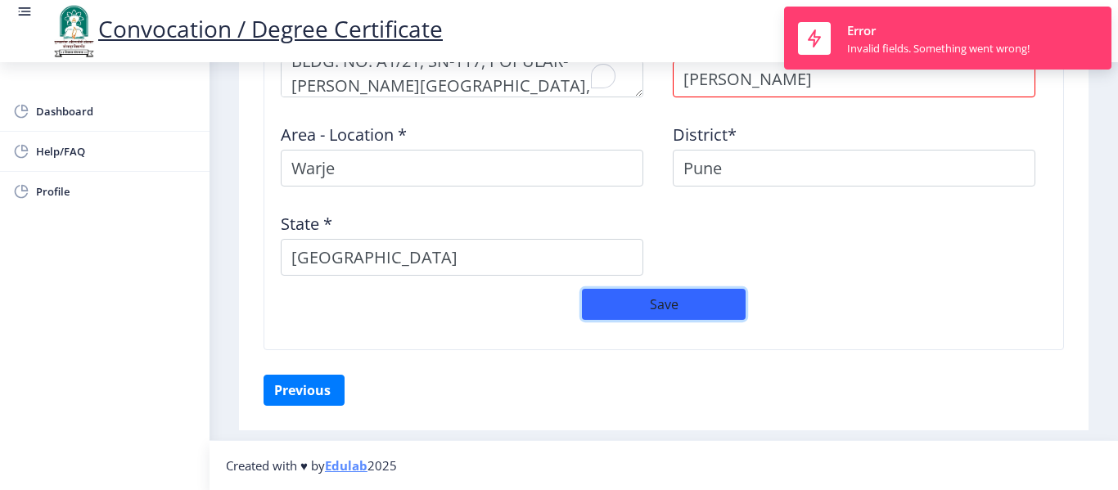
click at [743, 311] on button "Save" at bounding box center [664, 304] width 164 height 31
click at [670, 302] on button "Save" at bounding box center [664, 304] width 164 height 31
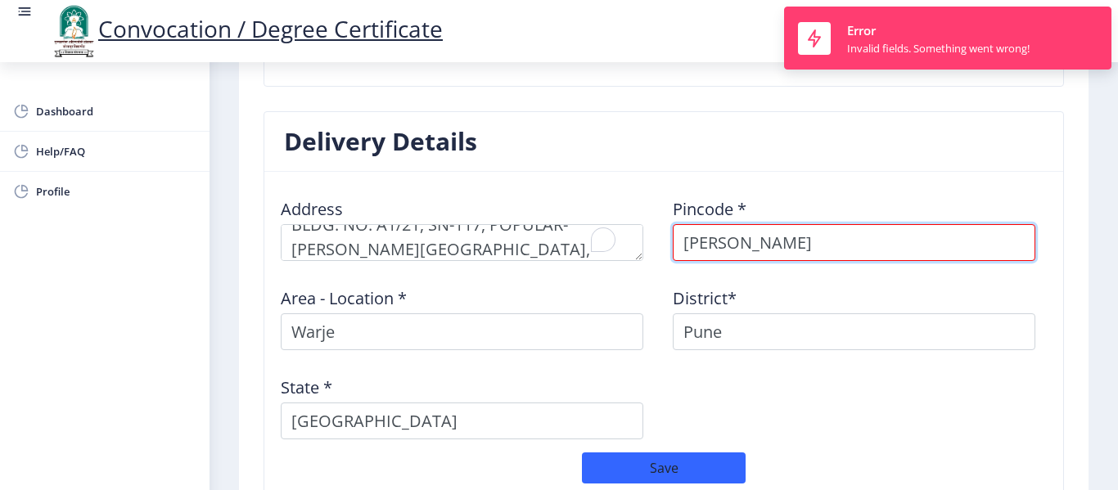
click at [867, 245] on input "[PERSON_NAME]" at bounding box center [854, 242] width 363 height 37
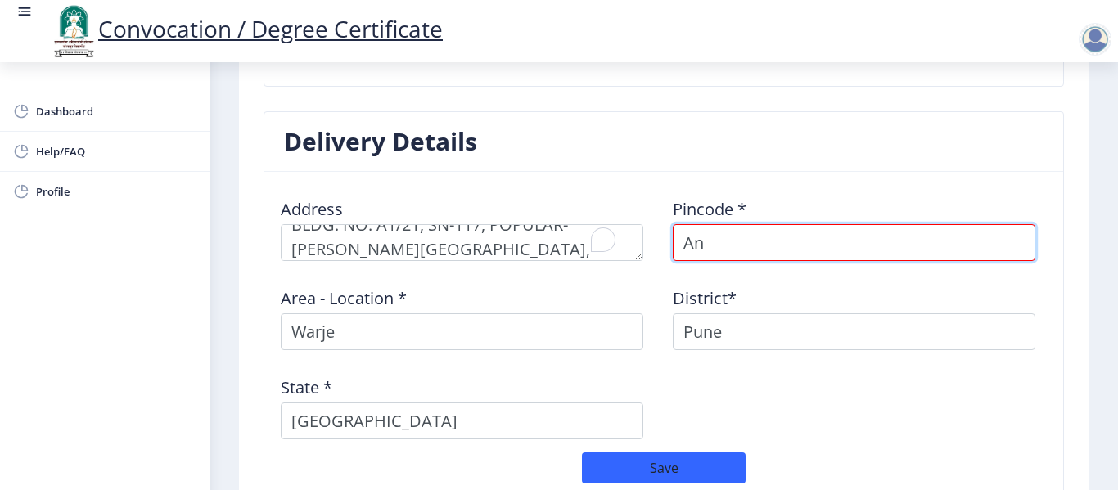
type input "A"
type input "411058"
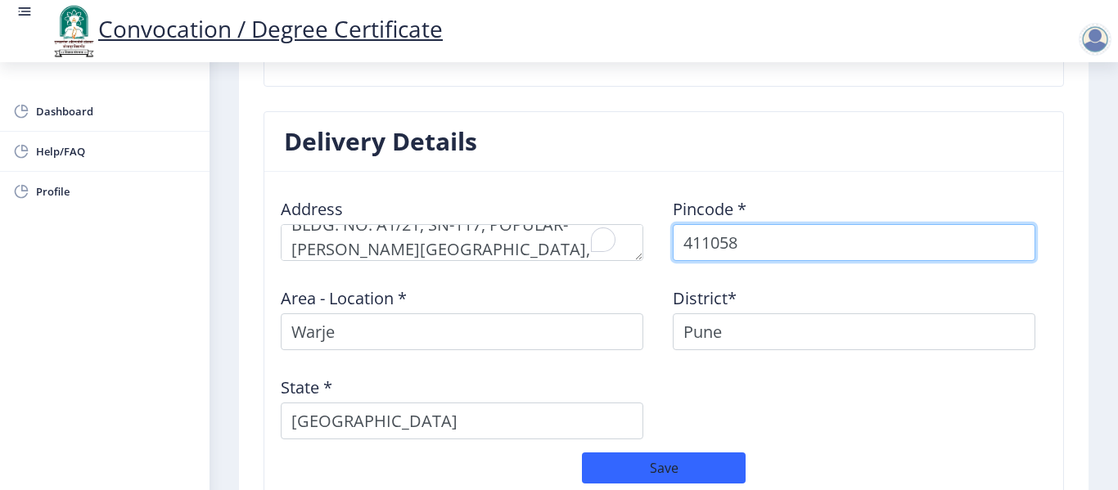
select select "2: Object"
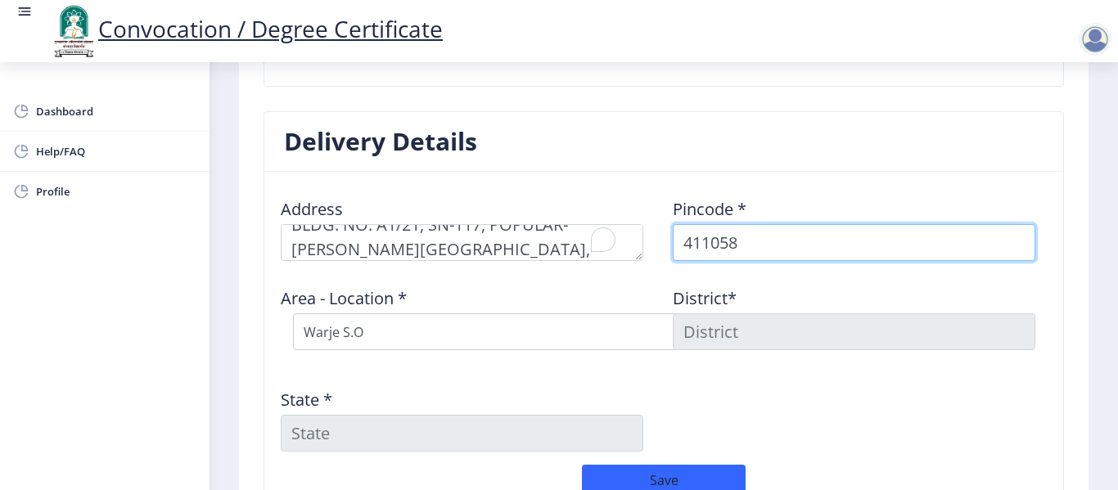
type input "411058"
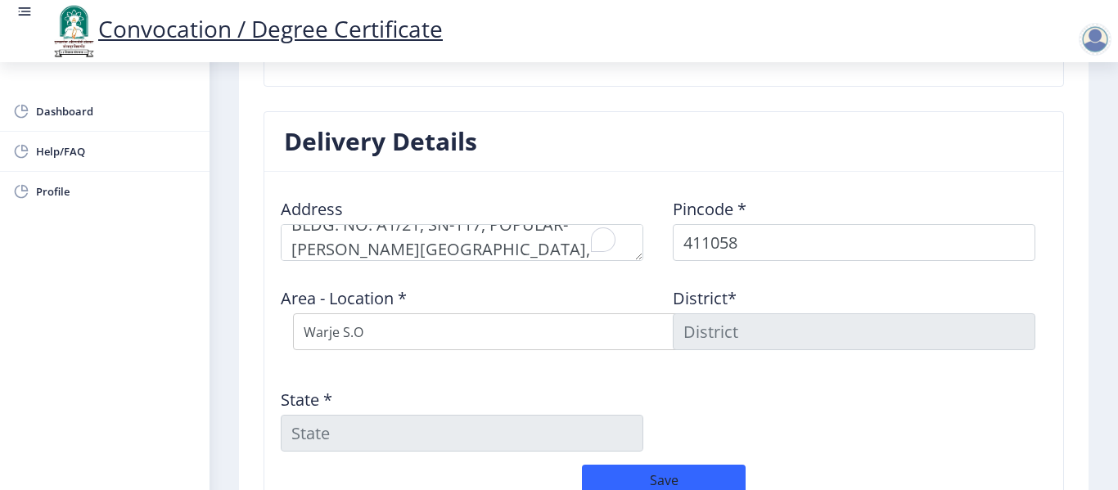
click at [893, 375] on div "Address Pincode * 411058 Area - Location * Select Area Location [GEOGRAPHIC_DAT…" at bounding box center [664, 325] width 784 height 280
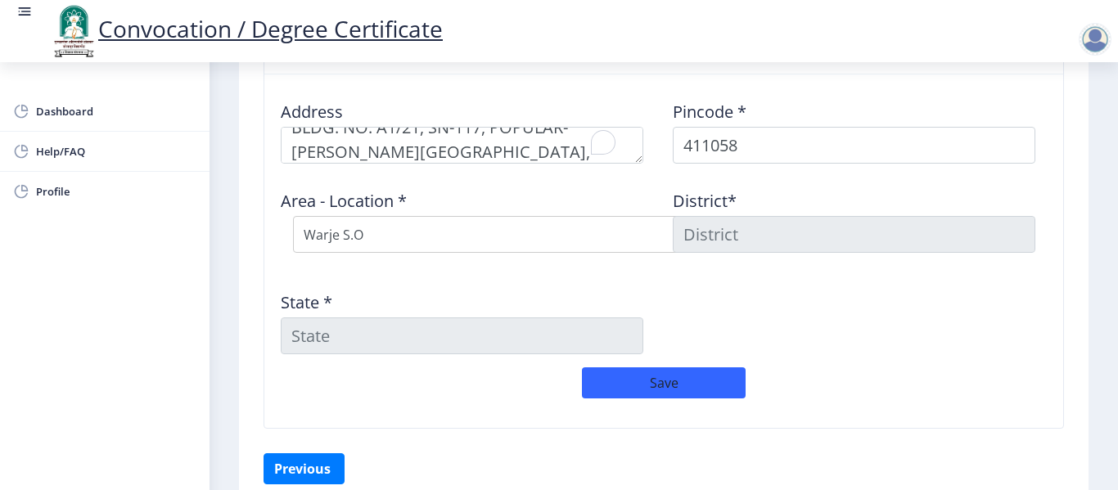
scroll to position [1466, 0]
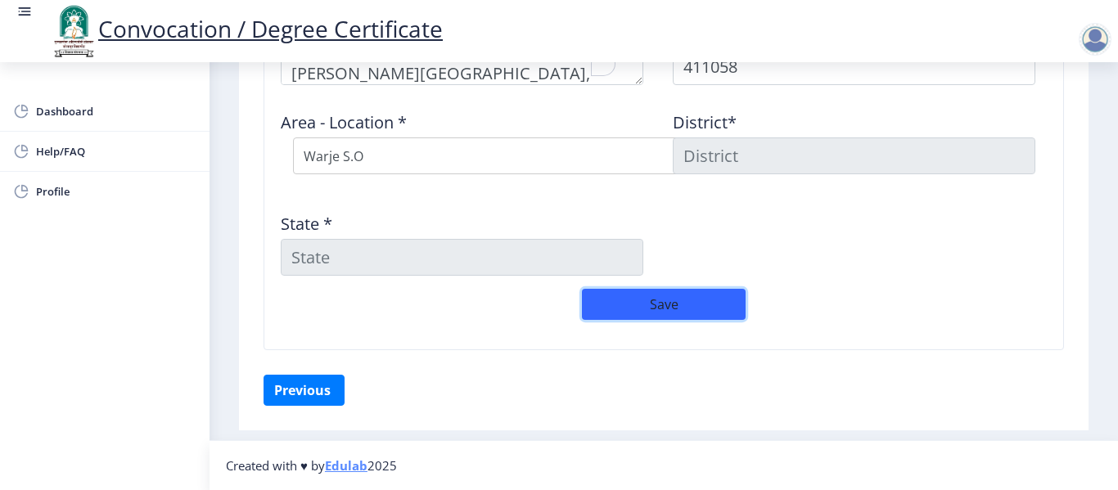
click at [674, 306] on button "Save" at bounding box center [664, 304] width 164 height 31
click at [631, 309] on button "Save" at bounding box center [664, 304] width 164 height 31
click at [304, 400] on button "Previous ‍" at bounding box center [304, 390] width 81 height 31
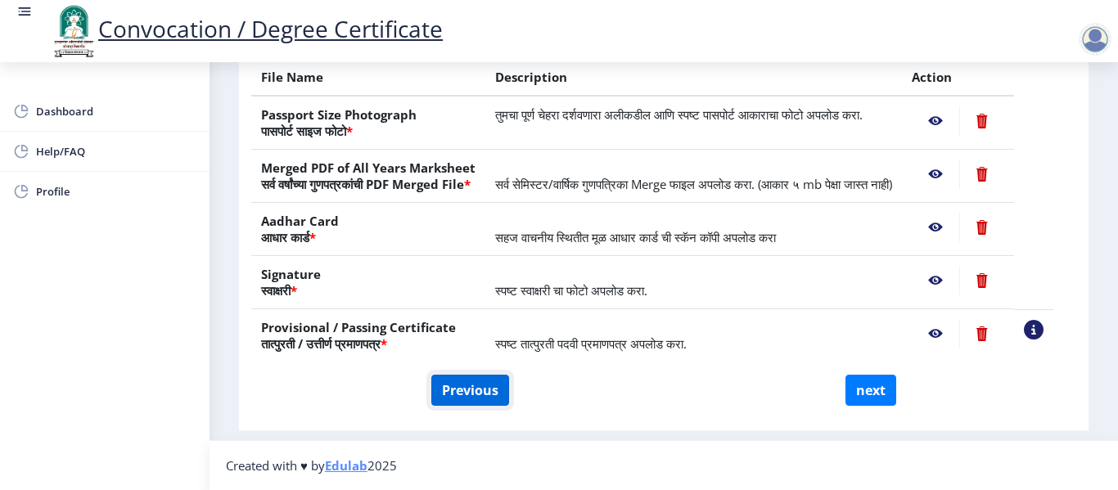
click at [476, 379] on button "Previous" at bounding box center [470, 390] width 78 height 31
select select "Regular"
select select "2019"
select select "March"
select select "Grade B+"
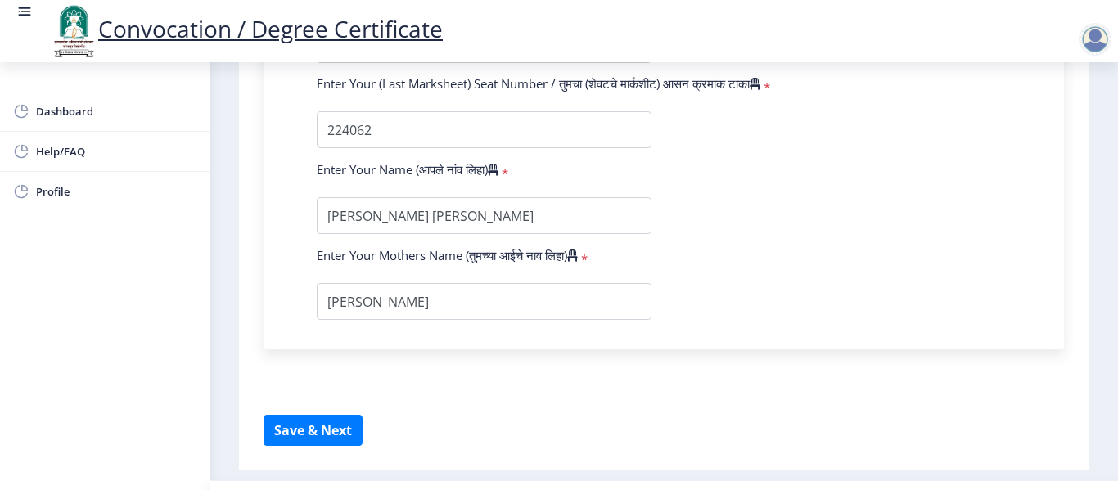
scroll to position [1073, 0]
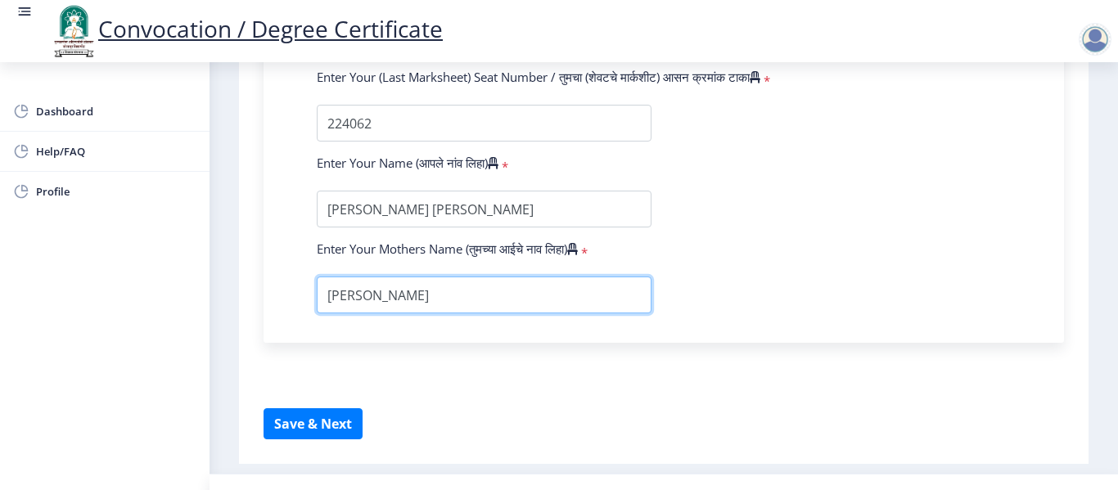
click at [414, 286] on input "textarea" at bounding box center [484, 295] width 335 height 37
type input "[PERSON_NAME]"
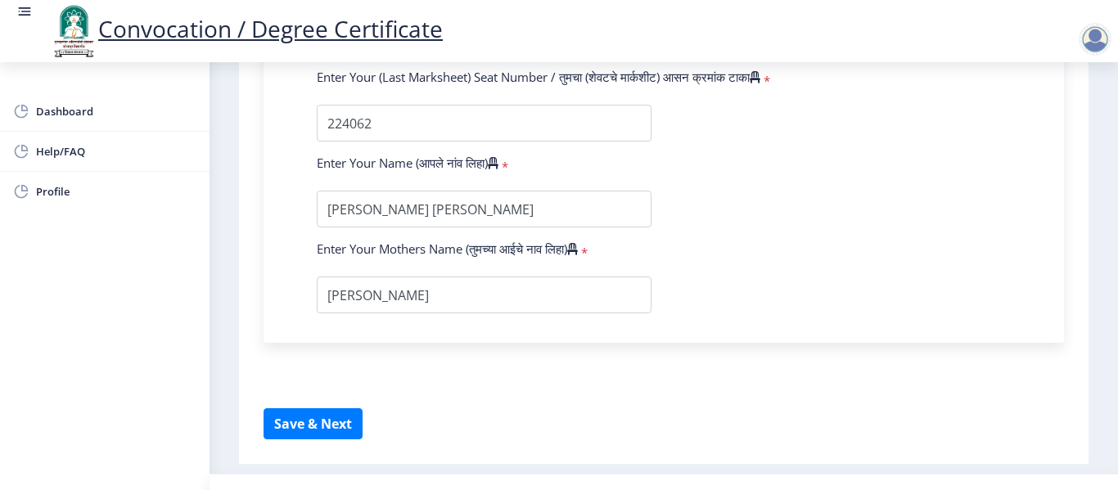
click at [351, 435] on button "Save & Next" at bounding box center [313, 424] width 99 height 31
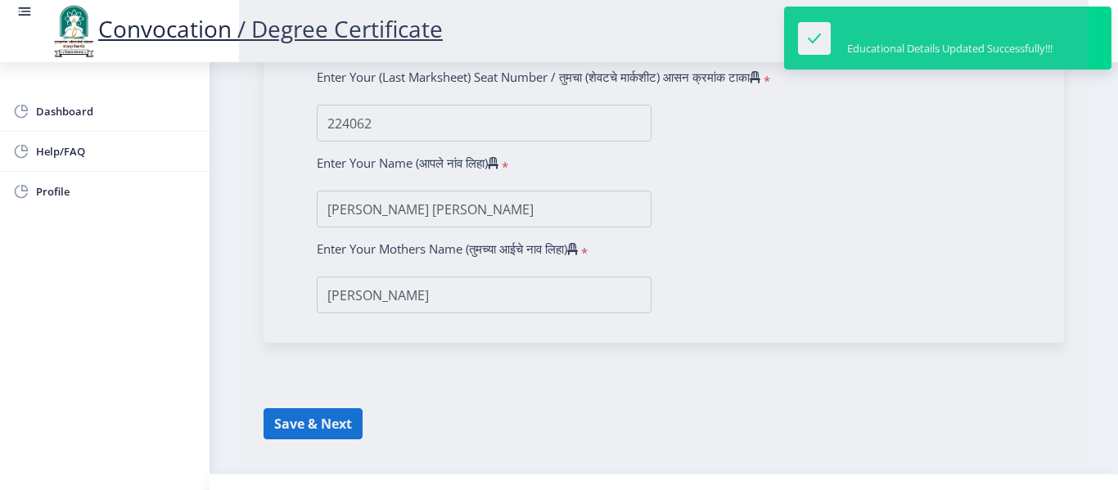
select select
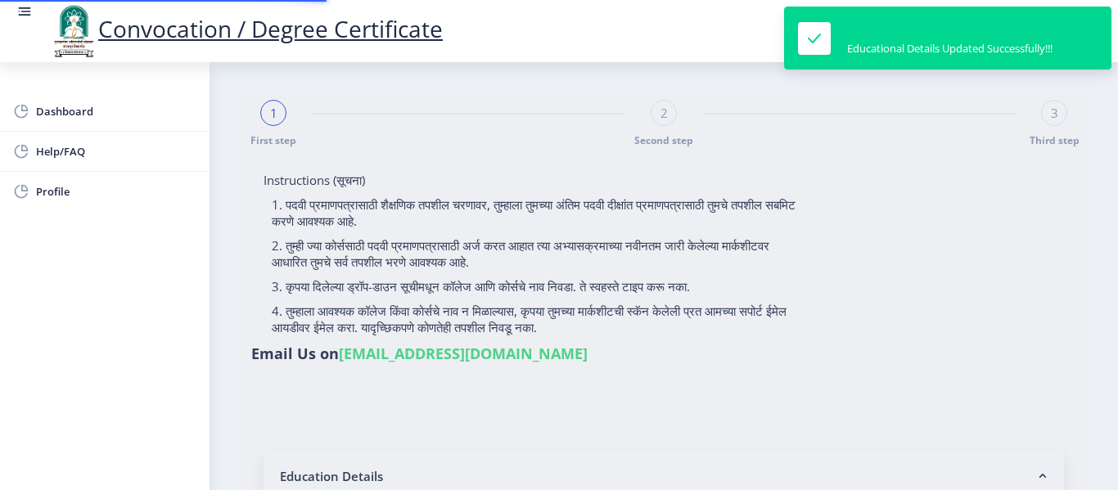
type input "2014032510002021"
select select "Regular"
select select "2019"
select select "March"
select select "Grade B+"
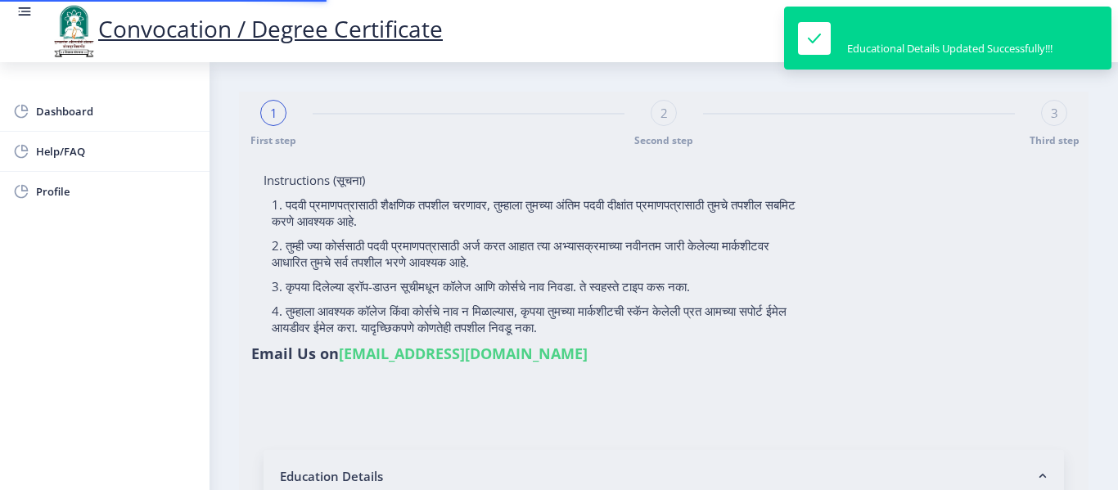
type input "224062"
type input "[PERSON_NAME]"
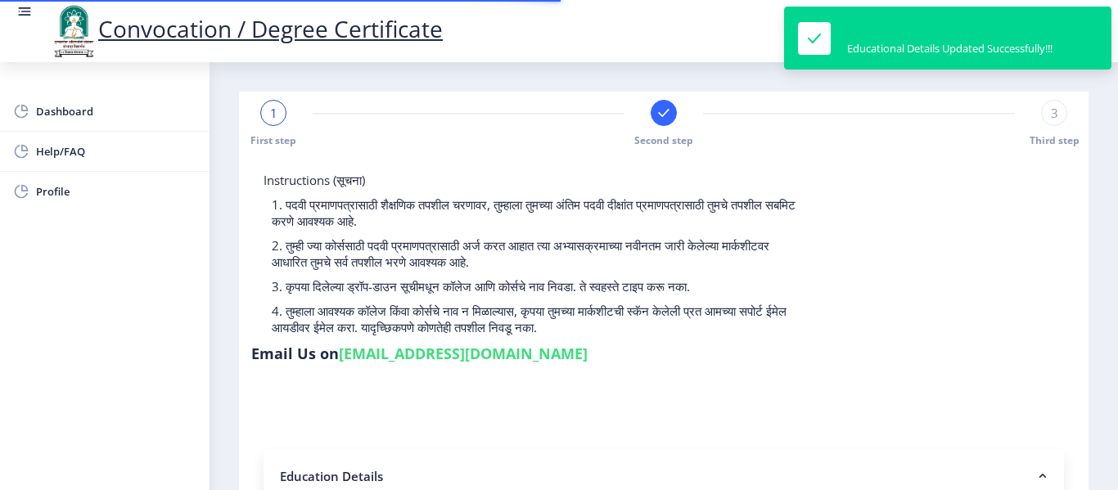
select select
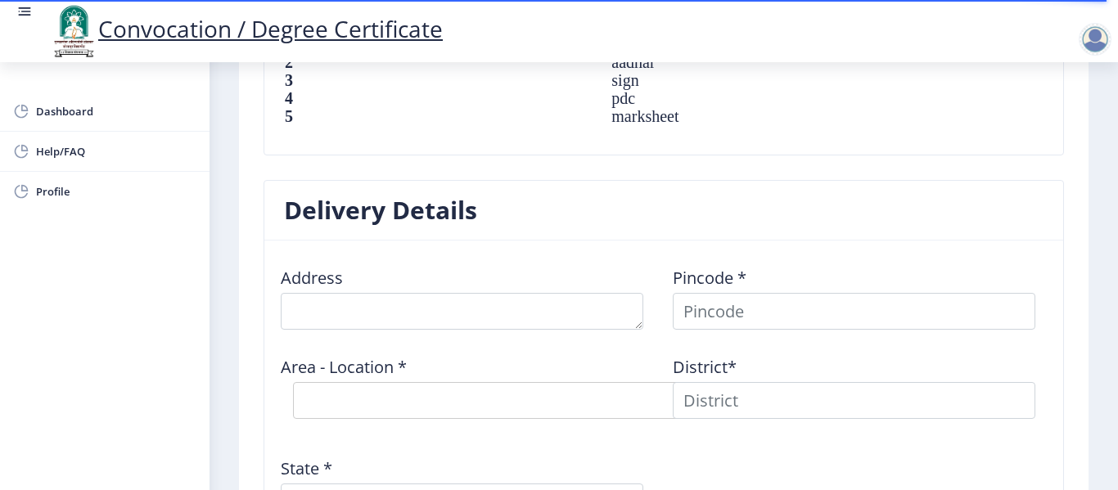
scroll to position [1221, 0]
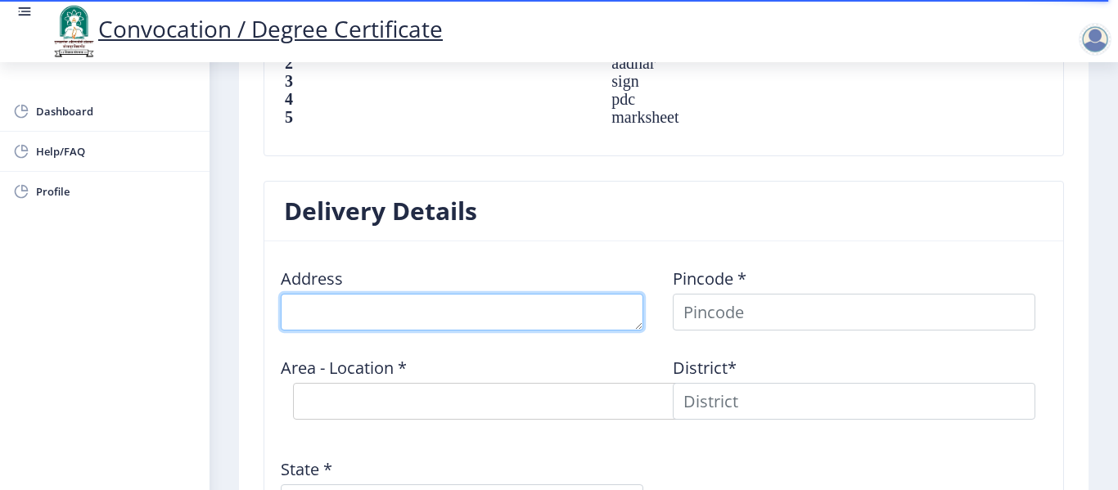
click at [472, 307] on textarea at bounding box center [462, 312] width 363 height 37
type textarea "BLDG. NO. A1/21, SN-117, POPULAR-[PERSON_NAME][GEOGRAPHIC_DATA], [GEOGRAPHIC_DA…"
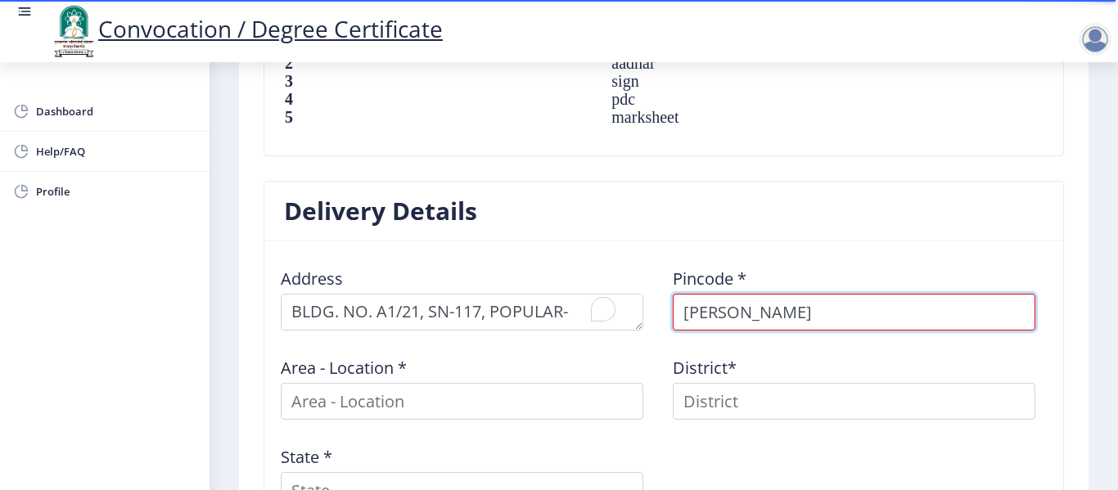
click at [794, 314] on input "[PERSON_NAME]" at bounding box center [854, 312] width 363 height 37
type input "A"
type input "411058"
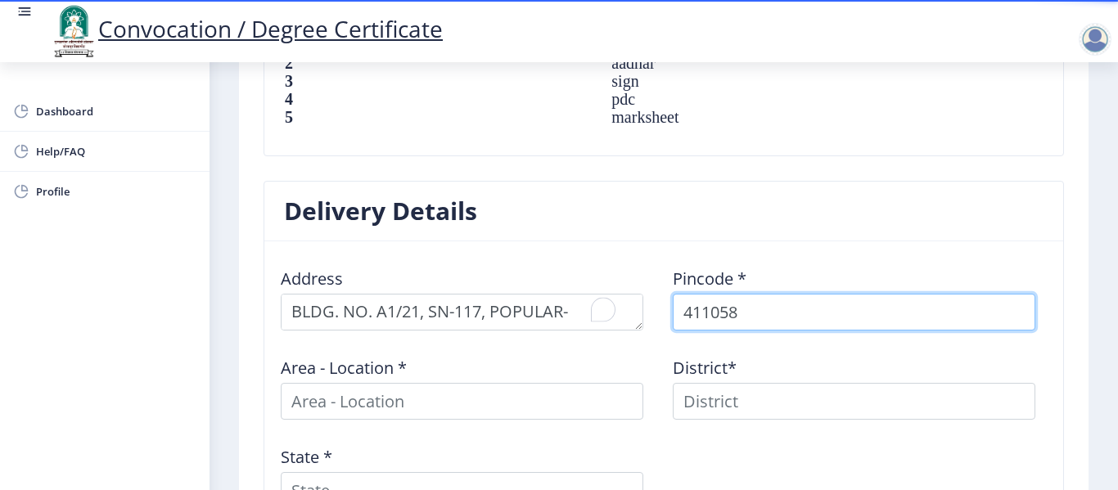
select select
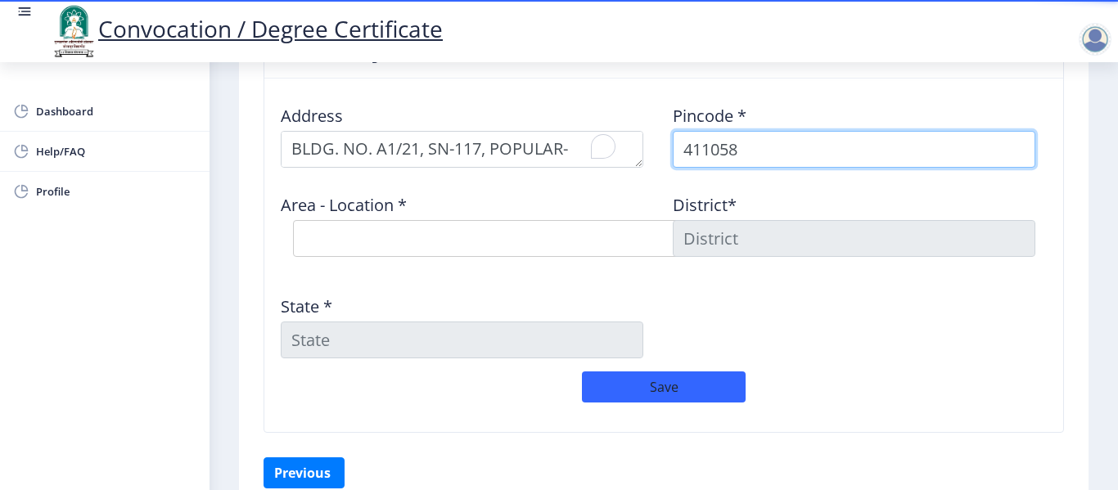
scroll to position [1384, 0]
type input "411058"
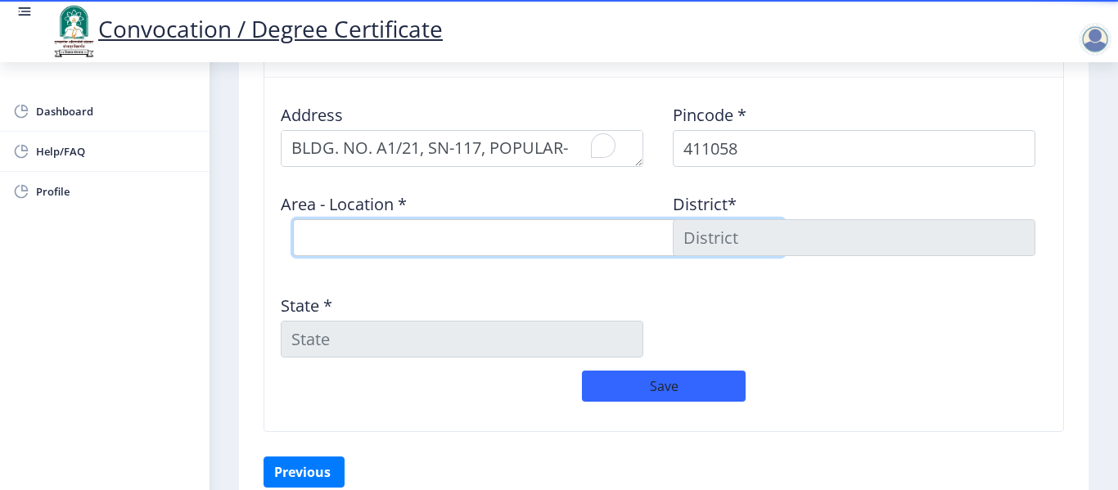
click at [467, 231] on select "Select Area Location Warje S.O" at bounding box center [538, 237] width 491 height 37
select select "1: Object"
click at [293, 219] on select "Select Area Location Warje S.O" at bounding box center [538, 237] width 491 height 37
type input "[GEOGRAPHIC_DATA]"
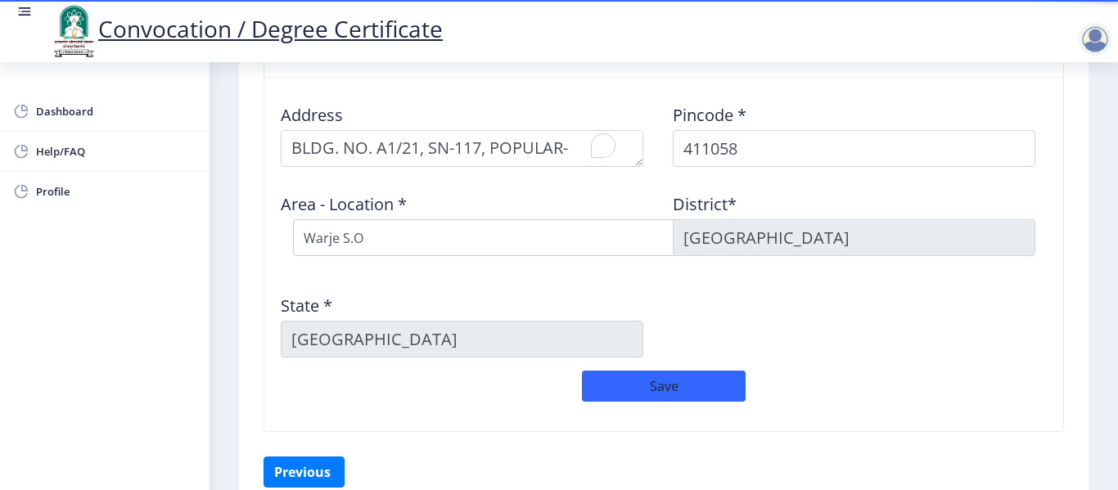
click at [775, 296] on div "Address Pincode * 411058 Area - Location * Select Area Location [GEOGRAPHIC_DAT…" at bounding box center [664, 231] width 784 height 280
click at [756, 304] on div "Address Pincode * 411058 Area - Location * Select Area Location [GEOGRAPHIC_DAT…" at bounding box center [664, 231] width 784 height 280
click at [699, 391] on button "Save" at bounding box center [664, 386] width 164 height 31
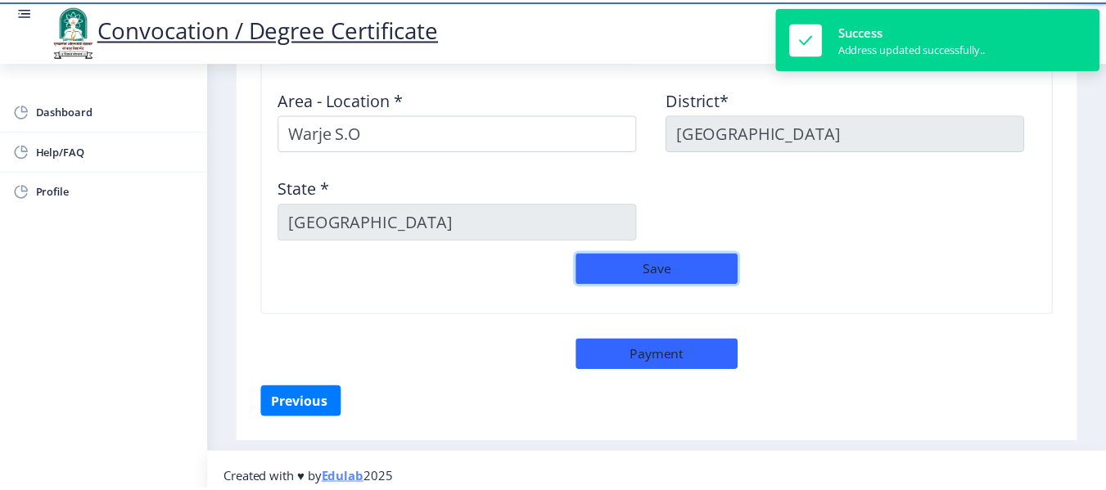
scroll to position [1502, 0]
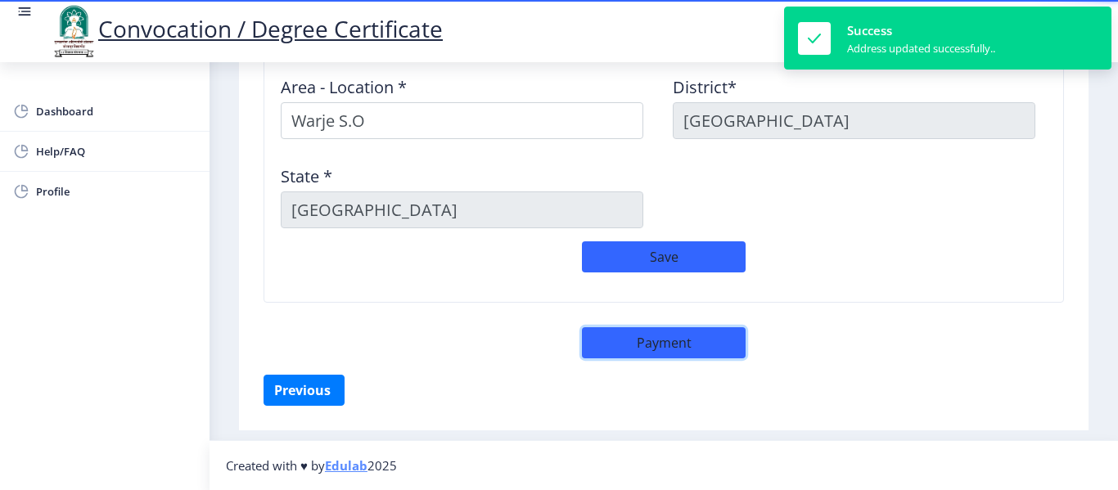
click at [707, 356] on button "Payment" at bounding box center [664, 342] width 164 height 31
select select "sealed"
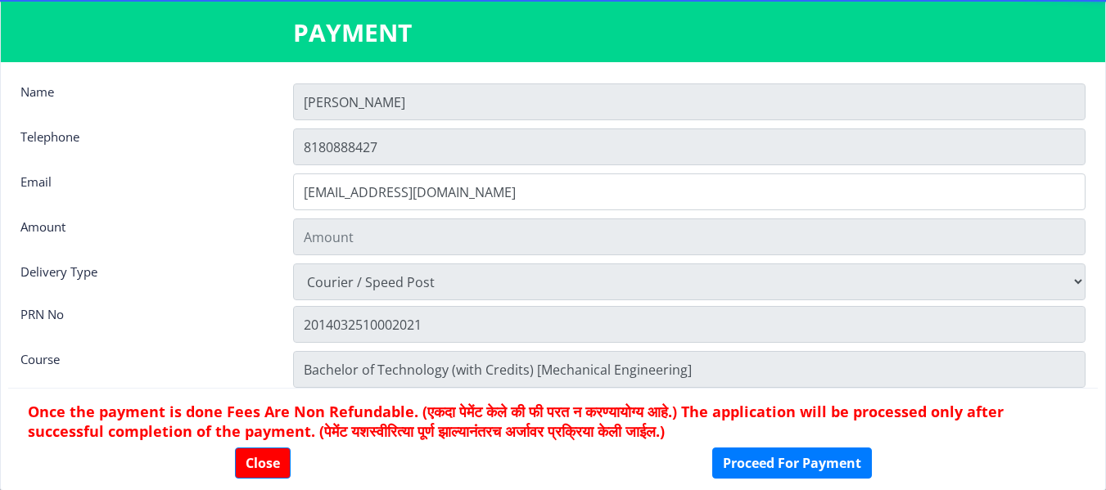
type input "2885"
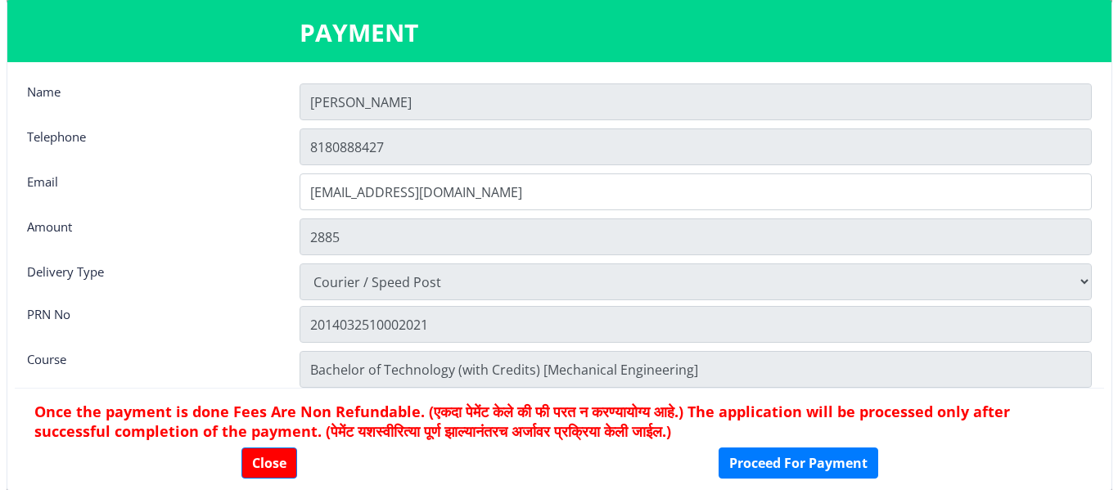
scroll to position [23, 0]
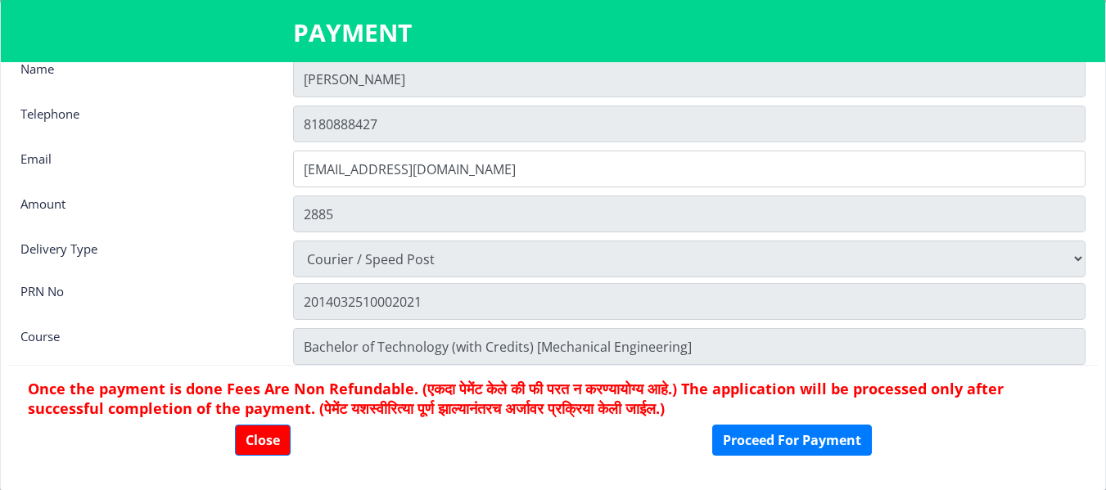
click at [993, 426] on div "Close Proceed For Payment" at bounding box center [553, 440] width 1050 height 31
click at [266, 436] on button "Close" at bounding box center [263, 440] width 56 height 31
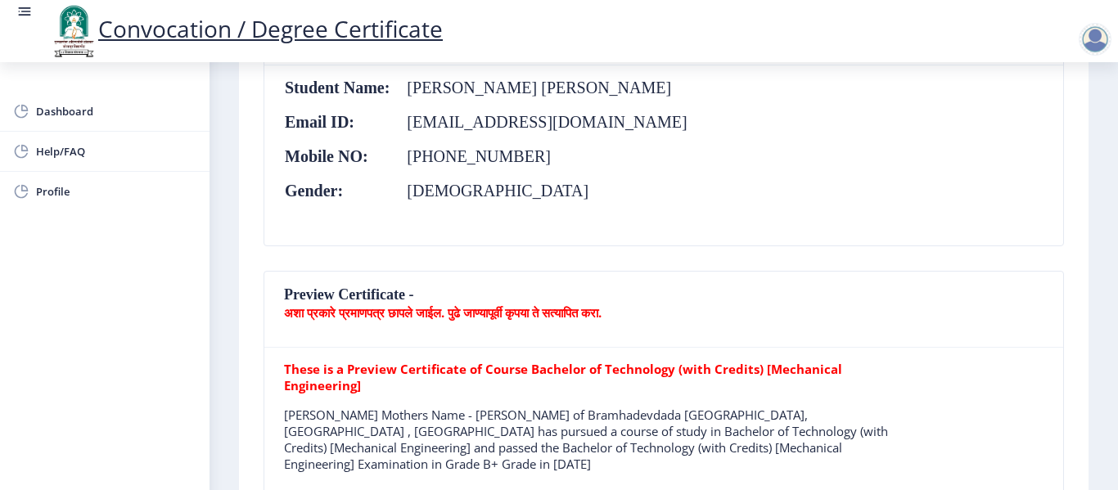
scroll to position [0, 0]
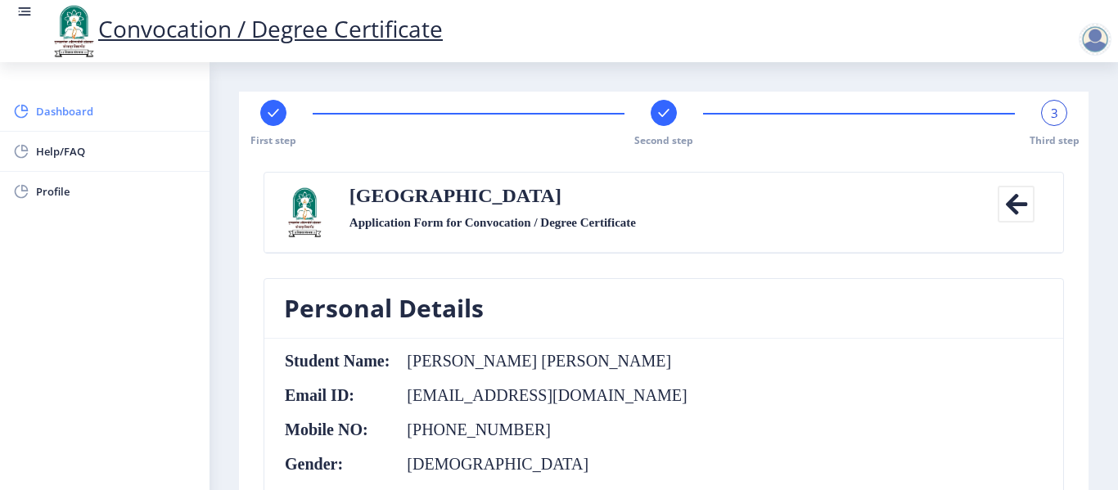
click at [77, 111] on span "Dashboard" at bounding box center [116, 112] width 160 height 20
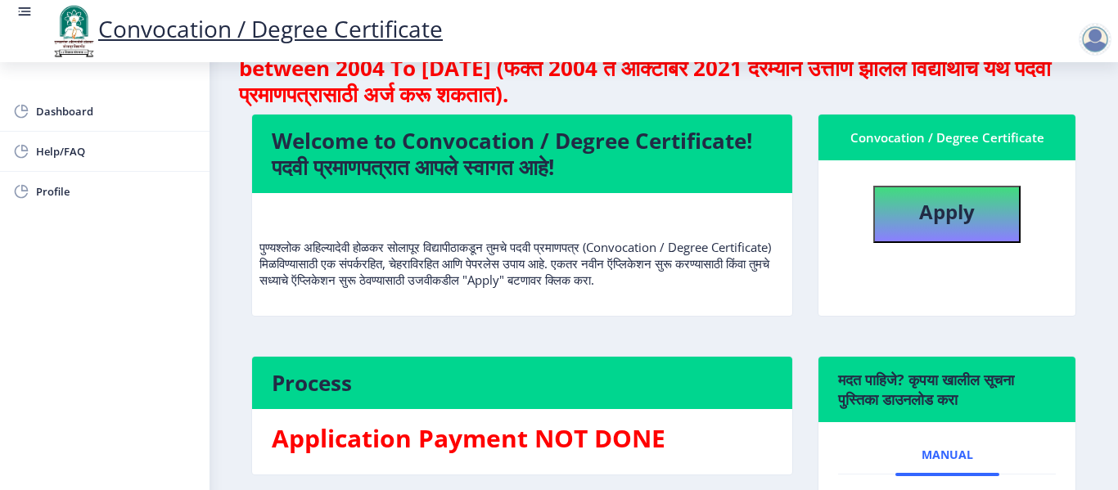
scroll to position [57, 0]
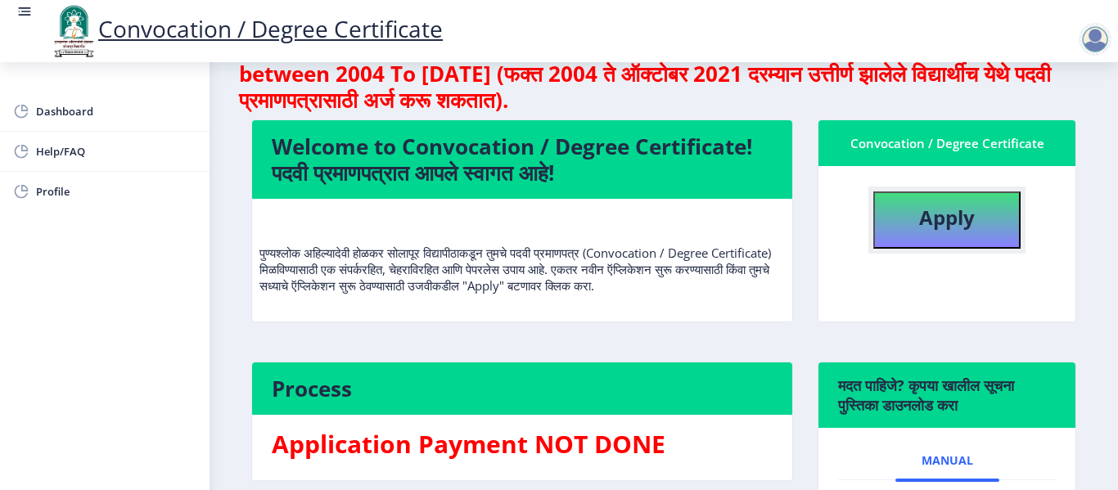
click at [900, 240] on button "Apply" at bounding box center [947, 220] width 147 height 57
select select
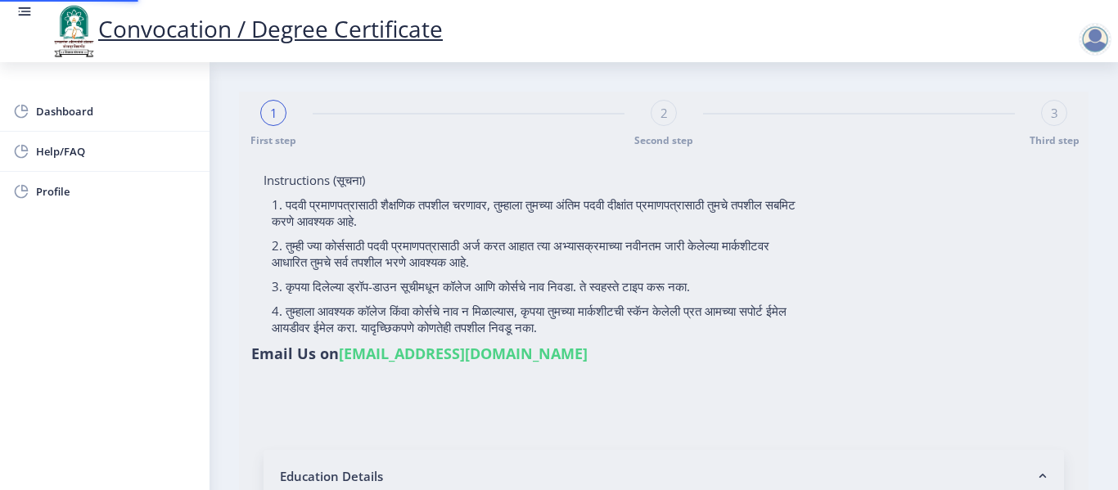
type input "[PERSON_NAME] [PERSON_NAME]"
type input "[PERSON_NAME]"
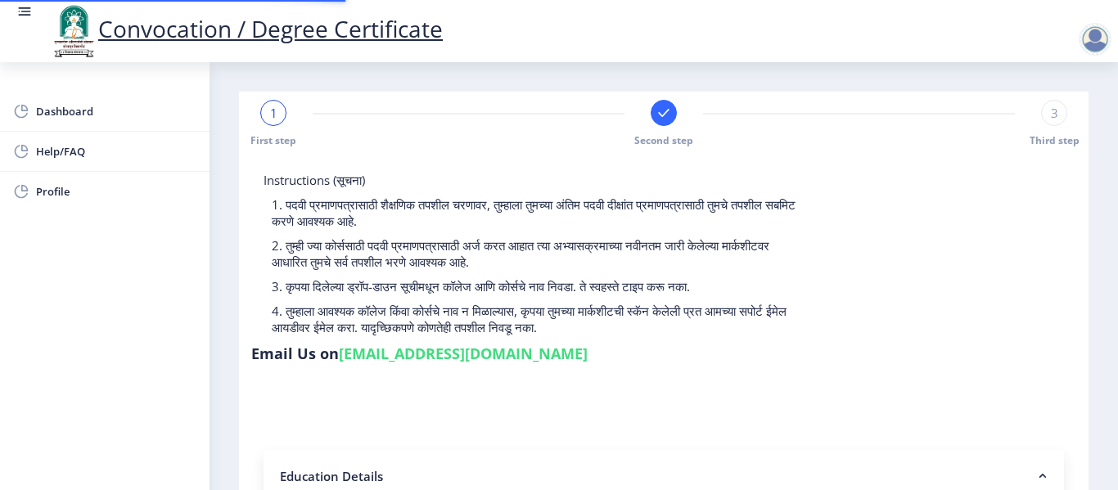
type input "2014032510002021"
select select "Regular"
select select "2019"
select select "March"
select select "Grade B+"
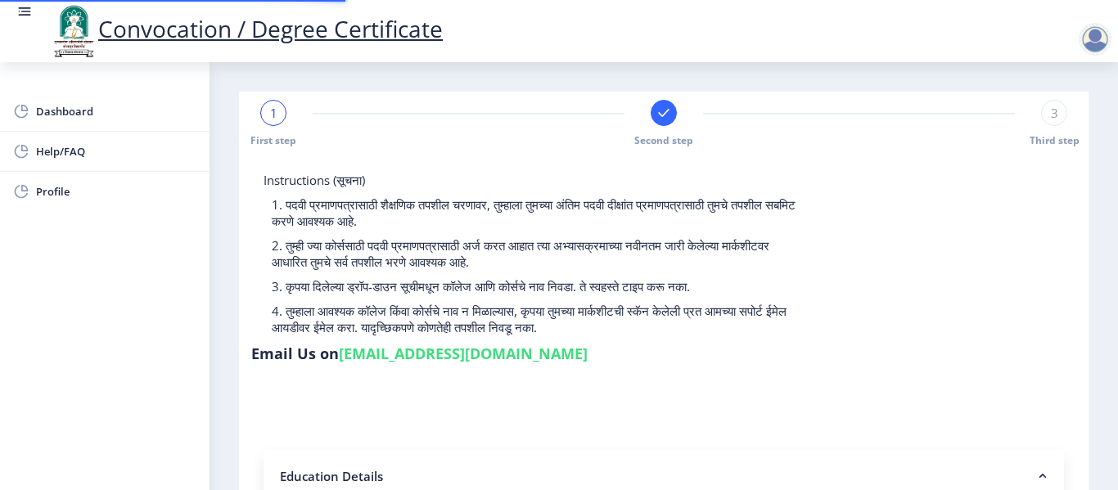
type input "224062"
type input "[PERSON_NAME]"
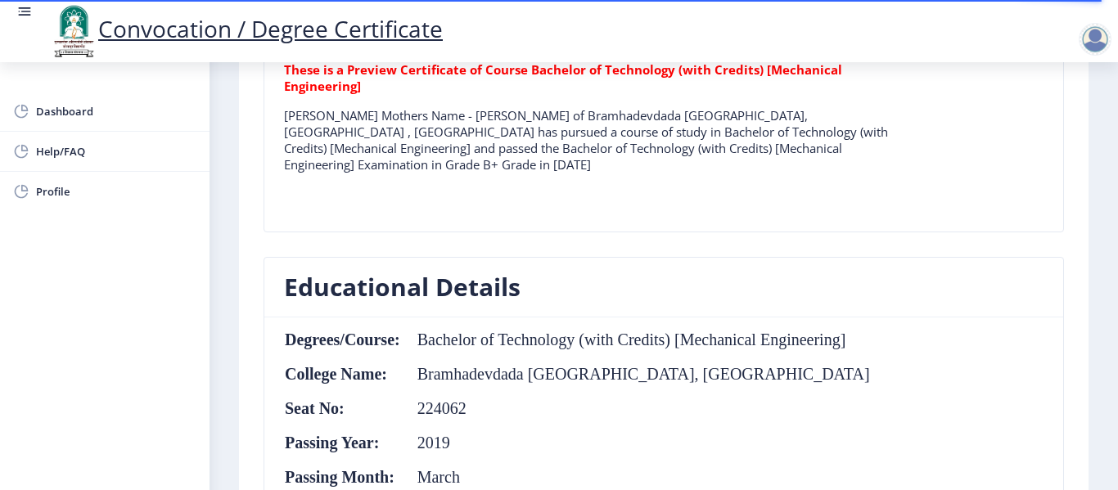
scroll to position [1146, 0]
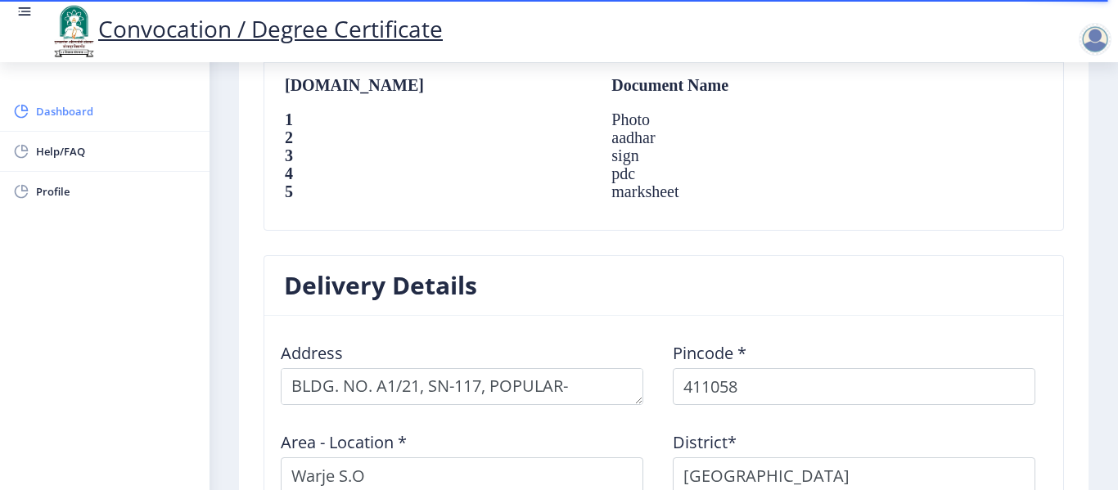
click at [48, 117] on span "Dashboard" at bounding box center [116, 112] width 160 height 20
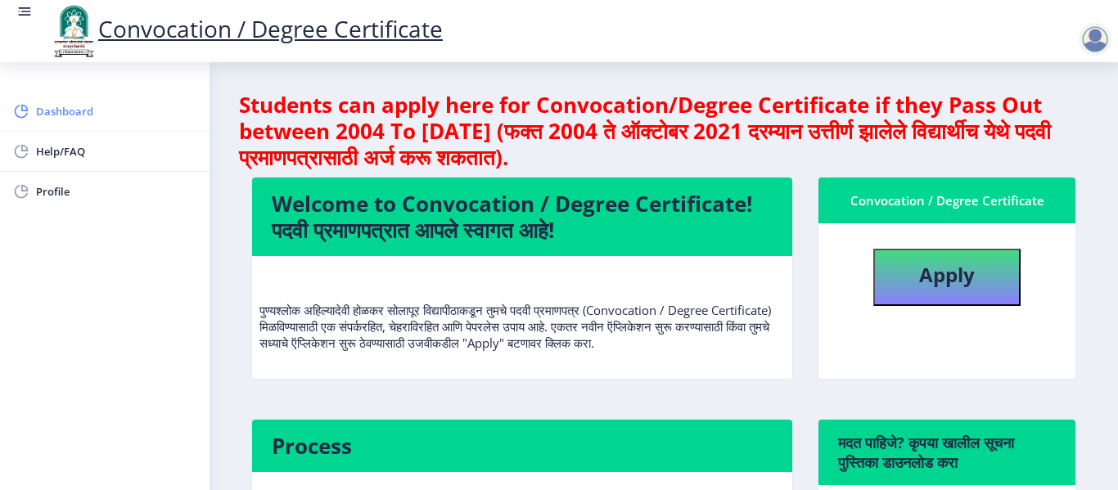
click at [79, 107] on span "Dashboard" at bounding box center [116, 112] width 160 height 20
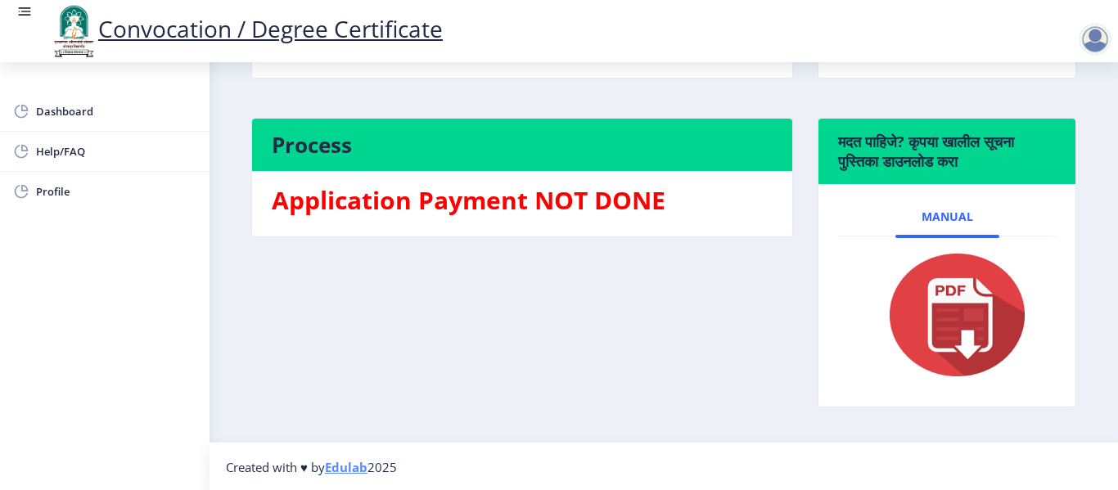
scroll to position [303, 0]
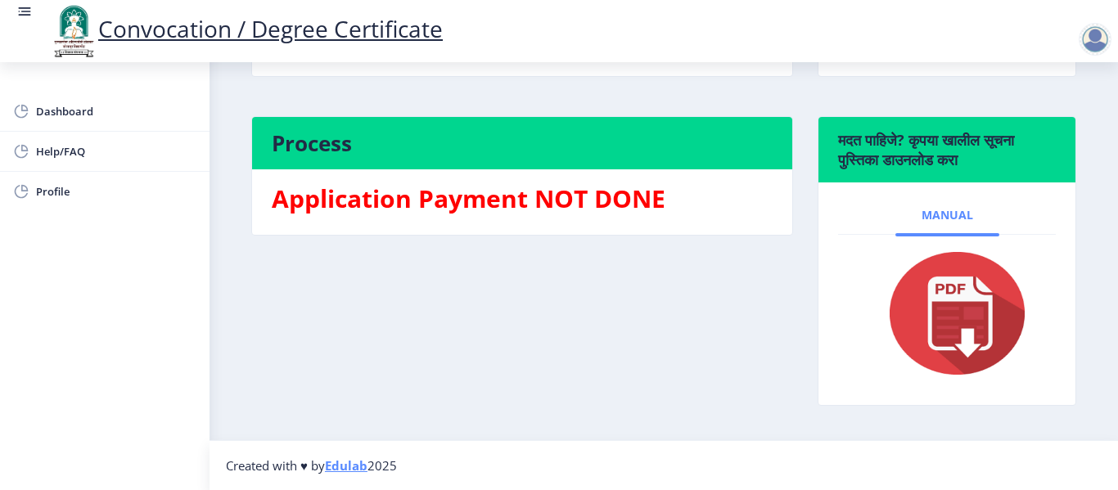
click at [933, 211] on span "Manual" at bounding box center [948, 215] width 52 height 13
click at [955, 312] on img at bounding box center [947, 313] width 164 height 131
click at [942, 209] on span "Manual" at bounding box center [948, 215] width 52 height 13
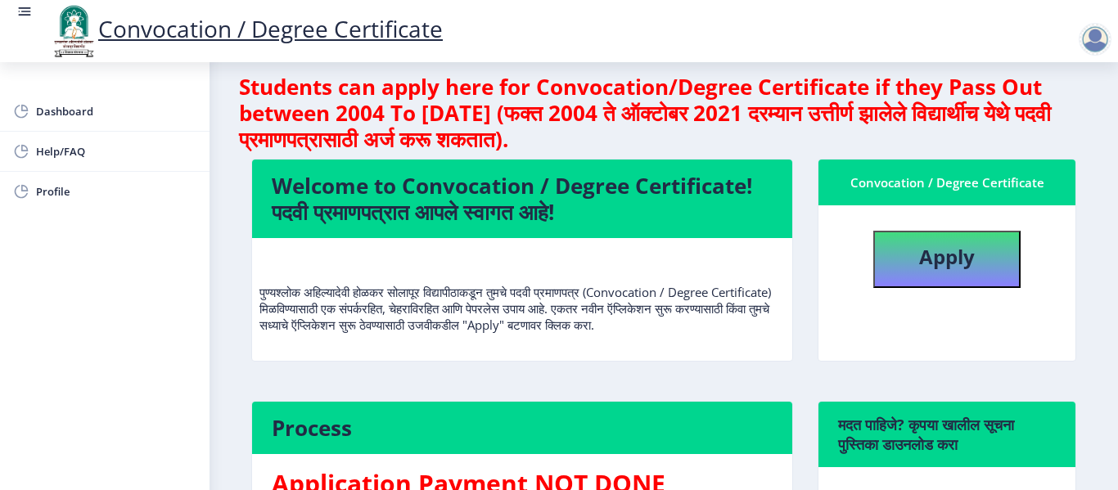
scroll to position [0, 0]
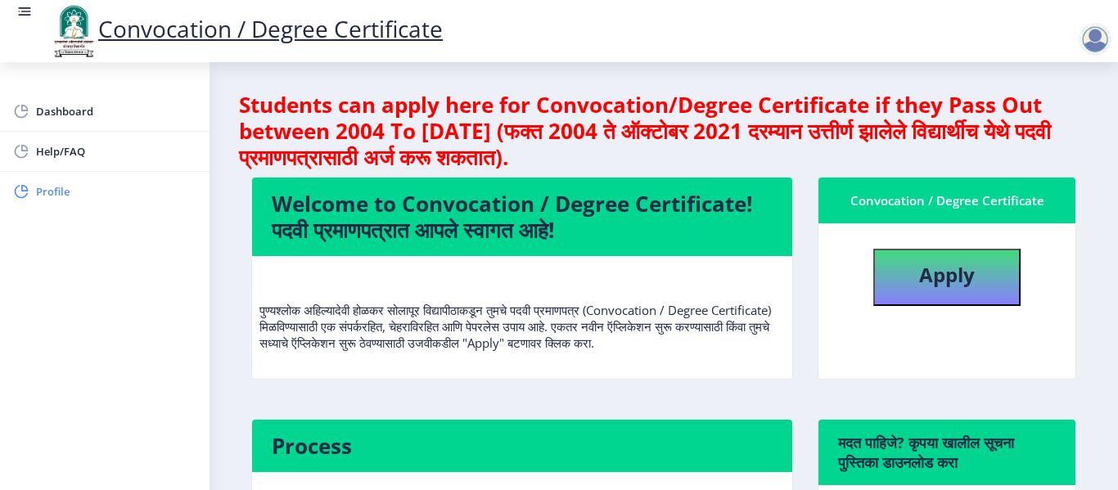
click at [78, 194] on span "Profile" at bounding box center [116, 192] width 160 height 20
select select
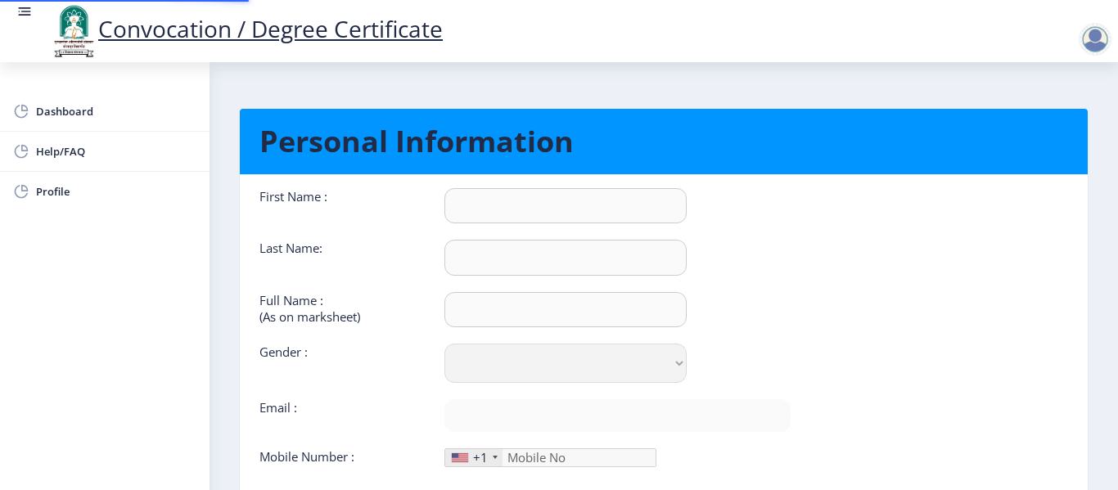
type input "[PERSON_NAME]"
type input "[PERSON_NAME] [PERSON_NAME]"
select select "[DEMOGRAPHIC_DATA]"
type input "[EMAIL_ADDRESS][DOMAIN_NAME]"
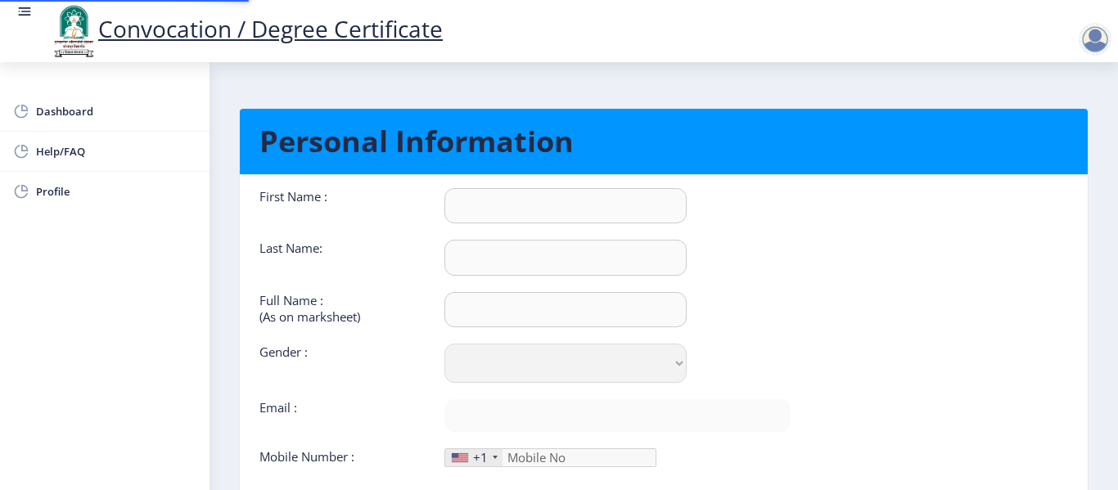
type input "8180888427"
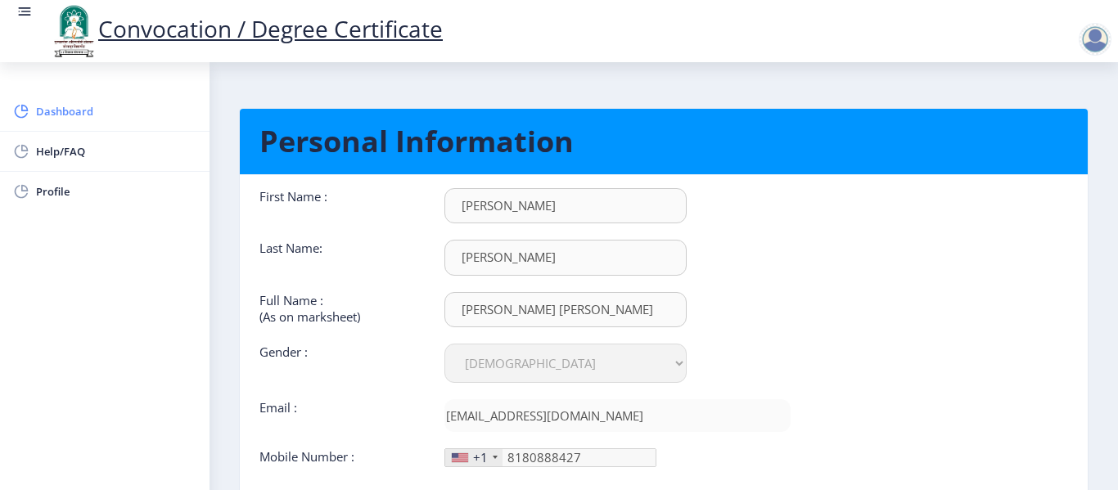
click at [41, 105] on span "Dashboard" at bounding box center [116, 112] width 160 height 20
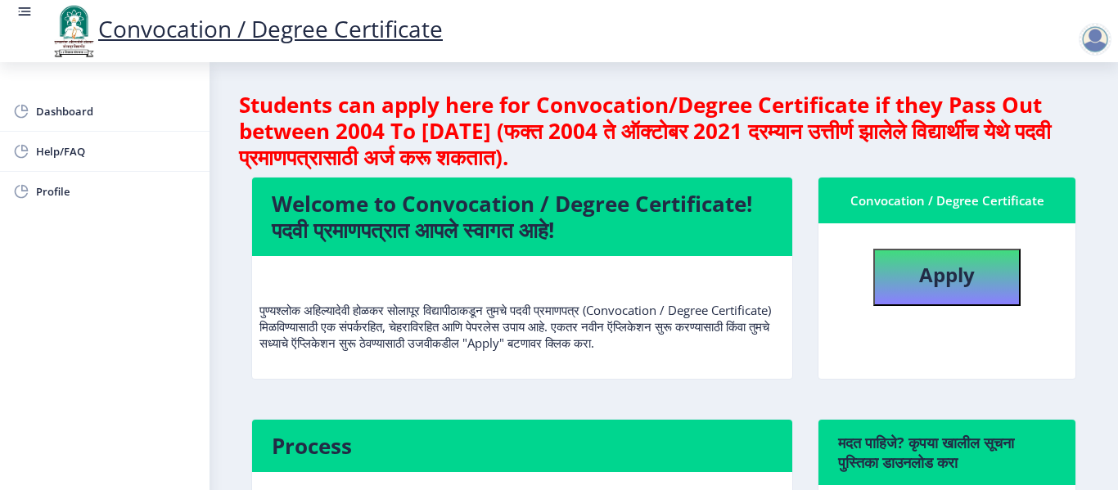
click at [26, 16] on rect at bounding box center [25, 16] width 12 height 2
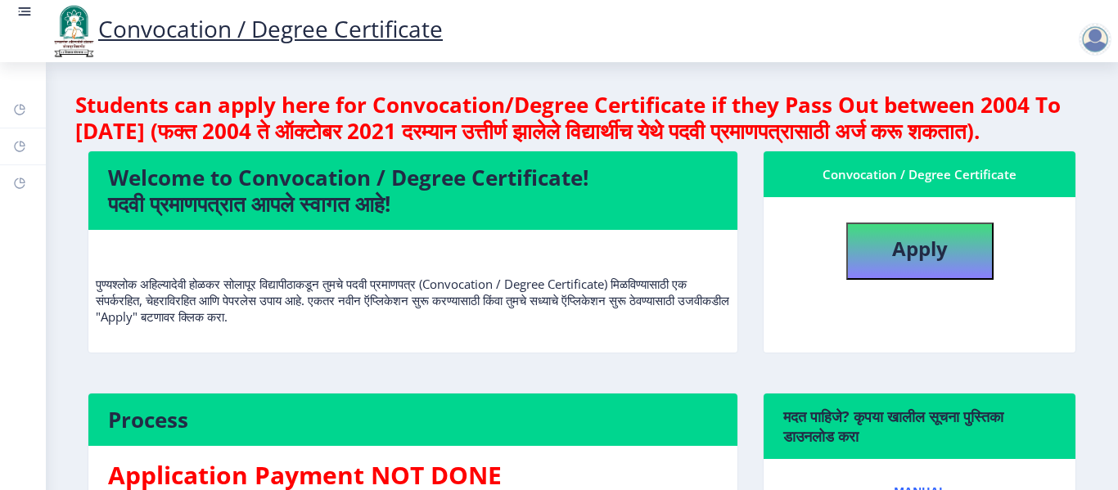
click at [26, 11] on rect at bounding box center [26, 12] width 10 height 2
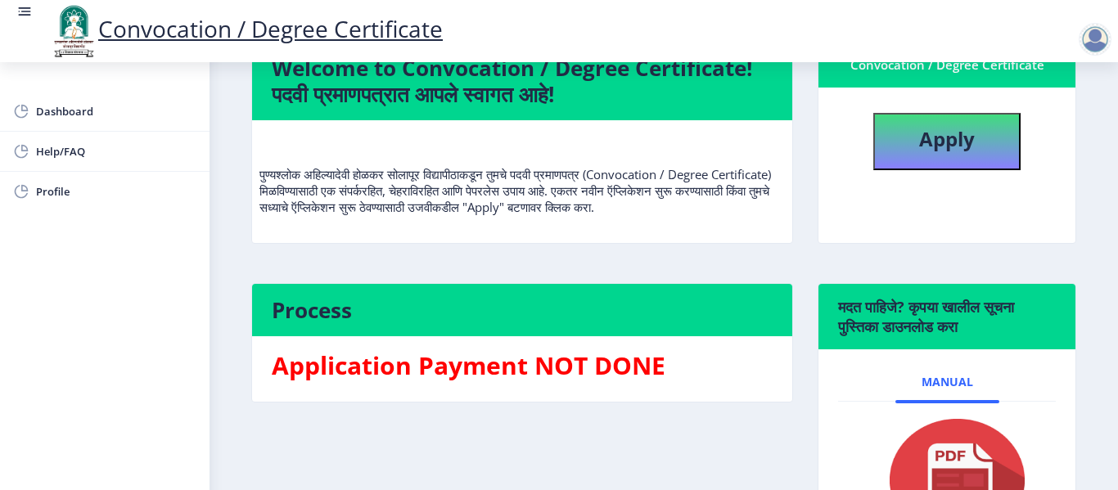
scroll to position [303, 0]
